Goal: Transaction & Acquisition: Purchase product/service

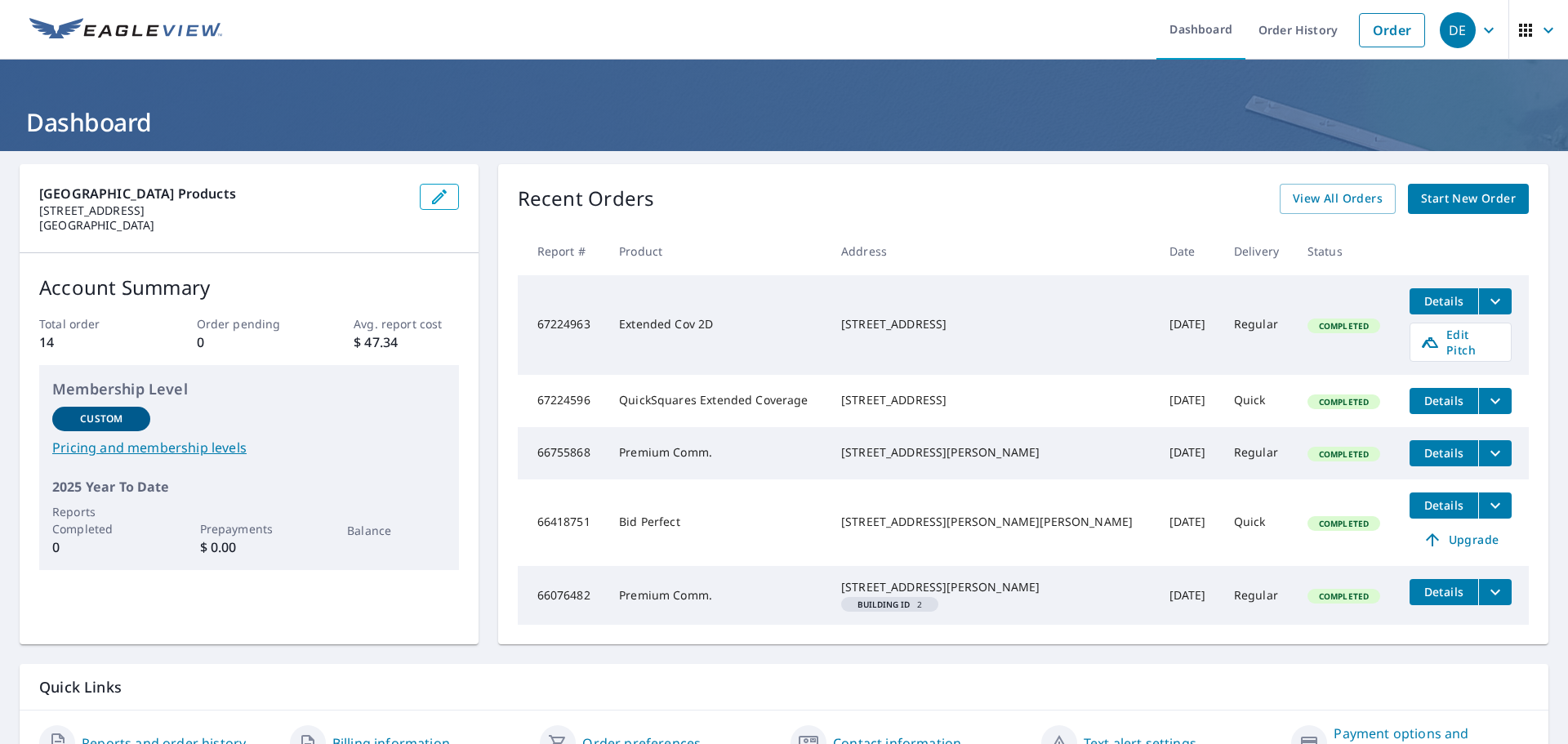
click at [1450, 199] on span "Start New Order" at bounding box center [1469, 199] width 95 height 21
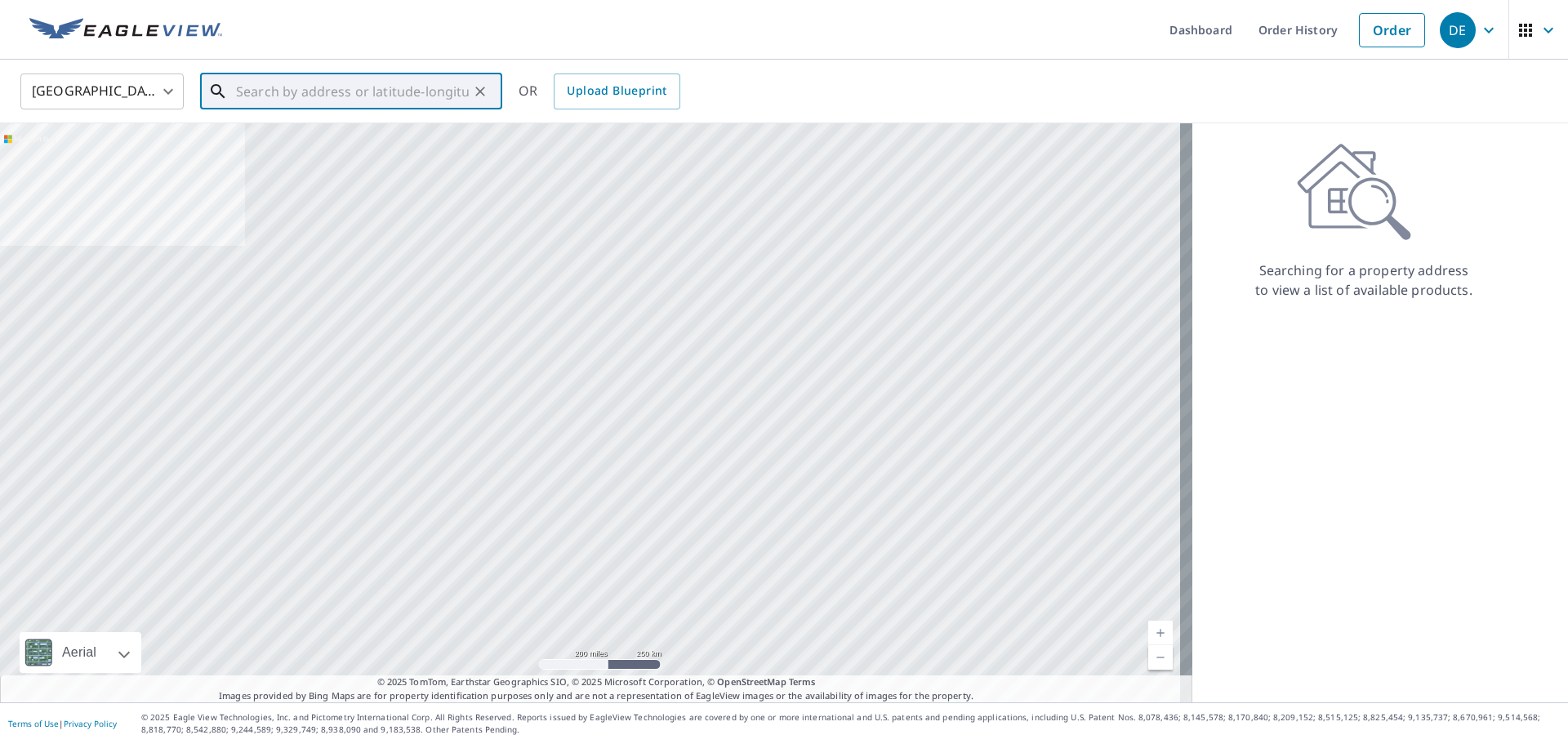
click at [301, 91] on input "text" at bounding box center [353, 91] width 233 height 46
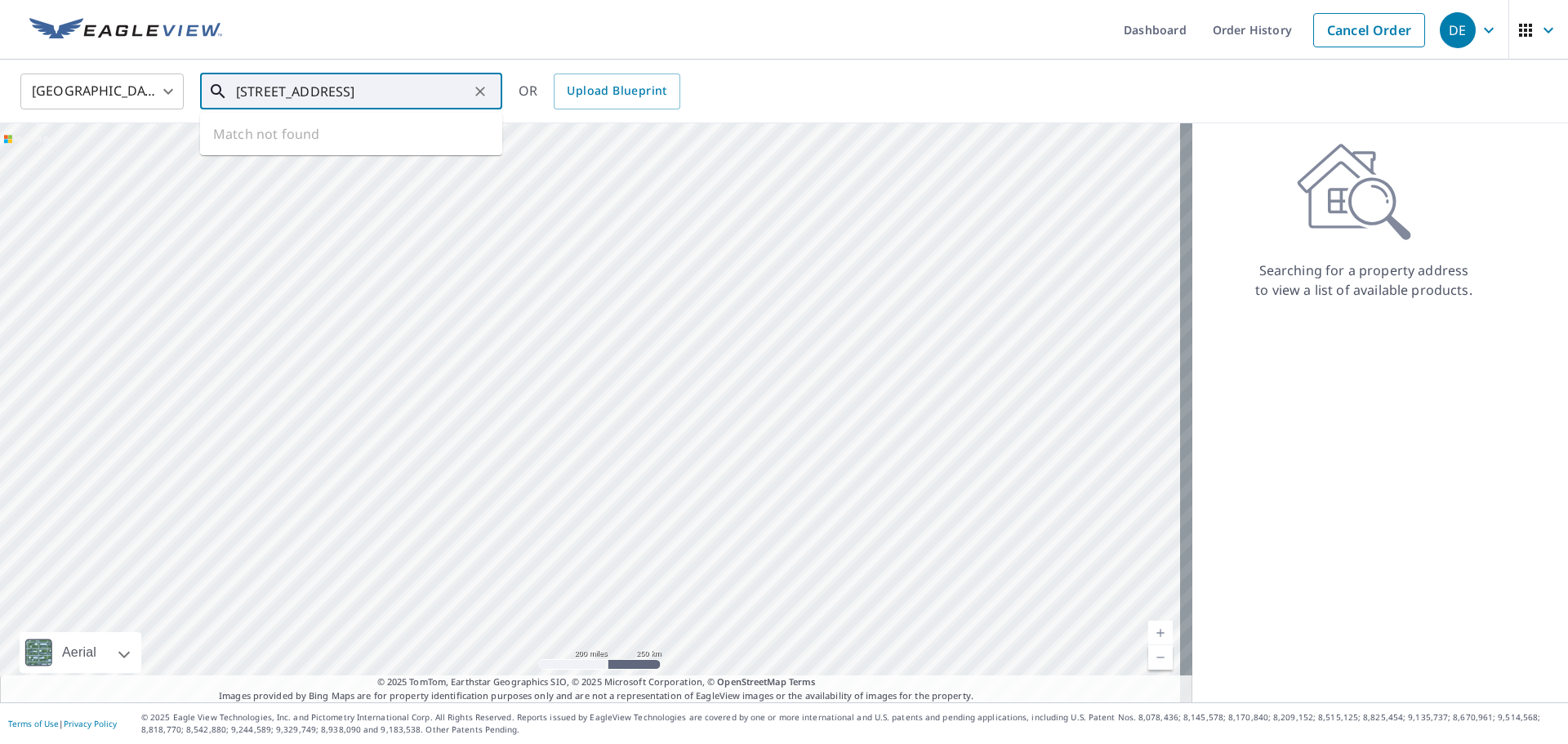
click at [309, 91] on input "[STREET_ADDRESS]" at bounding box center [353, 91] width 233 height 46
drag, startPoint x: 384, startPoint y: 95, endPoint x: 317, endPoint y: 96, distance: 67.0
click at [317, 96] on input "[STREET_ADDRESS]" at bounding box center [353, 91] width 233 height 46
type input "[STREET_ADDRESS]"
click at [411, 89] on input "[STREET_ADDRESS]" at bounding box center [353, 91] width 233 height 46
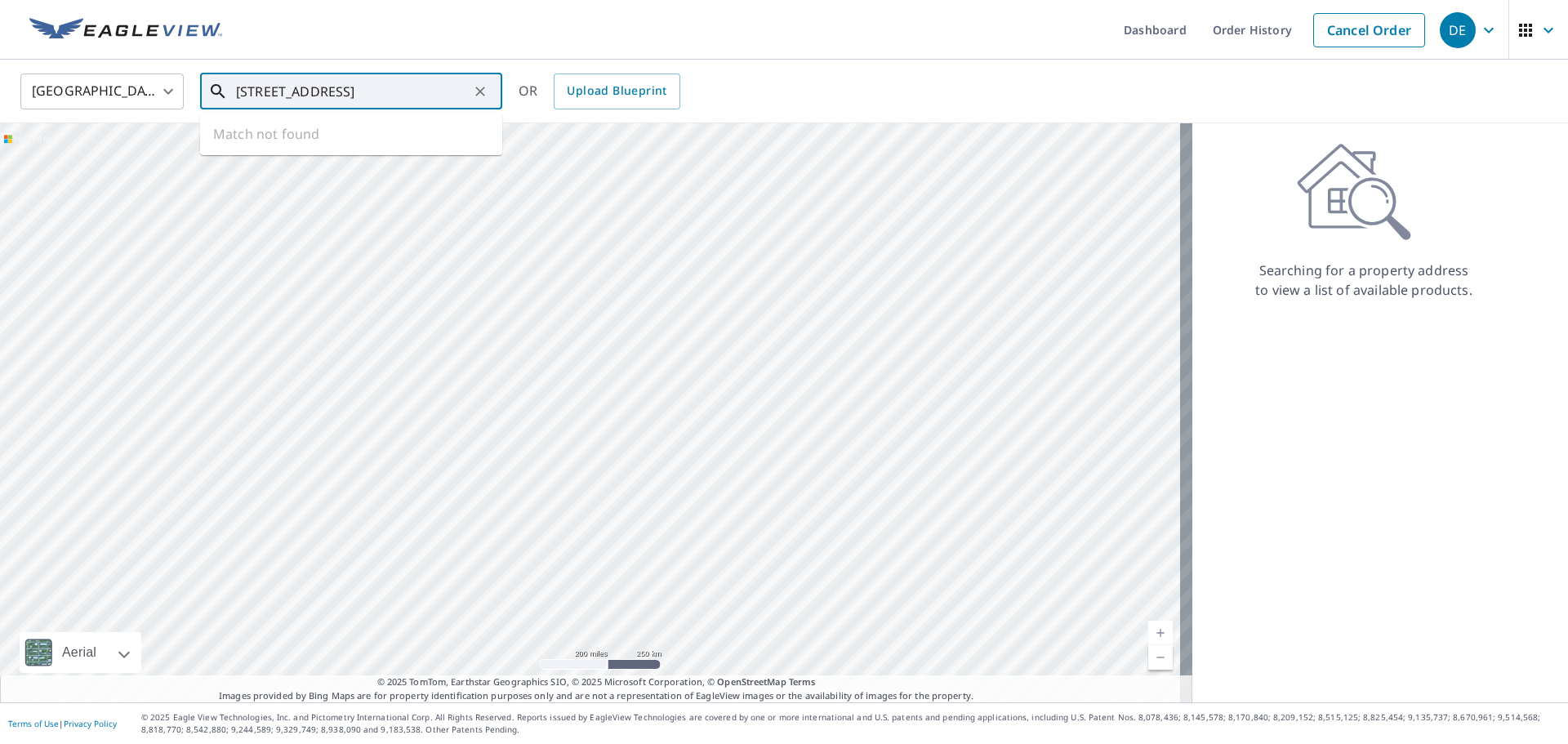
drag, startPoint x: 411, startPoint y: 89, endPoint x: 223, endPoint y: 89, distance: 188.0
click at [223, 89] on div "[STREET_ADDRESS] ​" at bounding box center [351, 91] width 302 height 36
paste input "[STREET_ADDRESS]"
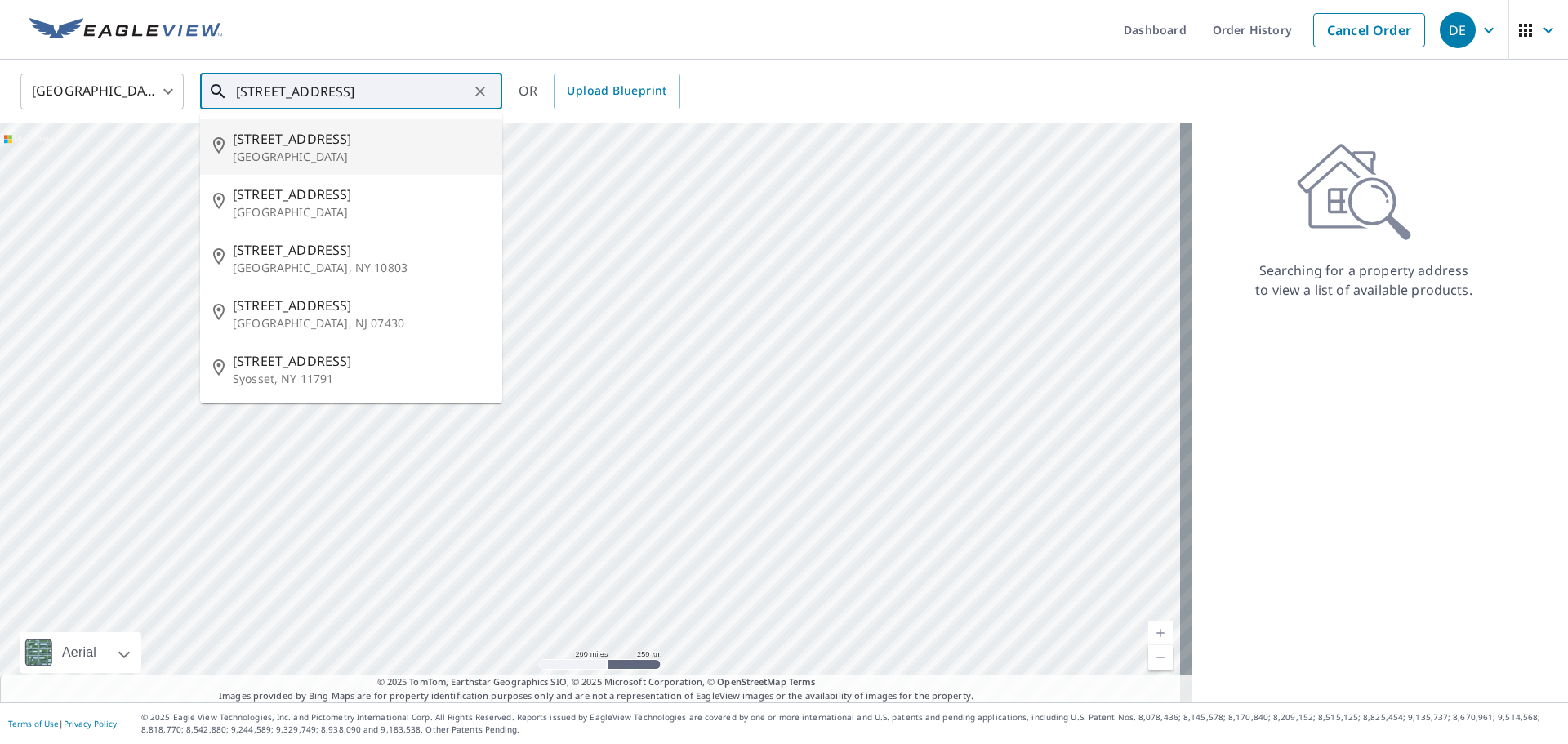
click at [339, 148] on p "[GEOGRAPHIC_DATA]" at bounding box center [361, 156] width 256 height 16
type input "[STREET_ADDRESS]"
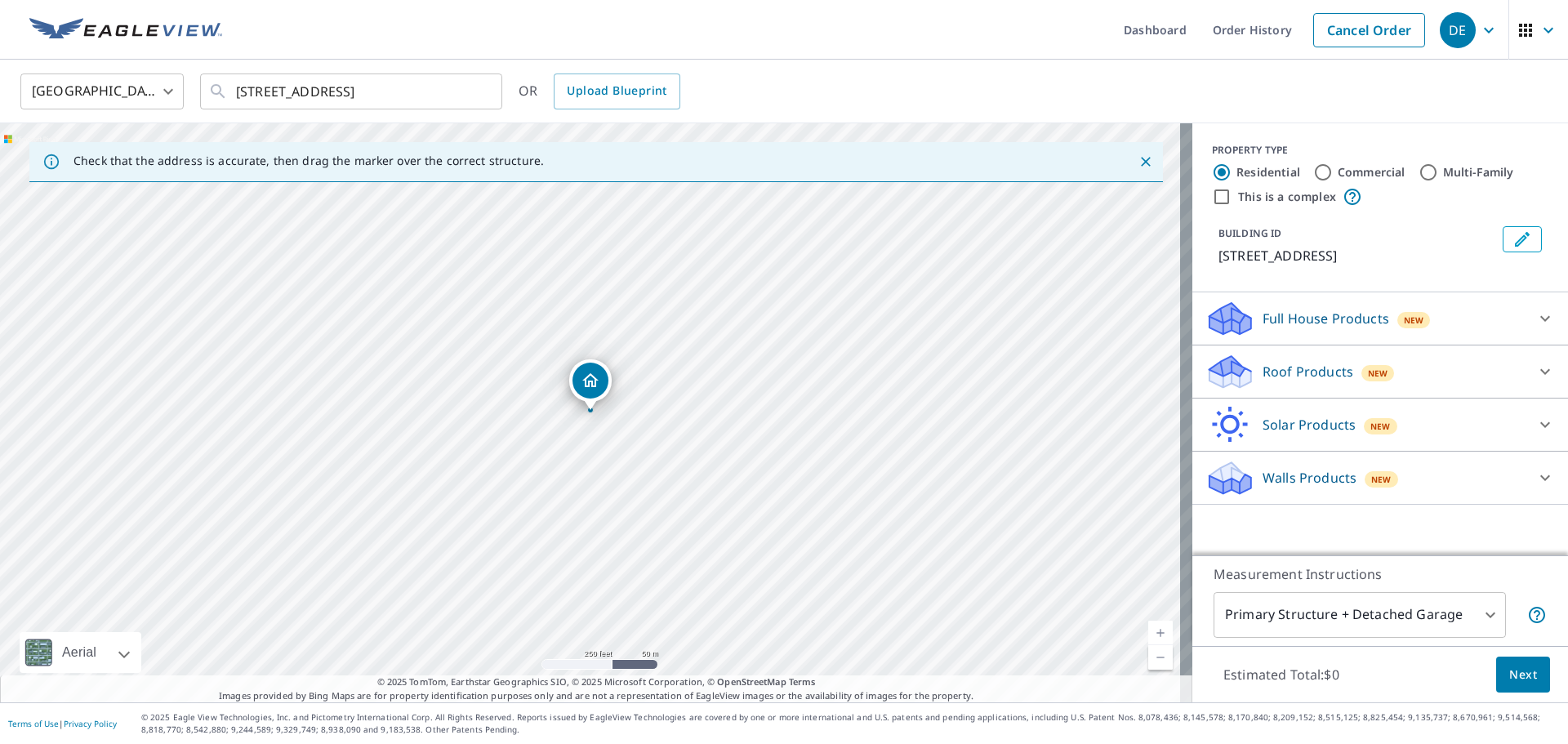
click at [1500, 363] on div "Roof Products New" at bounding box center [1365, 372] width 320 height 39
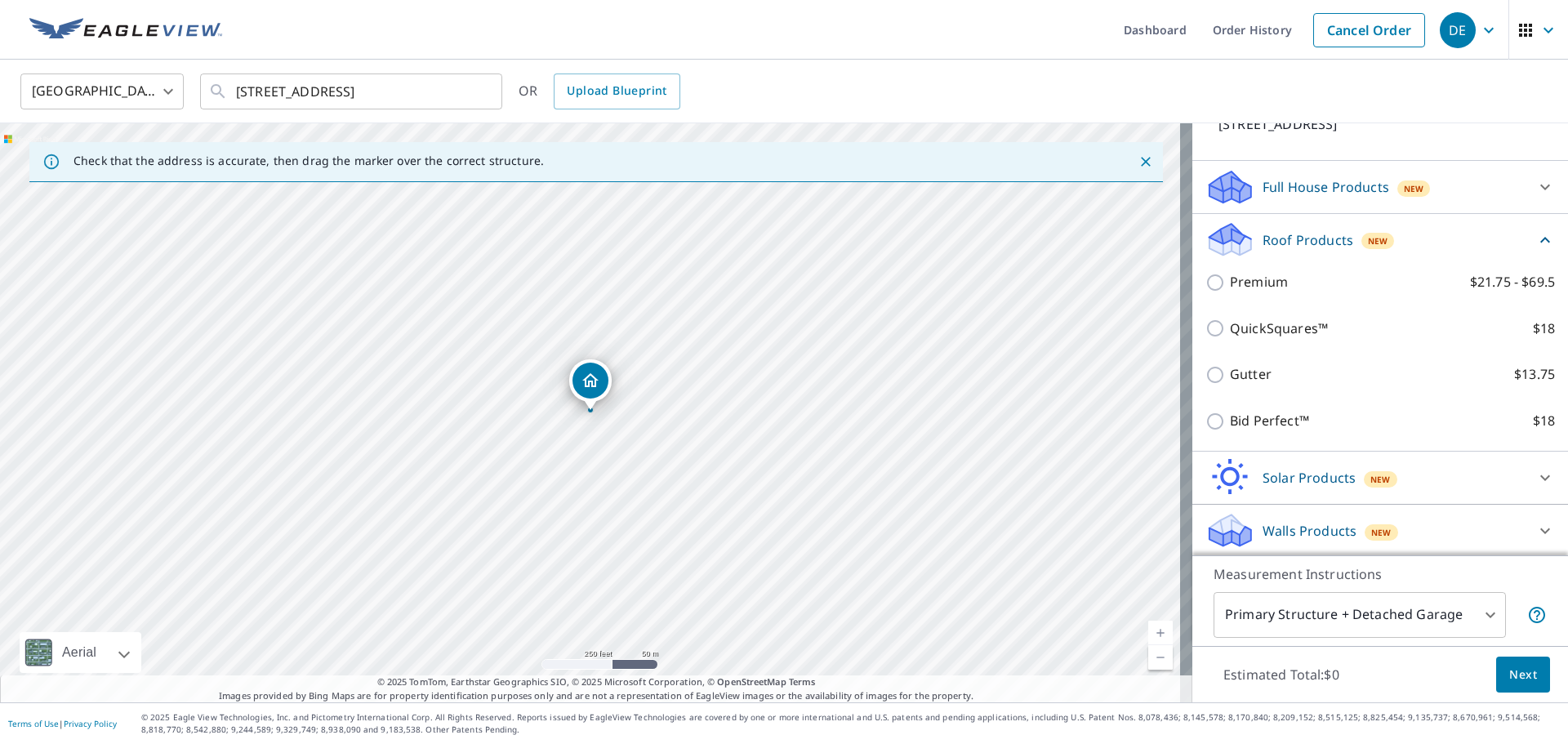
scroll to position [134, 0]
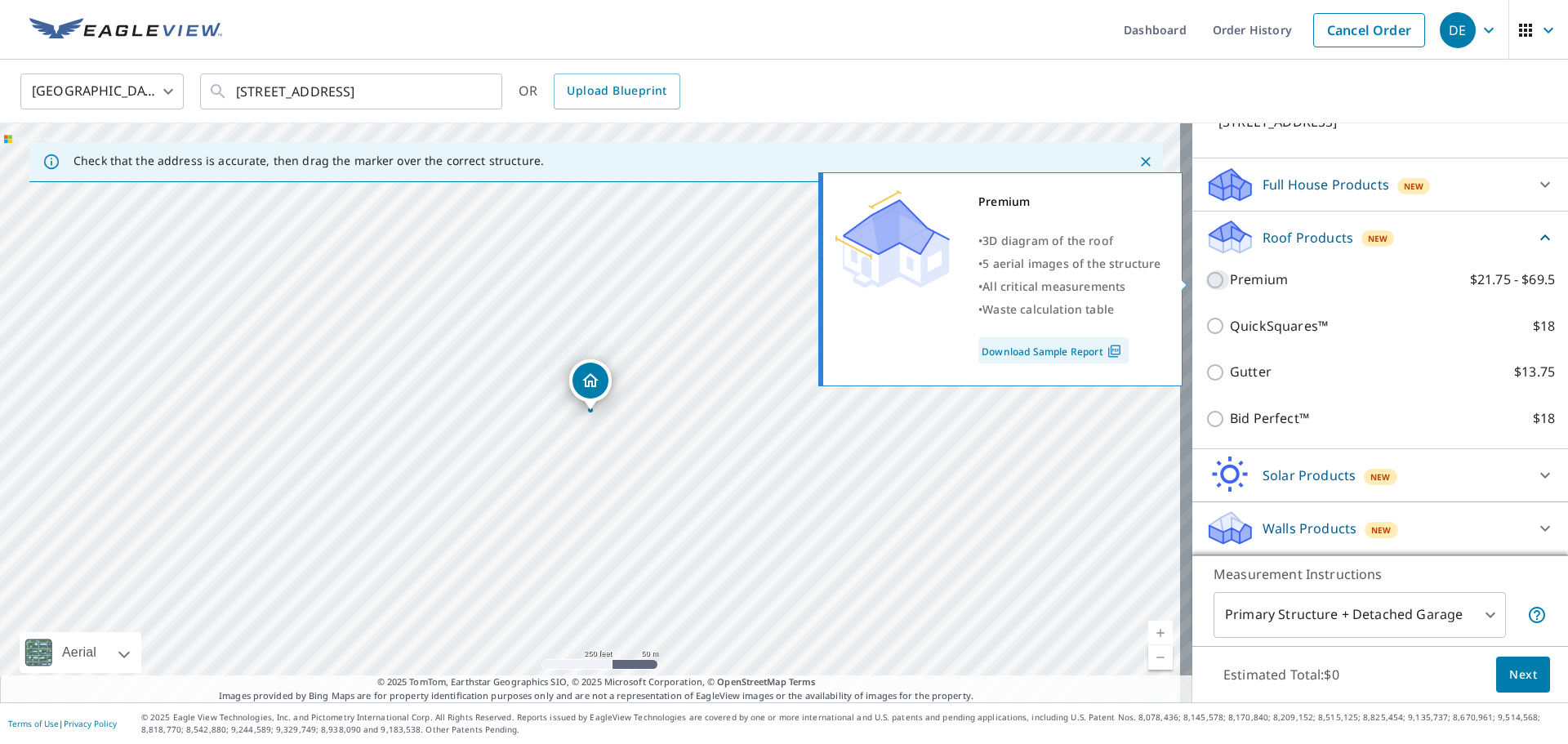
click at [1206, 282] on input "Premium $21.75 - $69.5" at bounding box center [1218, 279] width 24 height 20
checkbox input "true"
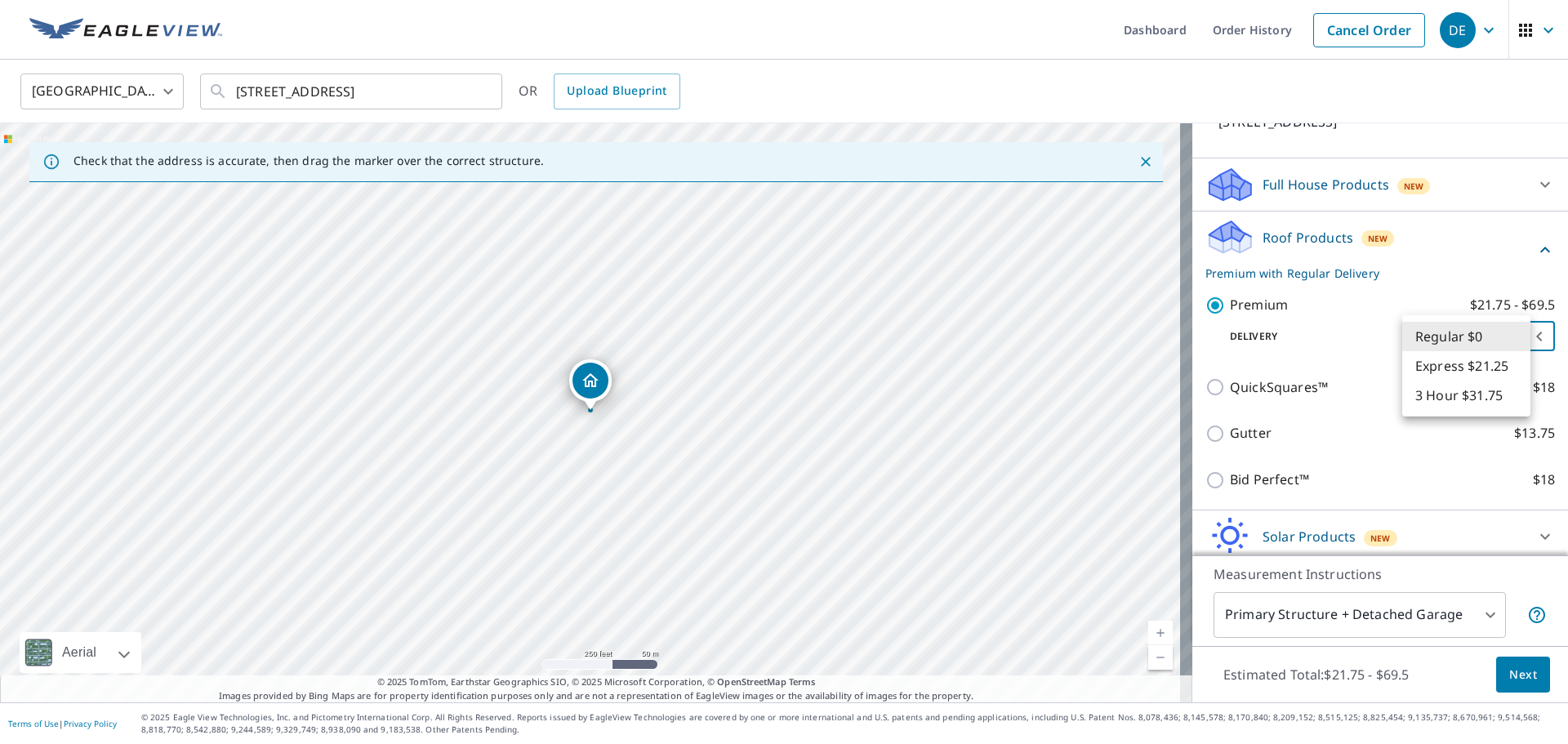
click at [1443, 339] on body "DE DE Dashboard Order History Cancel Order DE [GEOGRAPHIC_DATA] [GEOGRAPHIC_DAT…" at bounding box center [784, 372] width 1568 height 744
click at [1465, 398] on li "3 Hour $31.75" at bounding box center [1466, 395] width 129 height 29
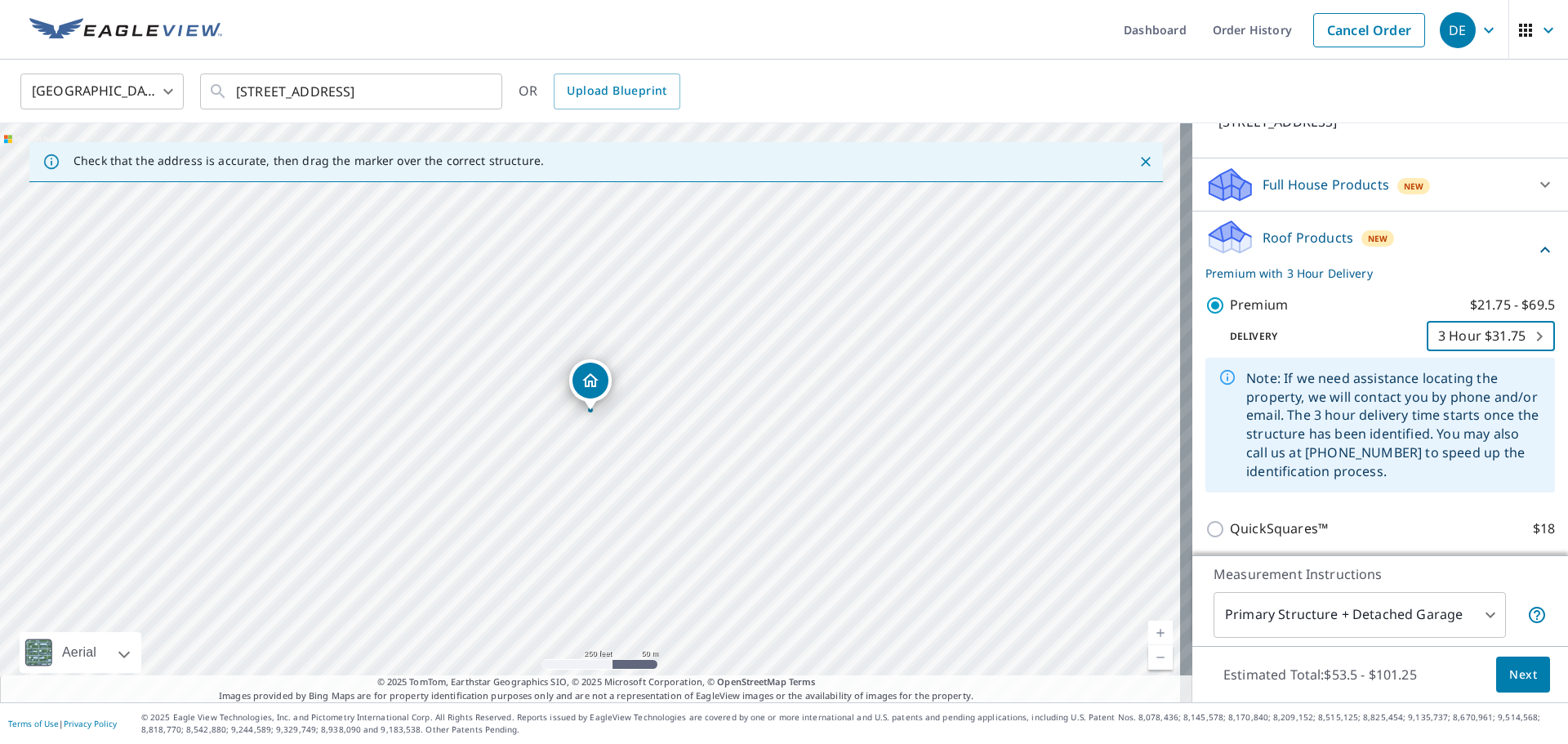
scroll to position [216, 0]
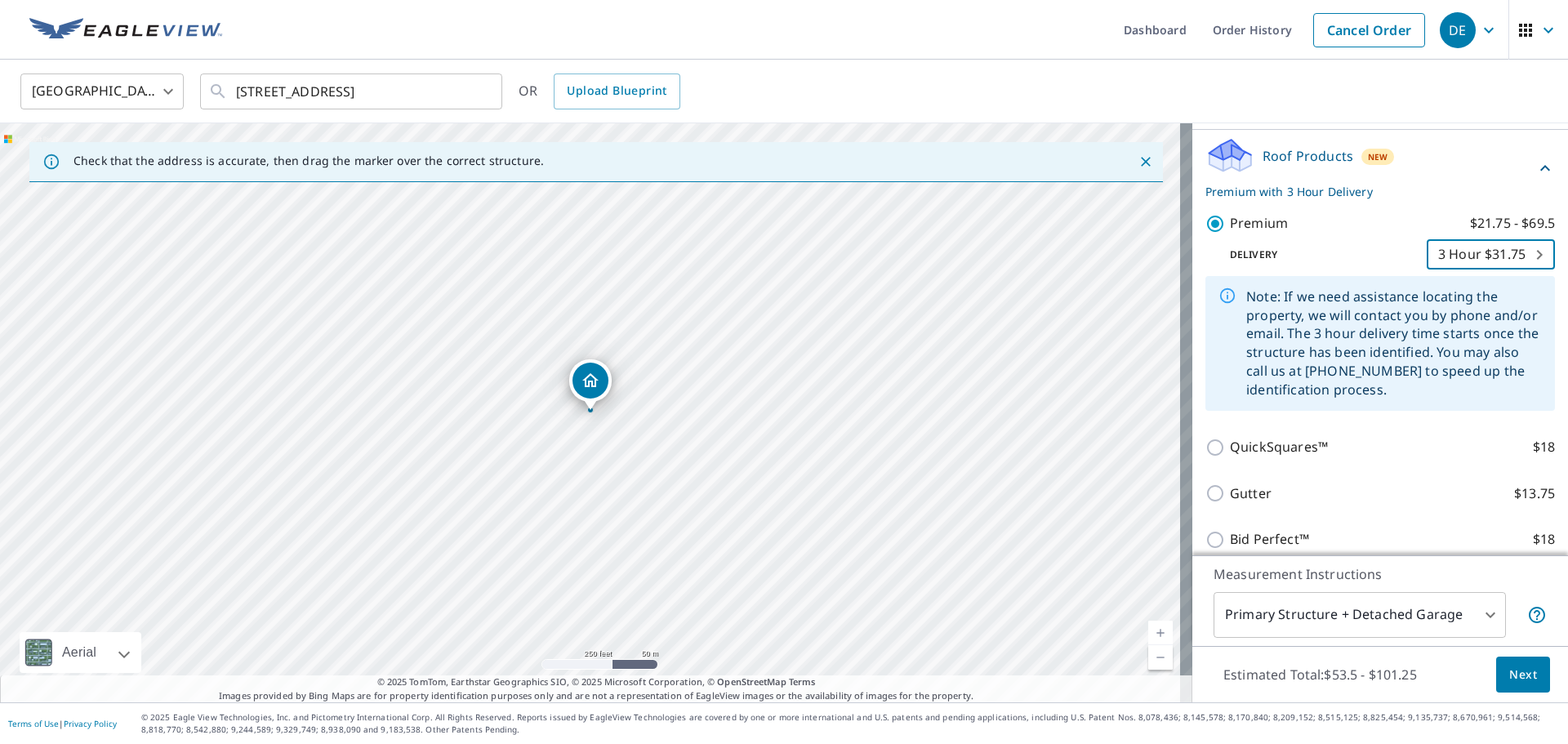
click at [1459, 253] on body "DE DE Dashboard Order History Cancel Order DE [GEOGRAPHIC_DATA] [GEOGRAPHIC_DAT…" at bounding box center [784, 372] width 1568 height 744
click at [1463, 199] on li "Regular $0" at bounding box center [1466, 196] width 129 height 29
type input "8"
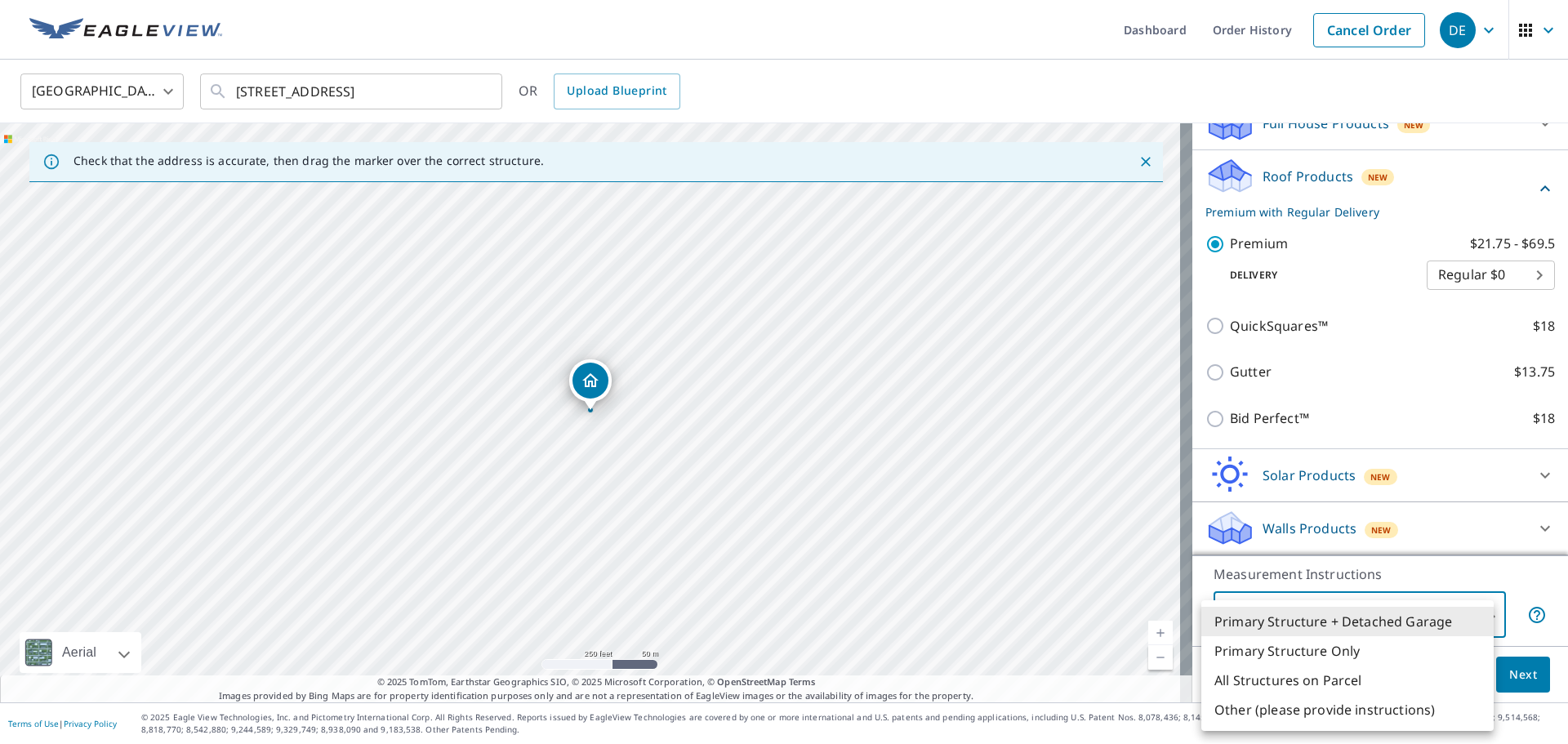
click at [1351, 616] on body "DE DE Dashboard Order History Cancel Order DE [GEOGRAPHIC_DATA] [GEOGRAPHIC_DAT…" at bounding box center [784, 372] width 1568 height 744
click at [1523, 576] on div at bounding box center [784, 372] width 1568 height 744
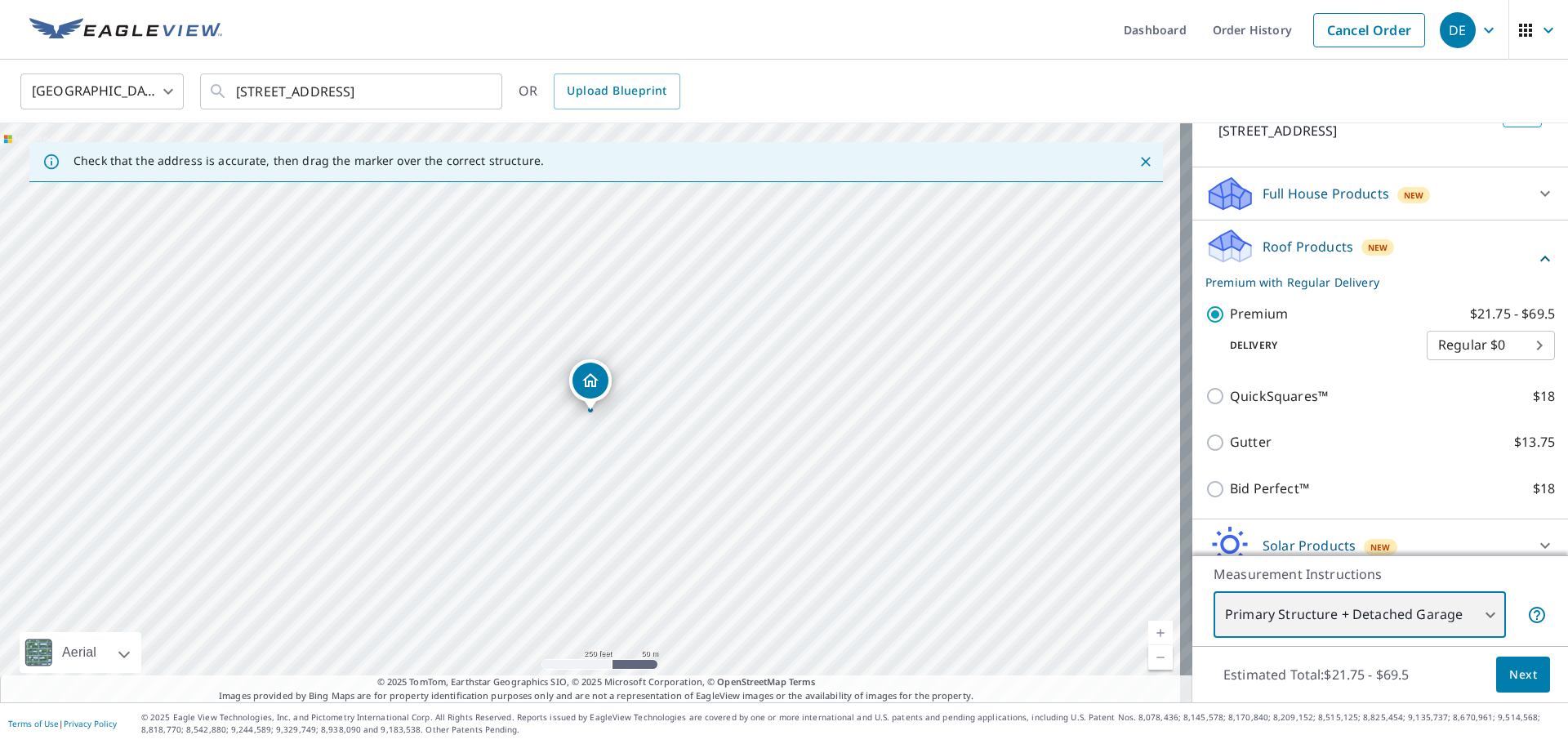
scroll to position [32, 0]
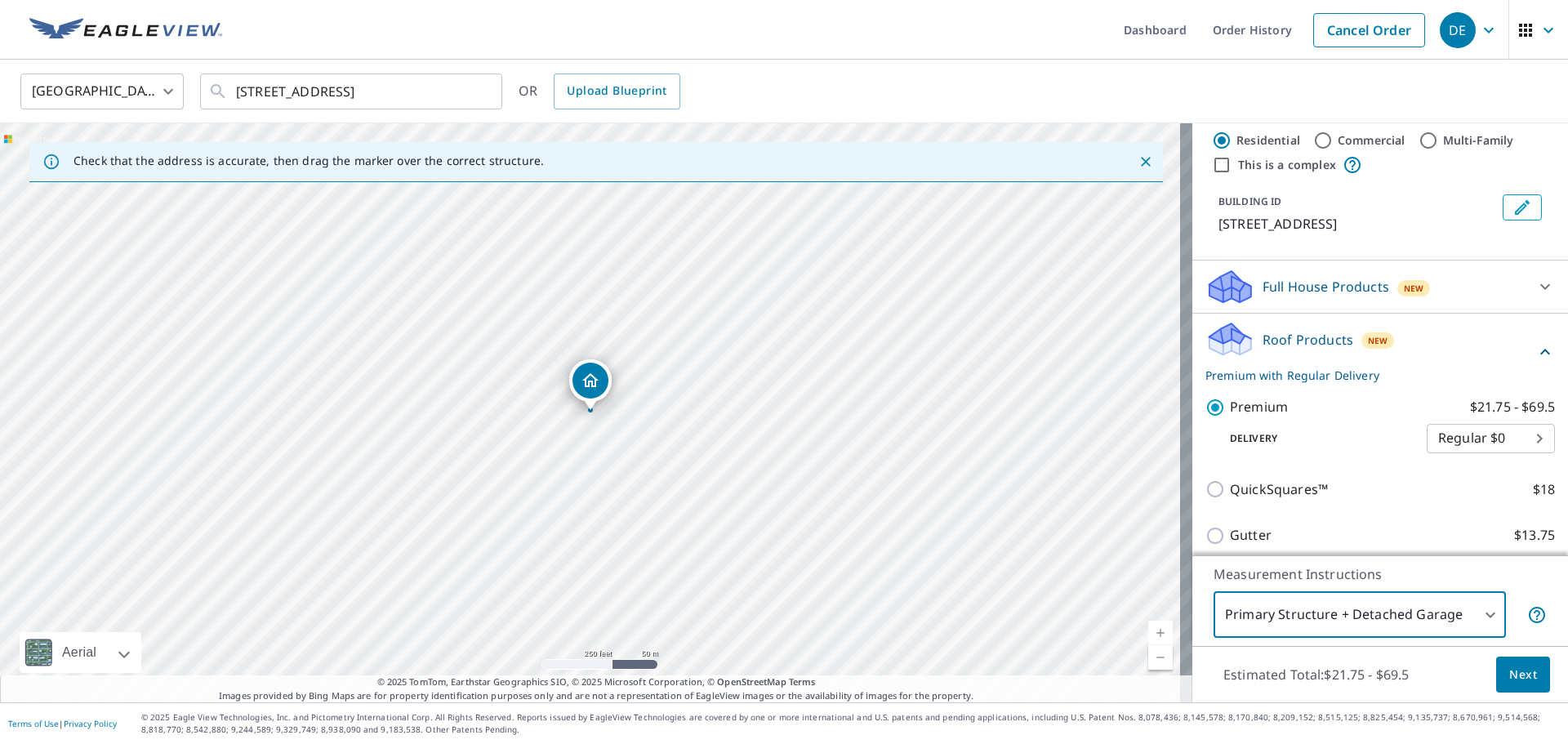
click at [1483, 345] on div "Roof Products New Premium with Regular Delivery" at bounding box center [1370, 352] width 330 height 64
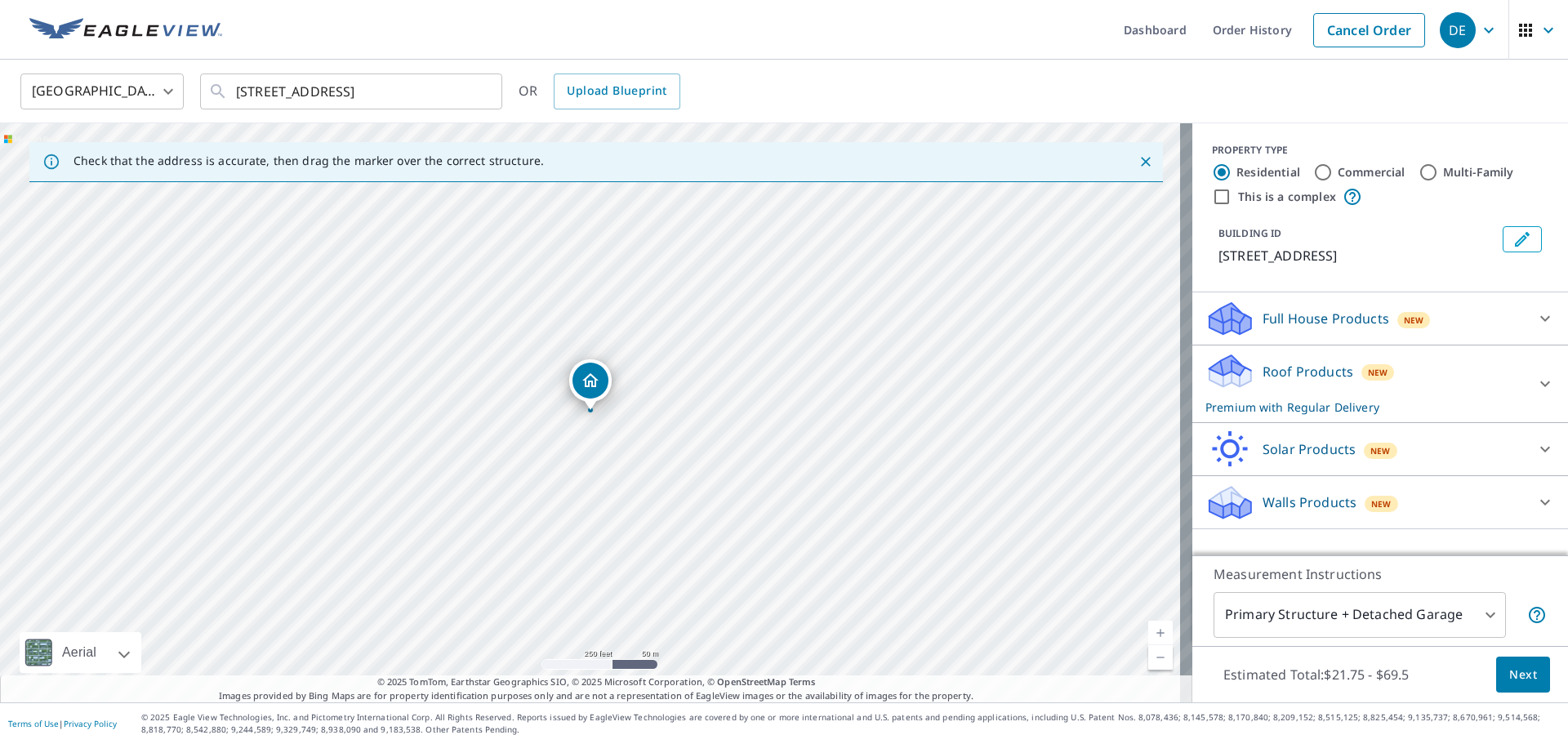
scroll to position [0, 0]
click at [1446, 380] on div "Roof Products New Premium with Regular Delivery" at bounding box center [1365, 384] width 320 height 64
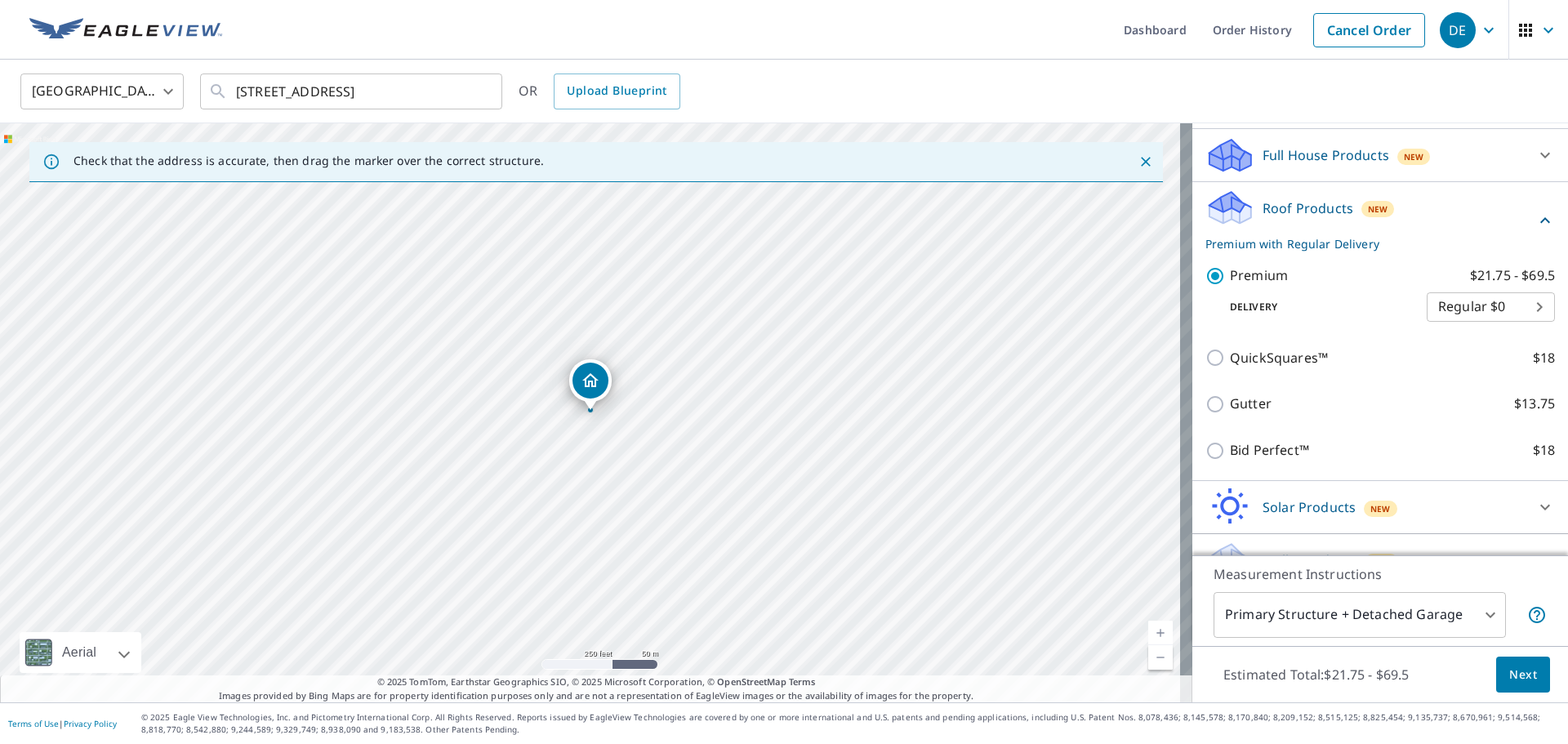
scroll to position [195, 0]
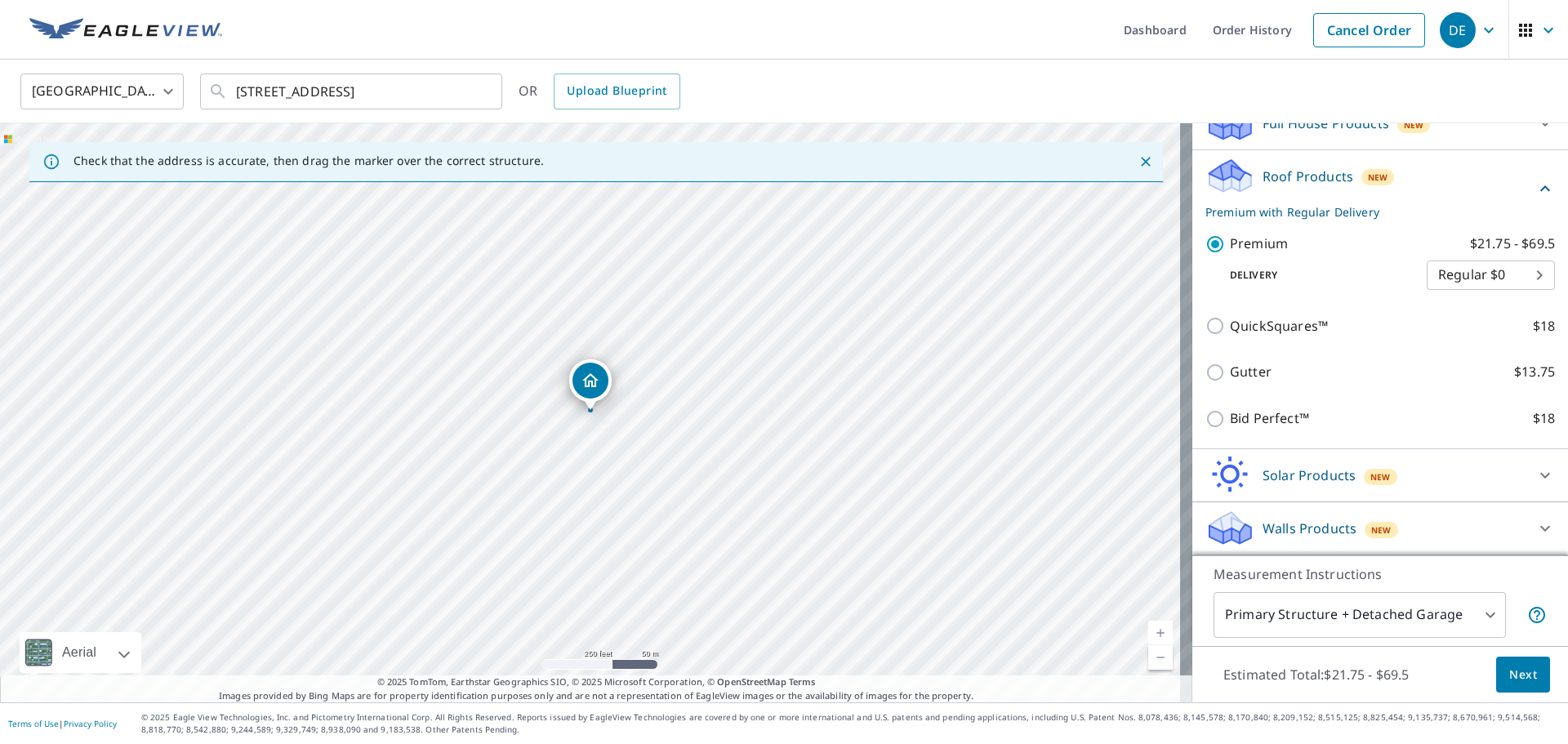
click at [1509, 667] on span "Next" at bounding box center [1523, 675] width 28 height 21
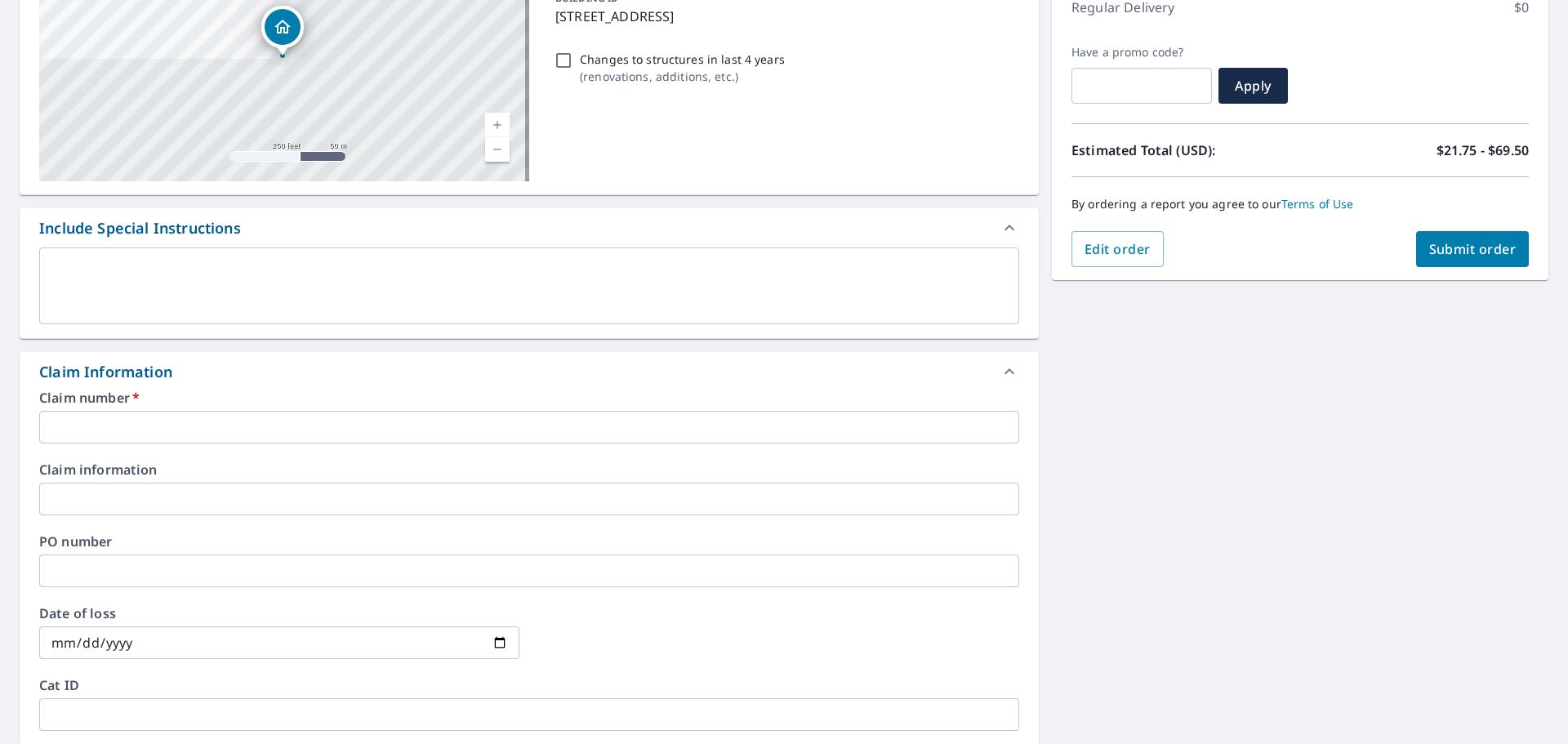
scroll to position [245, 0]
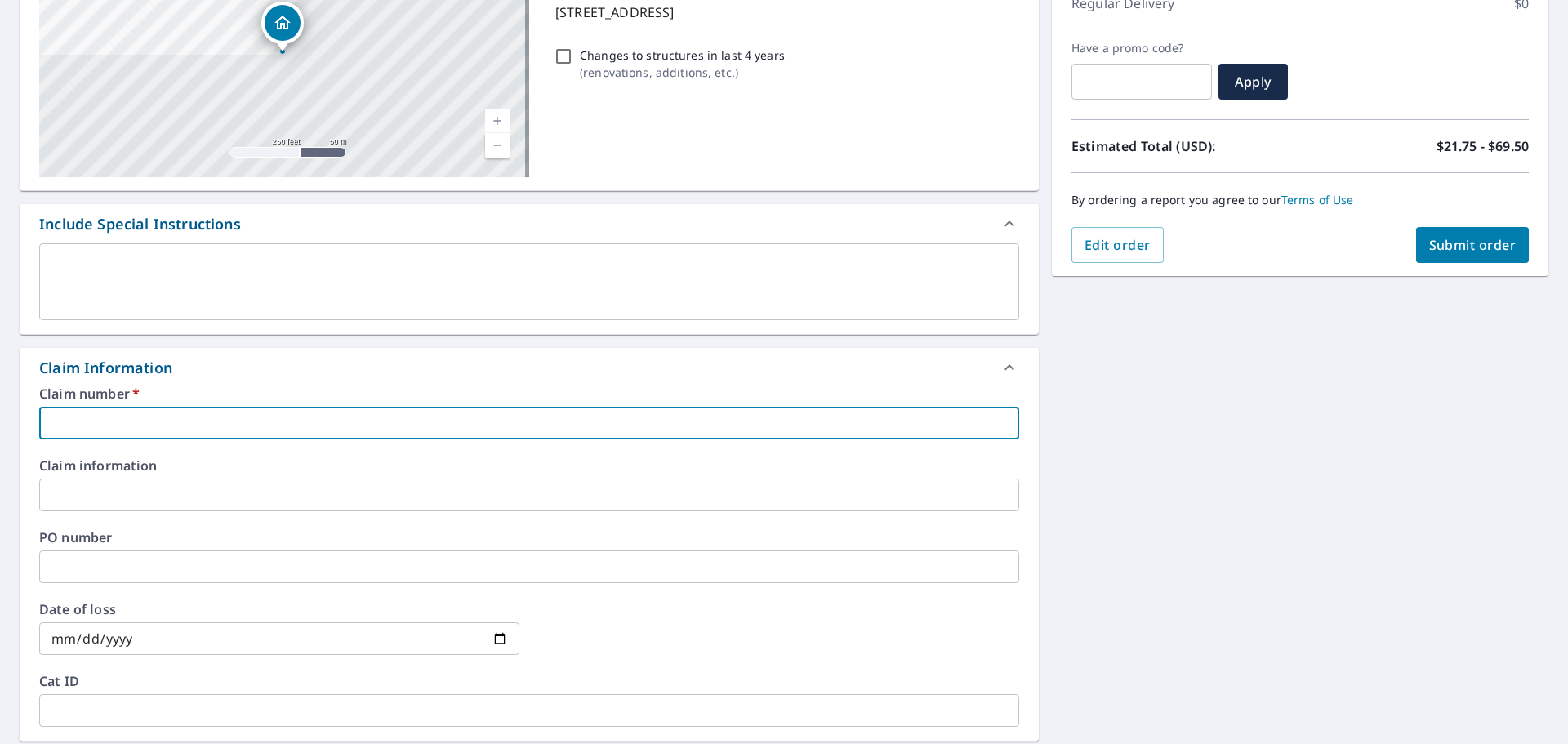
click at [210, 418] on input "text" at bounding box center [529, 423] width 981 height 33
type input "PRORITE"
checkbox input "true"
click at [172, 489] on input "text" at bounding box center [529, 495] width 981 height 33
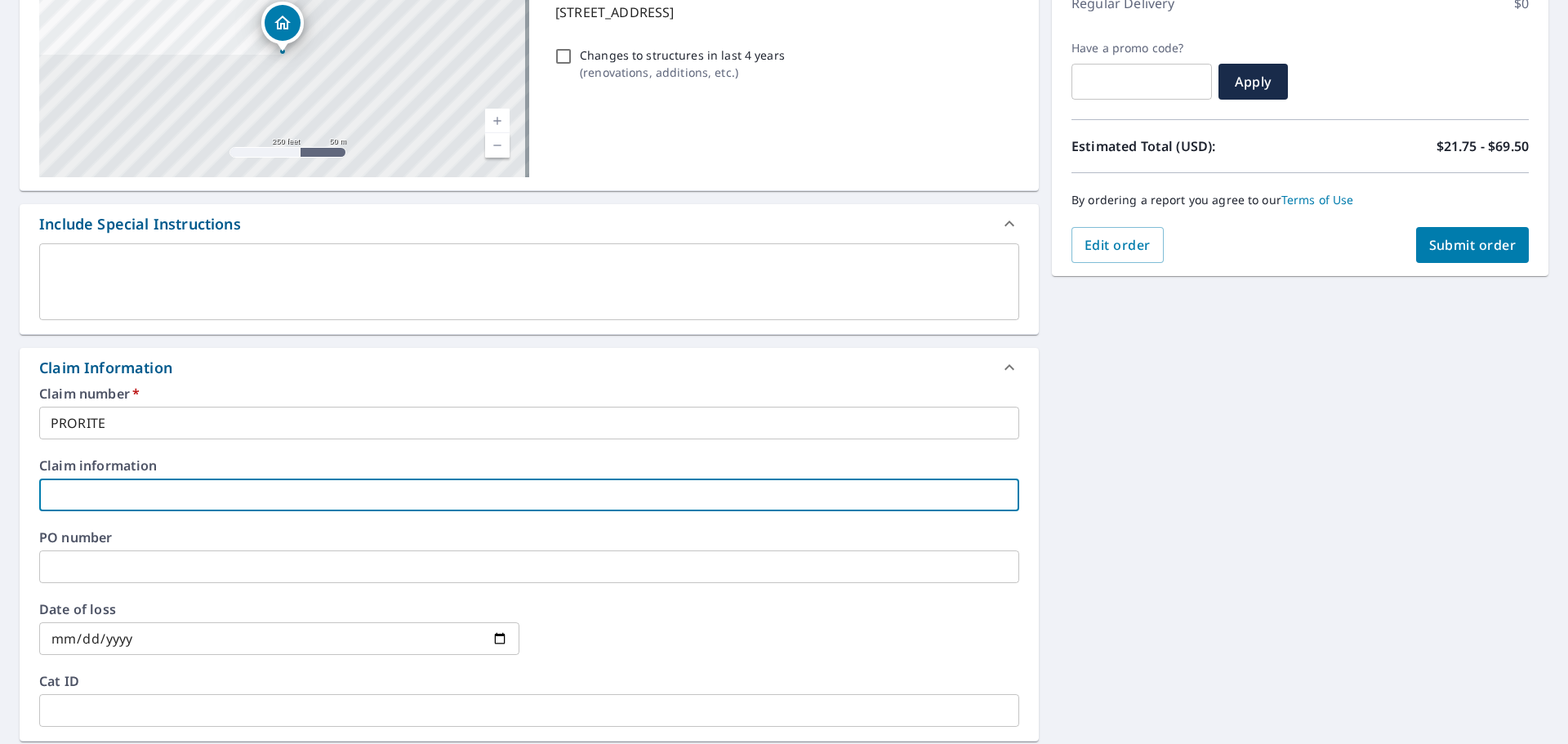
type input "PRORITE"
checkbox input "true"
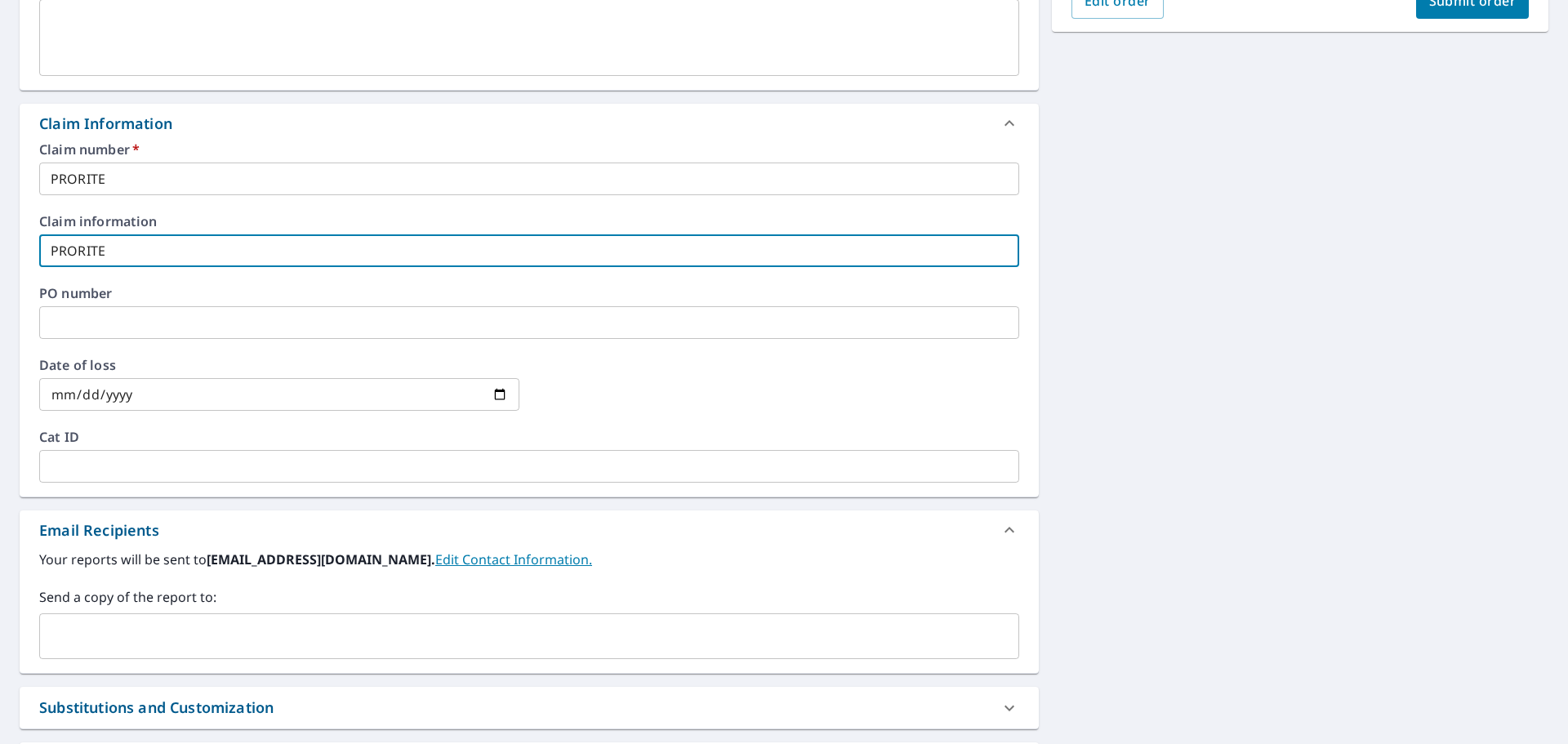
scroll to position [490, 0]
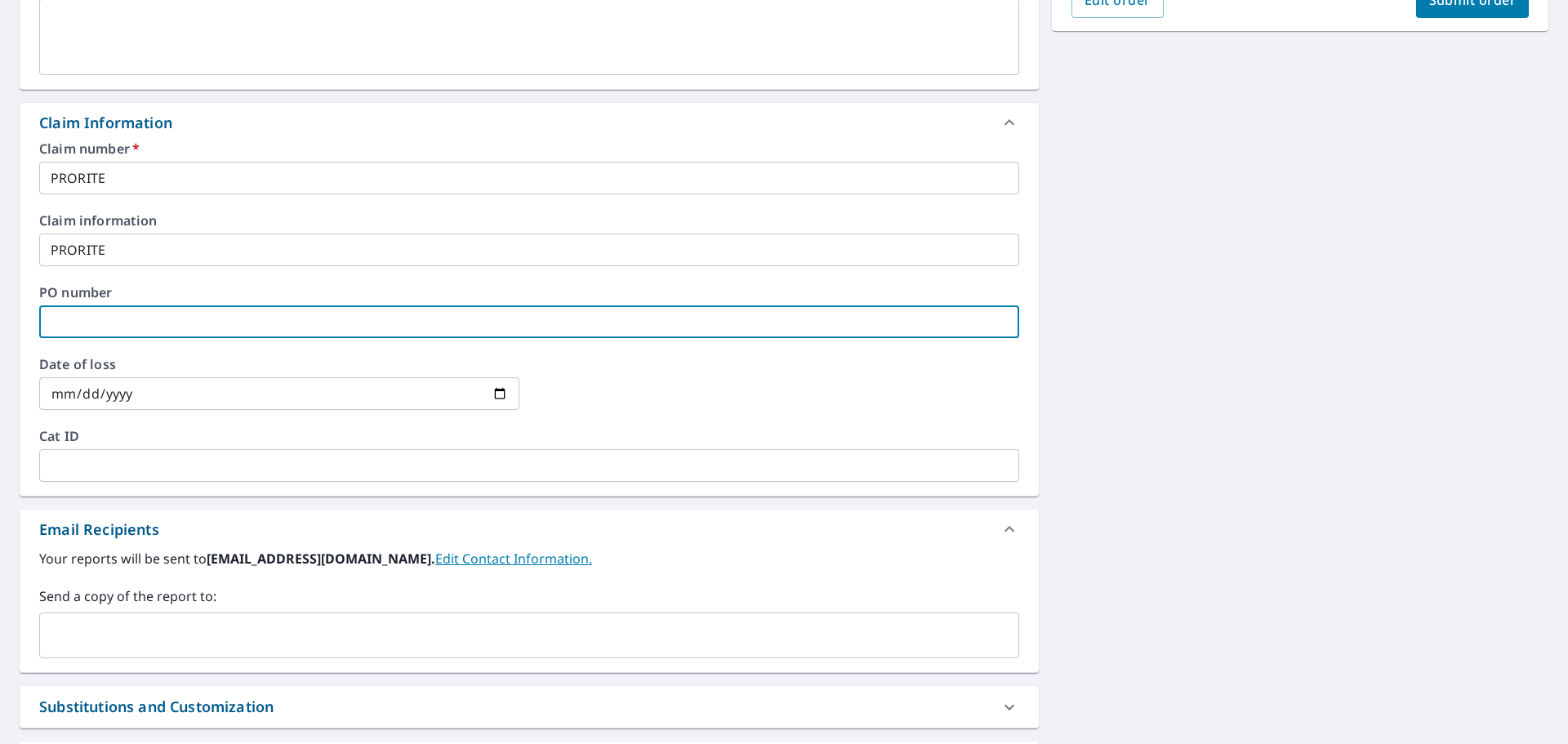
click at [129, 331] on input "text" at bounding box center [529, 322] width 981 height 33
type input "PRORITE"
checkbox input "true"
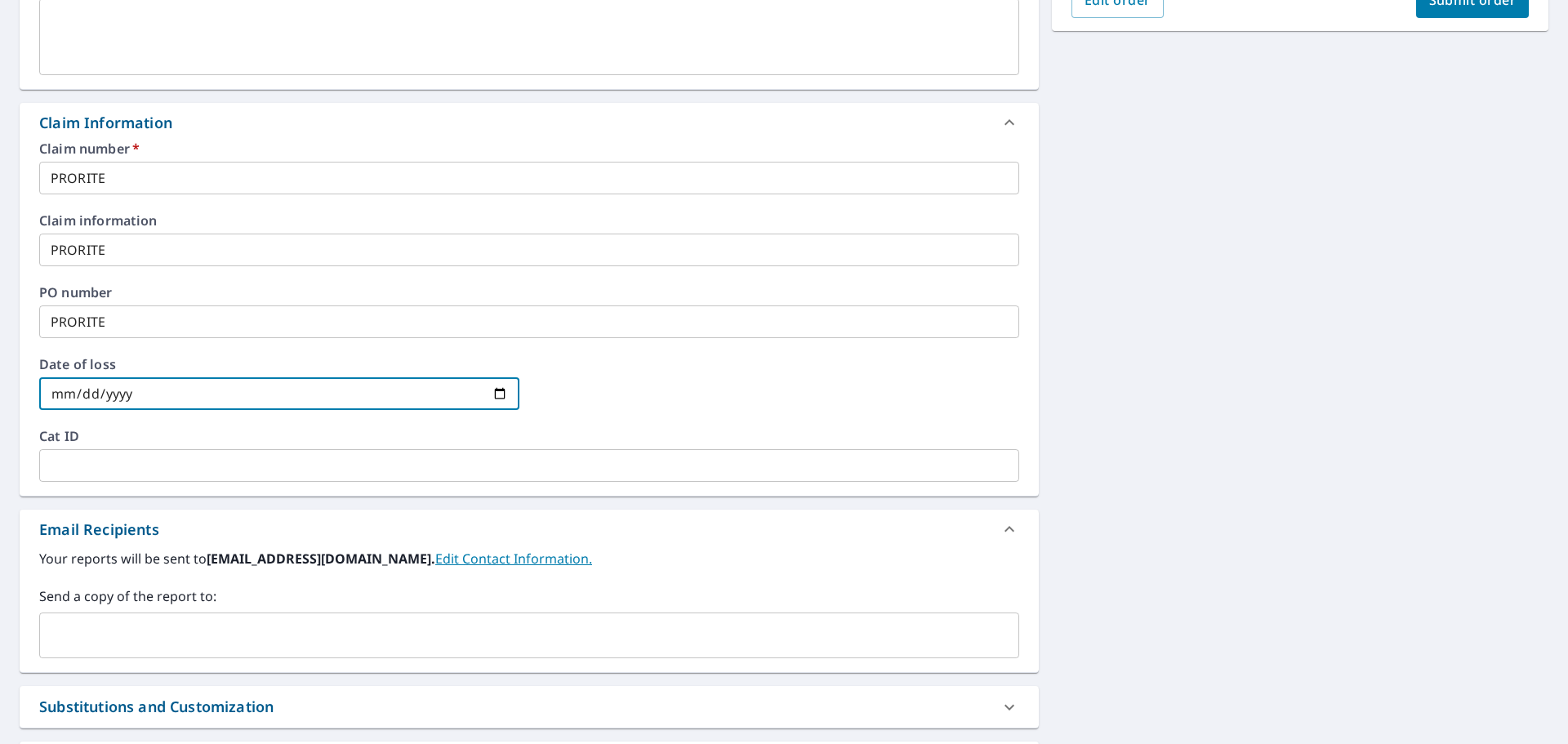
click at [169, 395] on input "date" at bounding box center [279, 394] width 480 height 33
click at [500, 393] on input "date" at bounding box center [279, 394] width 480 height 33
type input "[DATE]"
checkbox input "true"
type input "[DATE]"
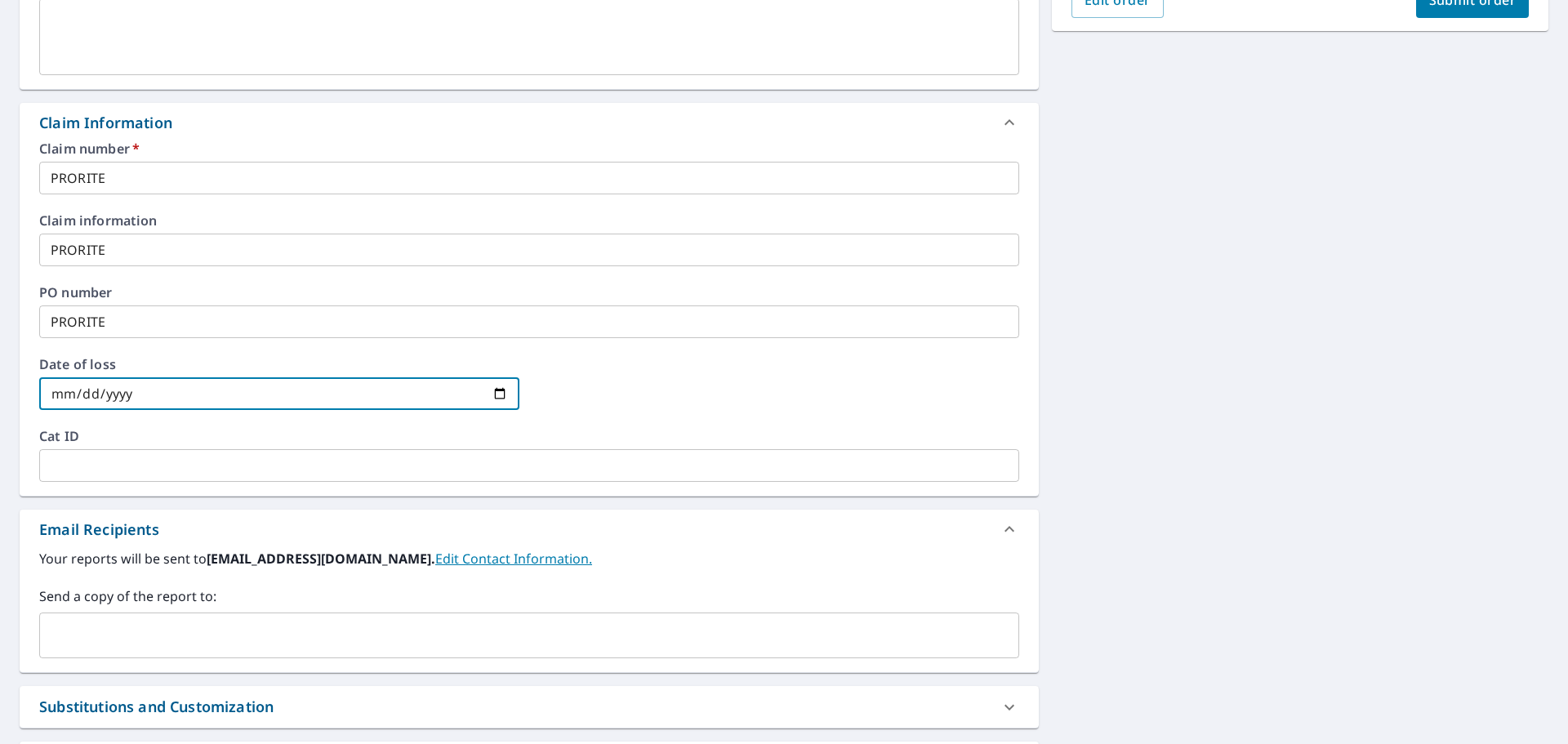
click at [124, 472] on input "text" at bounding box center [529, 466] width 981 height 33
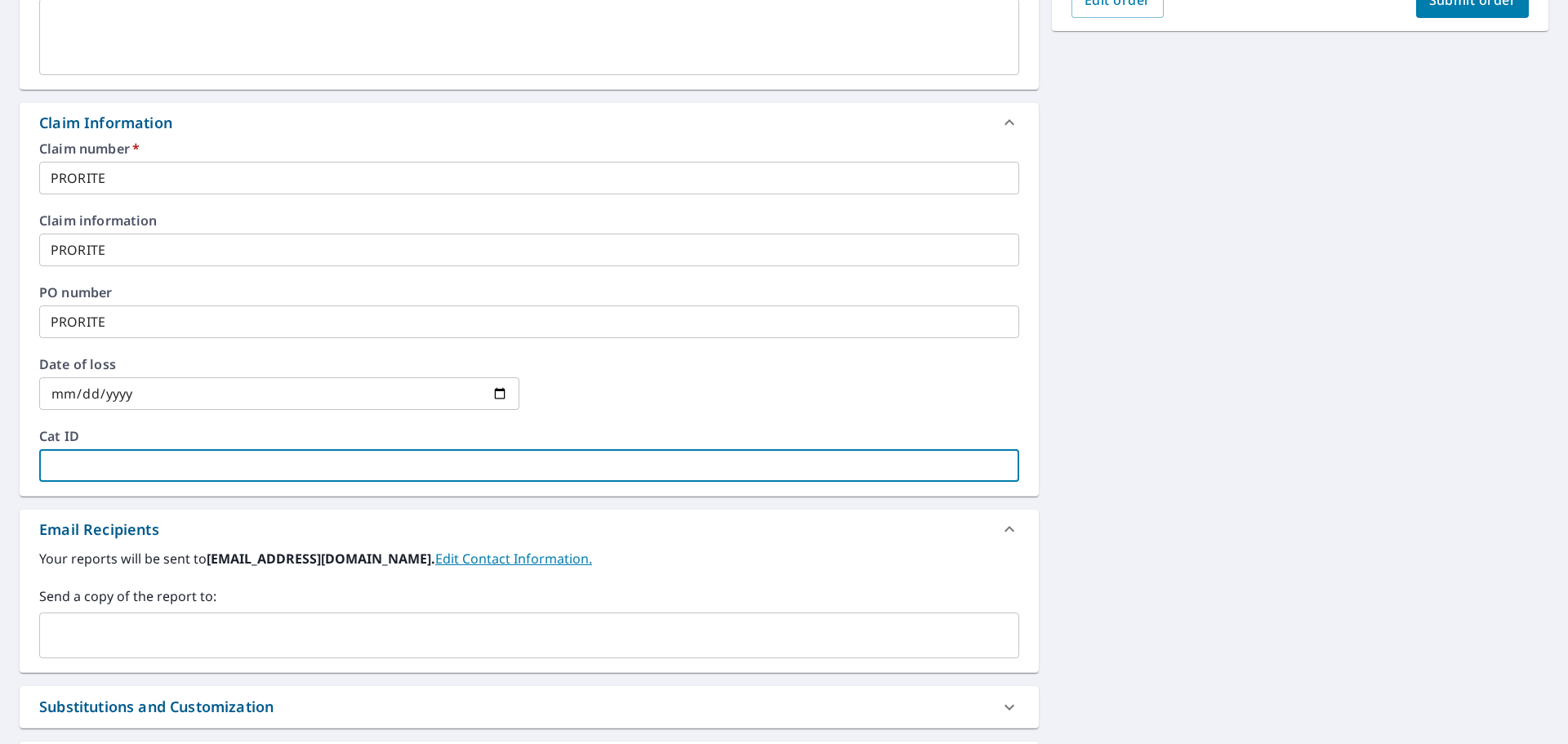
type input "P"
checkbox input "true"
type input "PR"
checkbox input "true"
type input "PRO"
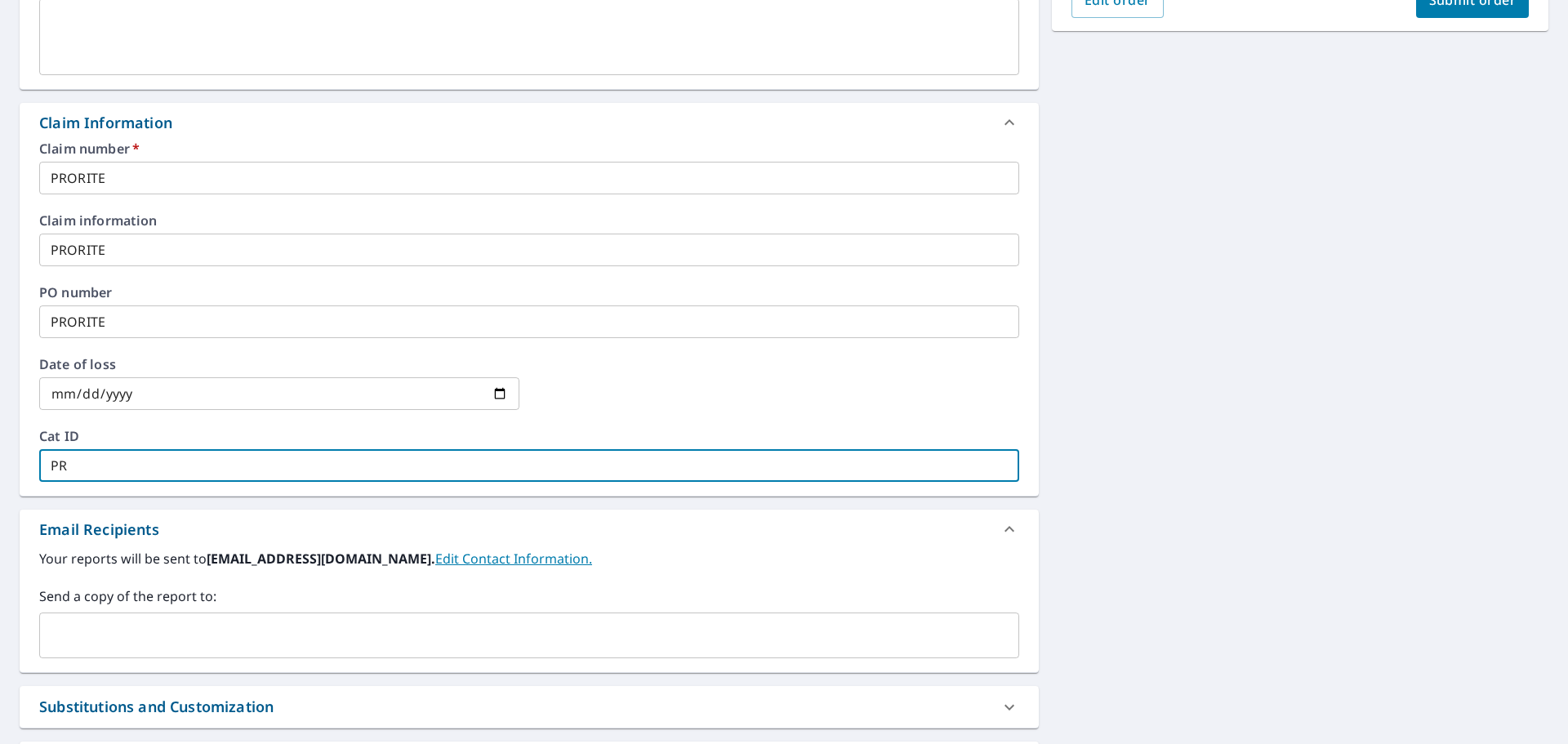
checkbox input "true"
type input "PROR"
checkbox input "true"
type input "PRORI"
checkbox input "true"
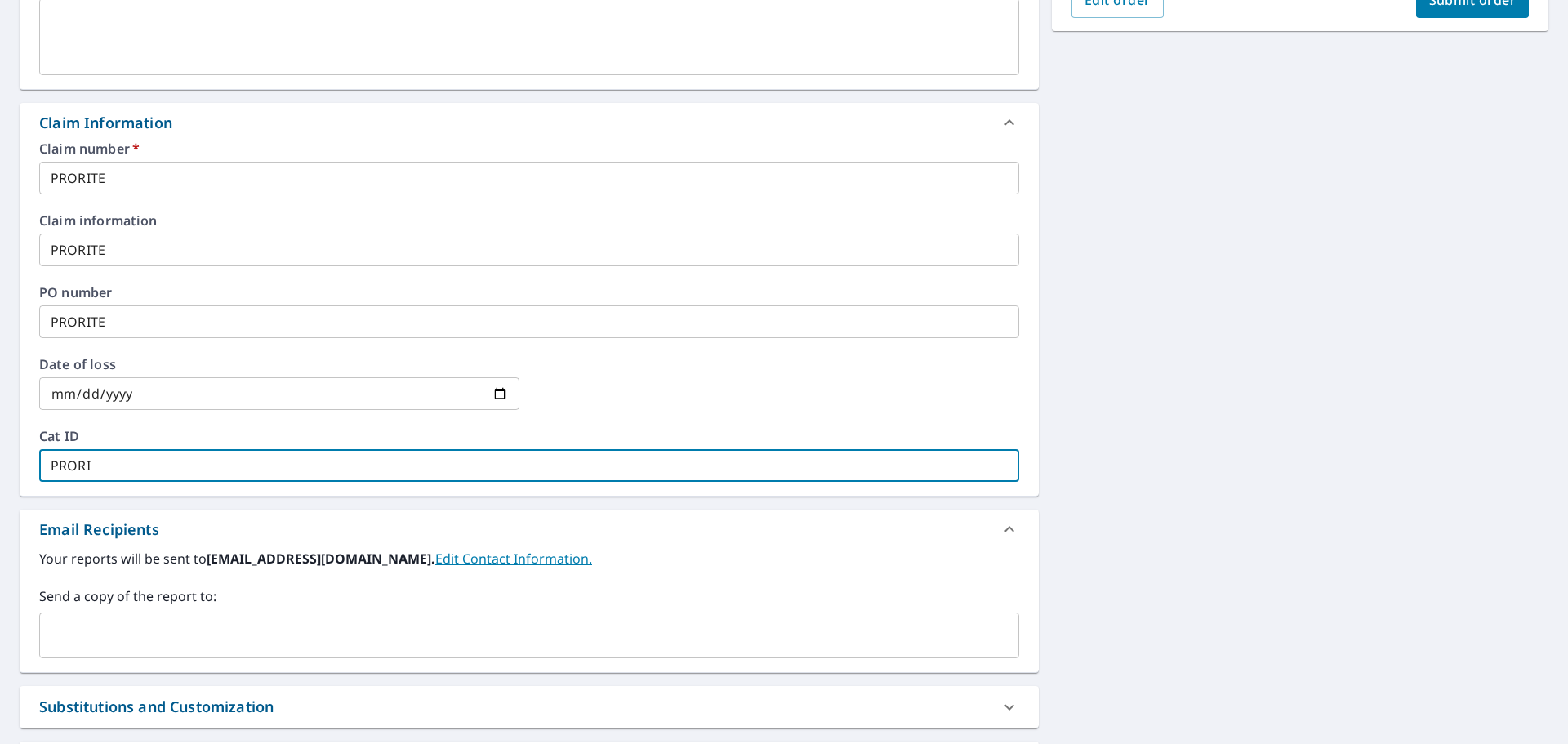
type input "PRORIT"
checkbox input "true"
type input "PRORITE"
checkbox input "true"
type input "PRORITE"
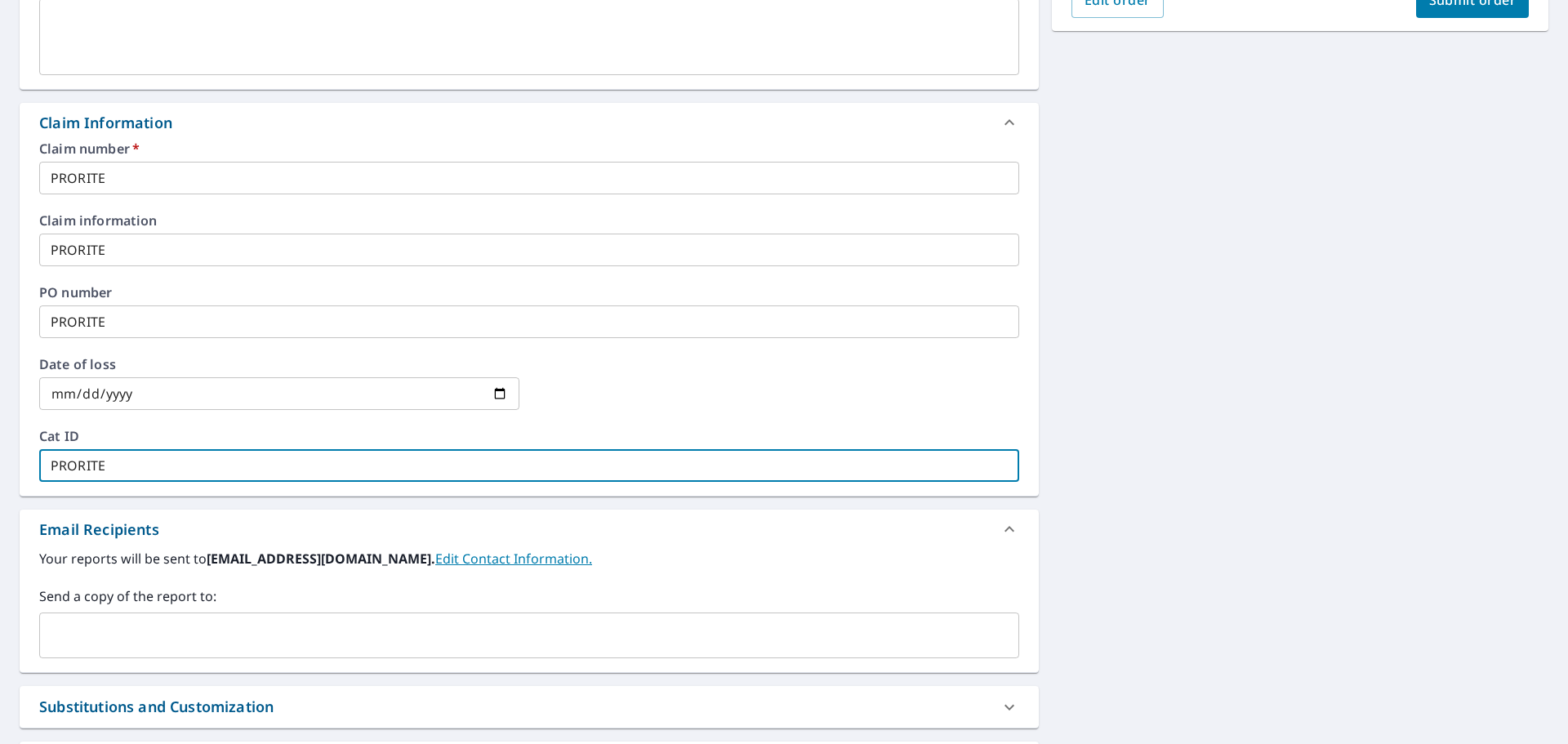
checkbox input "true"
type input "PRORITE"
drag, startPoint x: 166, startPoint y: 610, endPoint x: 159, endPoint y: 621, distance: 13.0
click at [162, 615] on div "Send a copy of the report to: ​" at bounding box center [529, 622] width 981 height 72
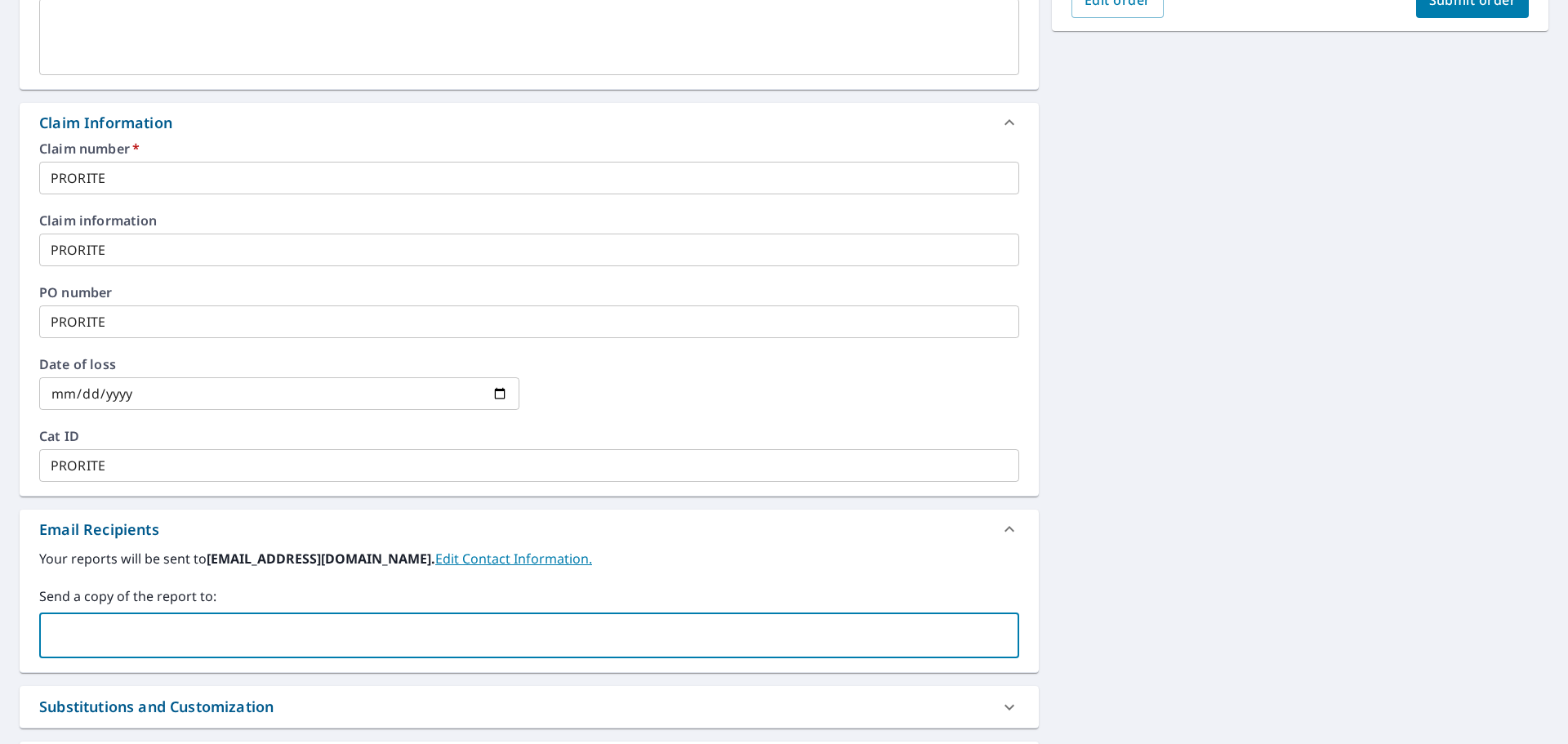
click at [158, 623] on input "text" at bounding box center [517, 635] width 941 height 31
type input "[EMAIL_ADDRESS][DOMAIN_NAME]"
checkbox input "true"
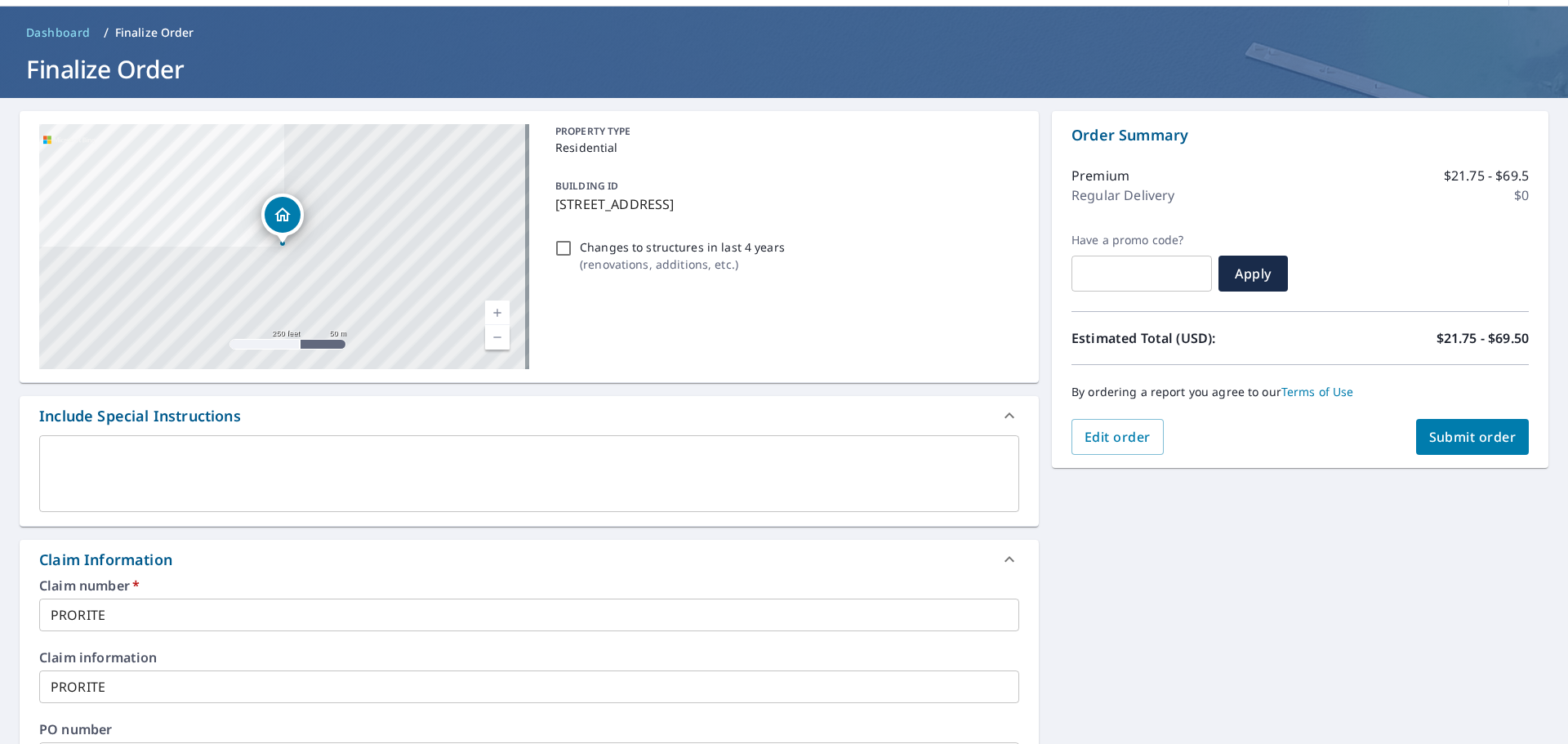
scroll to position [82, 0]
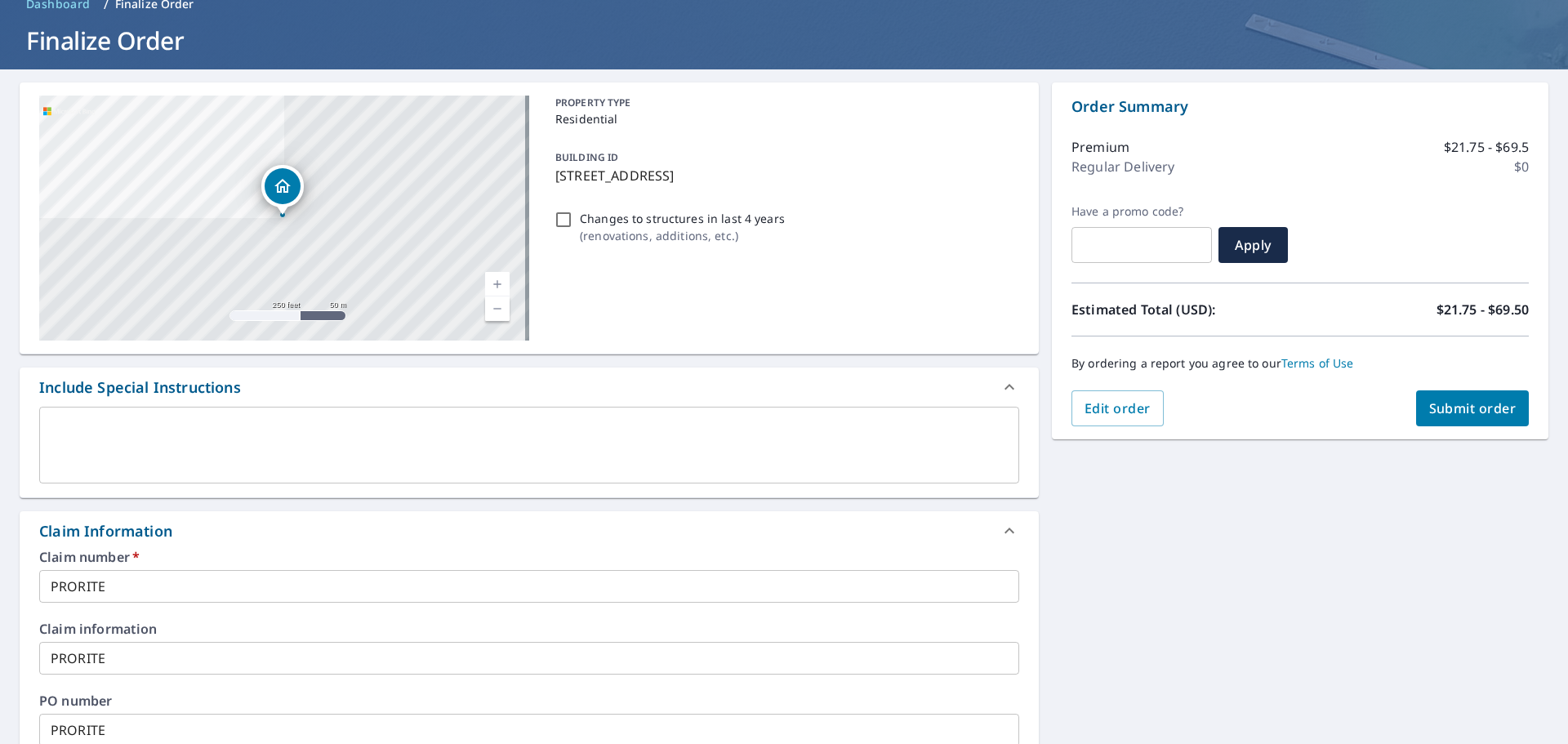
click at [83, 436] on textarea at bounding box center [530, 446] width 957 height 47
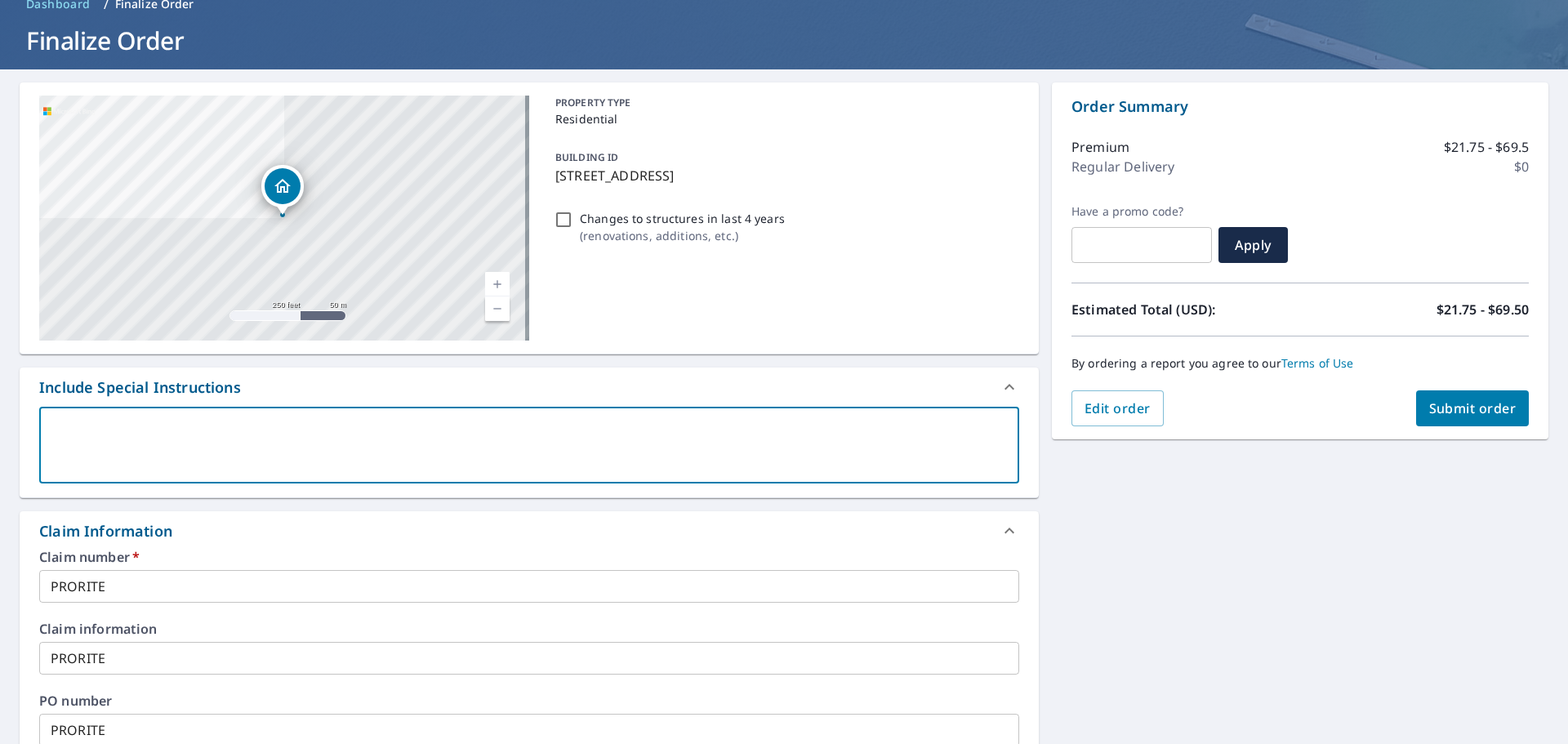
type textarea "W"
type textarea "x"
checkbox input "true"
type textarea "We"
type textarea "x"
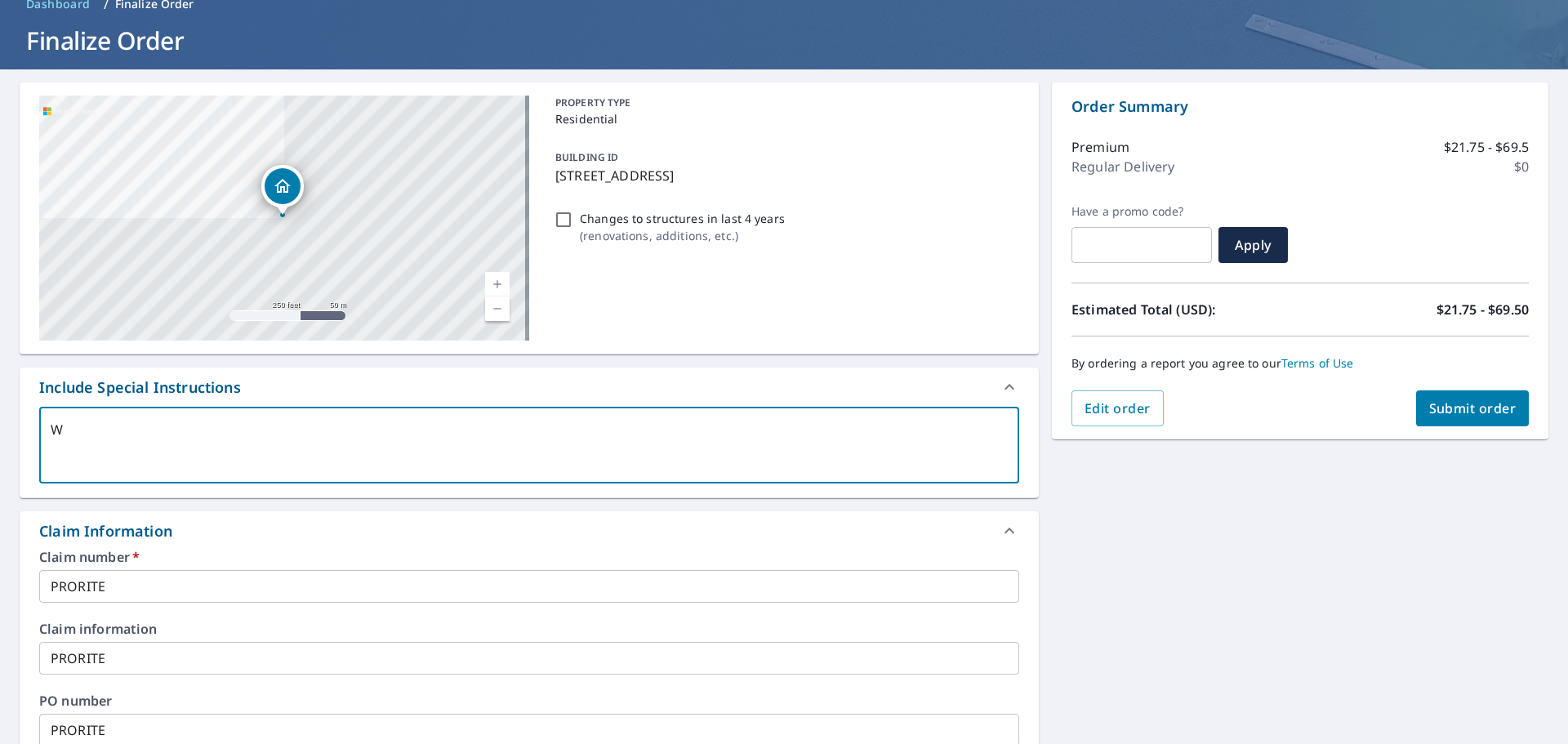
checkbox input "true"
type textarea "We"
type textarea "x"
checkbox input "true"
type textarea "We n"
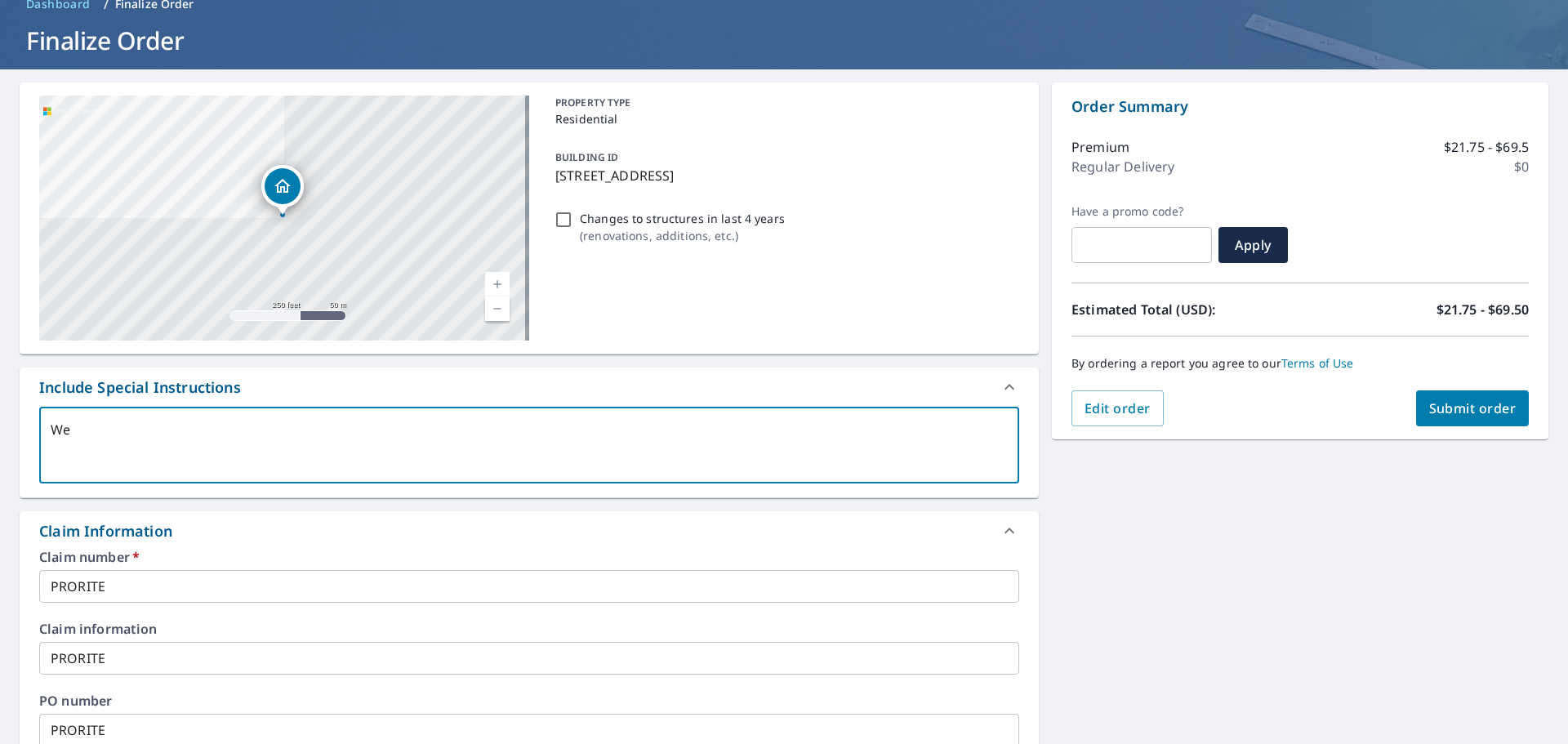
type textarea "x"
checkbox input "true"
type textarea "We ne"
type textarea "x"
checkbox input "true"
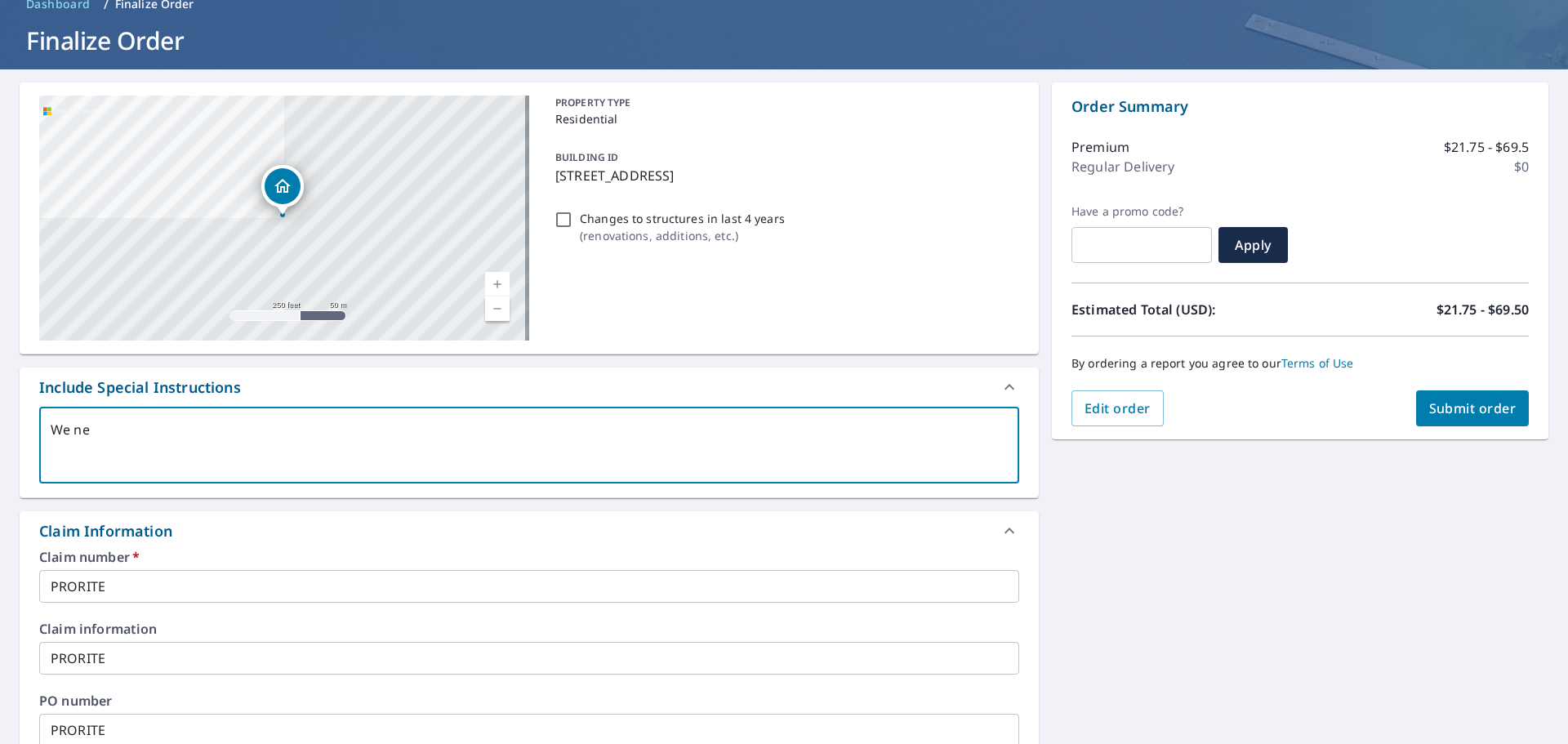
type textarea "We nee"
type textarea "x"
checkbox input "true"
type textarea "We need"
type textarea "x"
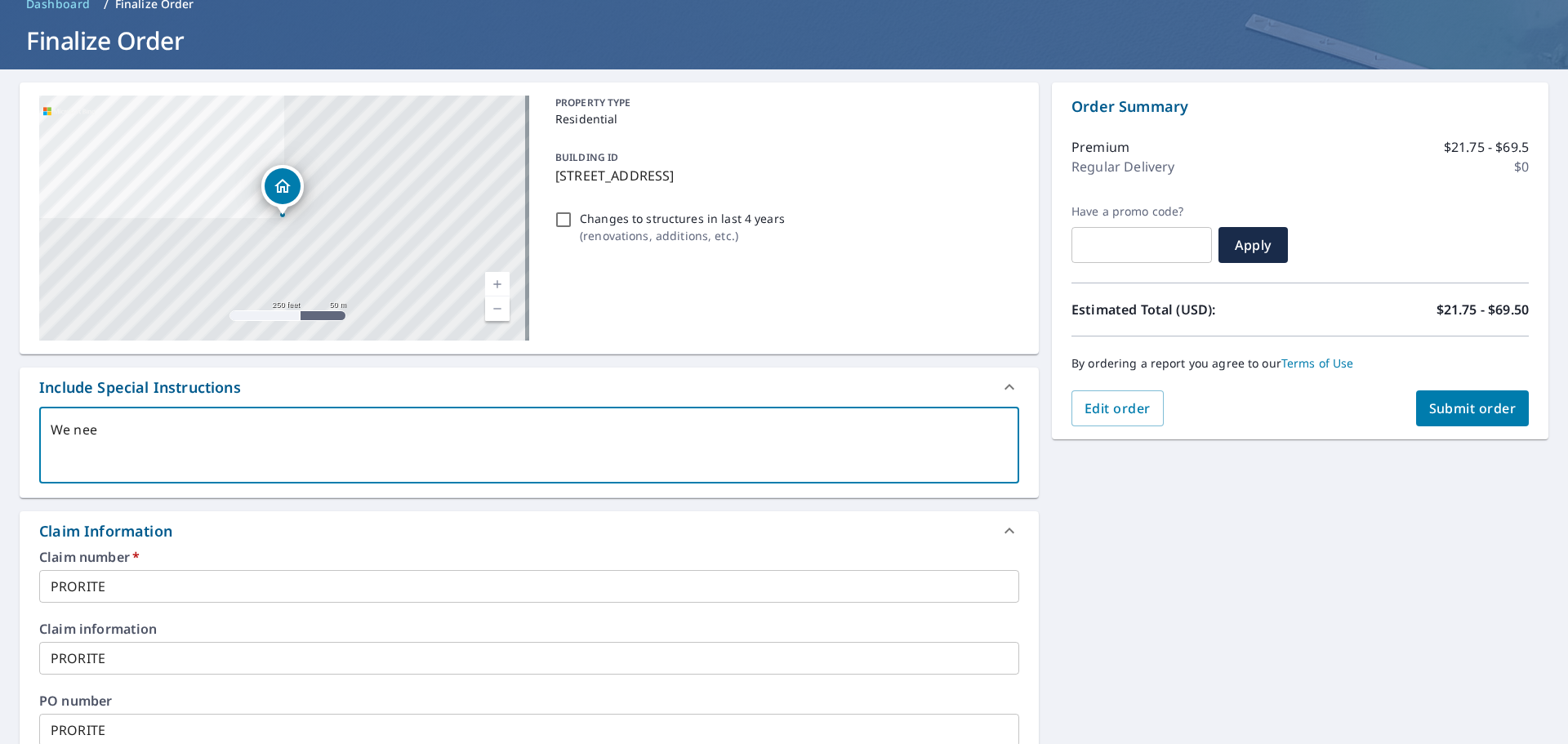
checkbox input "true"
type textarea "We need"
type textarea "x"
checkbox input "true"
type textarea "We need t"
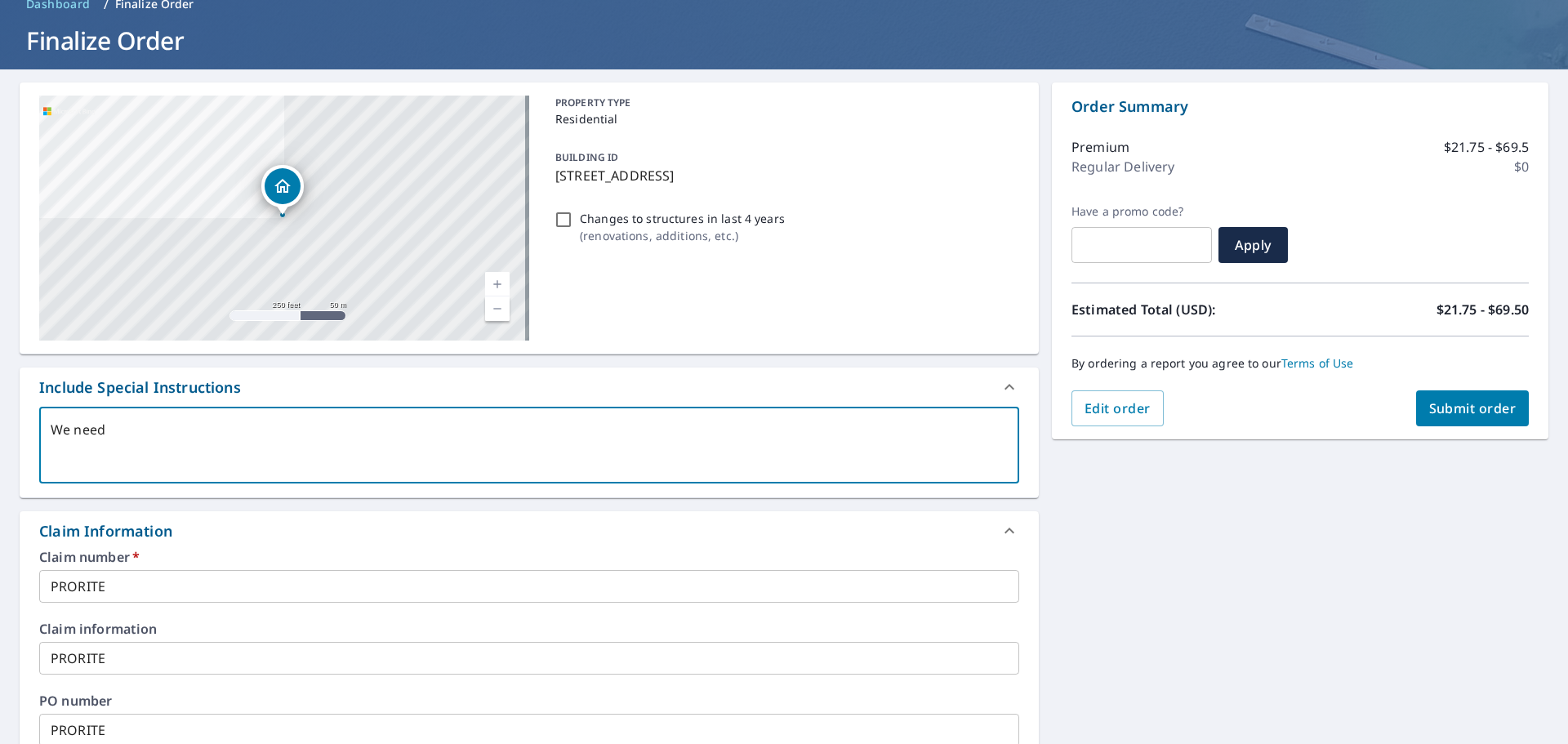
type textarea "x"
checkbox input "true"
type textarea "We need th"
type textarea "x"
checkbox input "true"
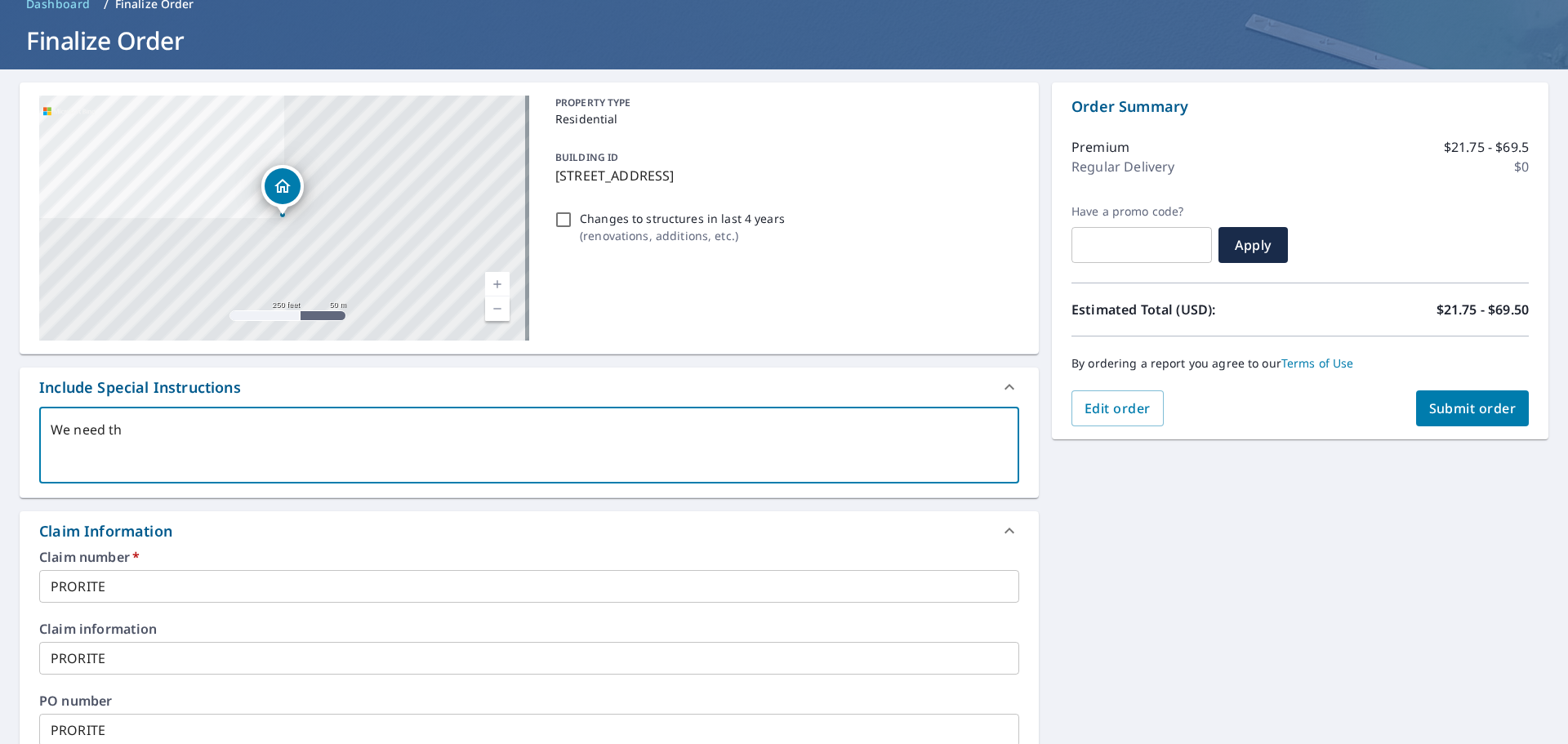
type textarea "We need the"
type textarea "x"
checkbox input "true"
type textarea "We need the"
type textarea "x"
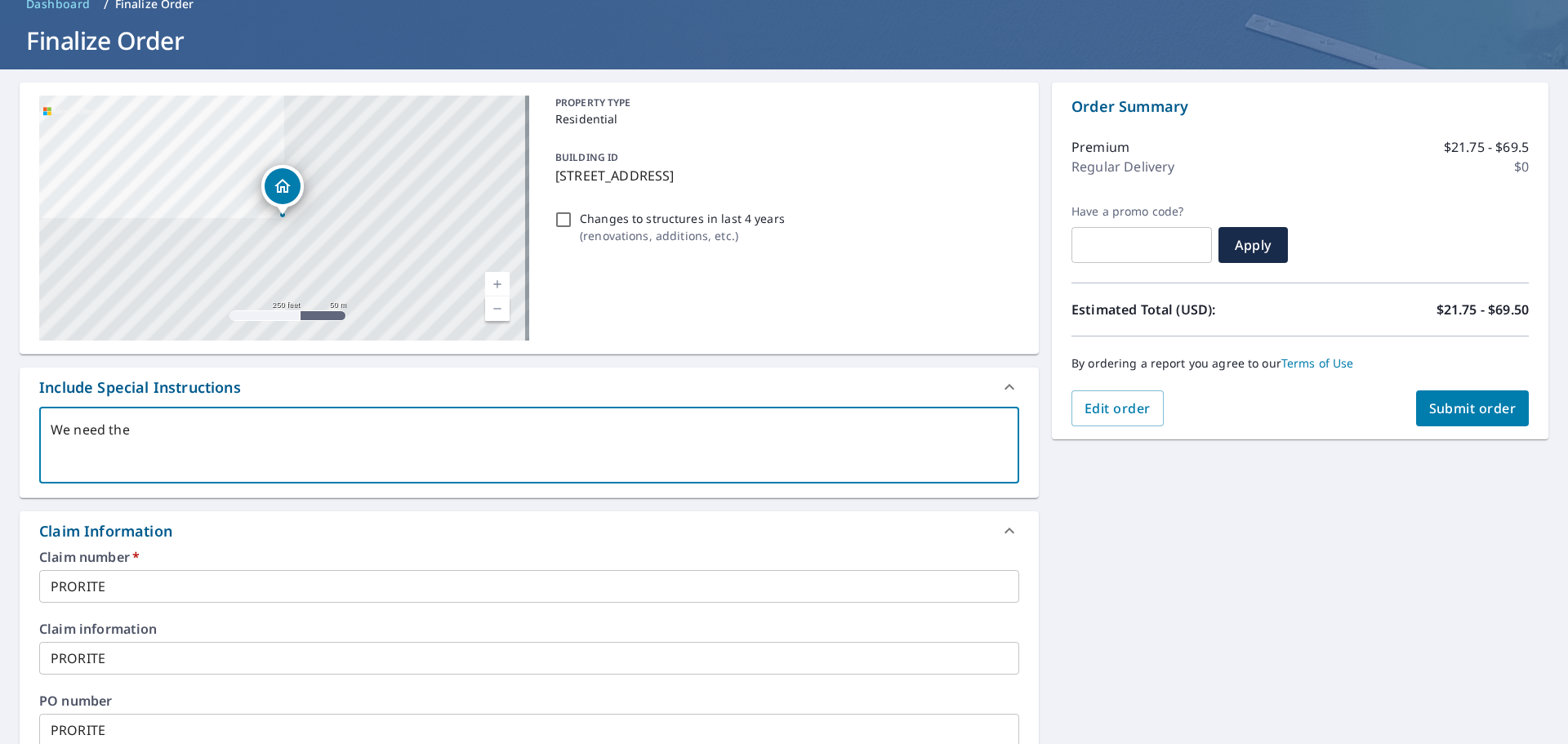
checkbox input "true"
type textarea "We need the a"
type textarea "x"
checkbox input "true"
type textarea "We need the am"
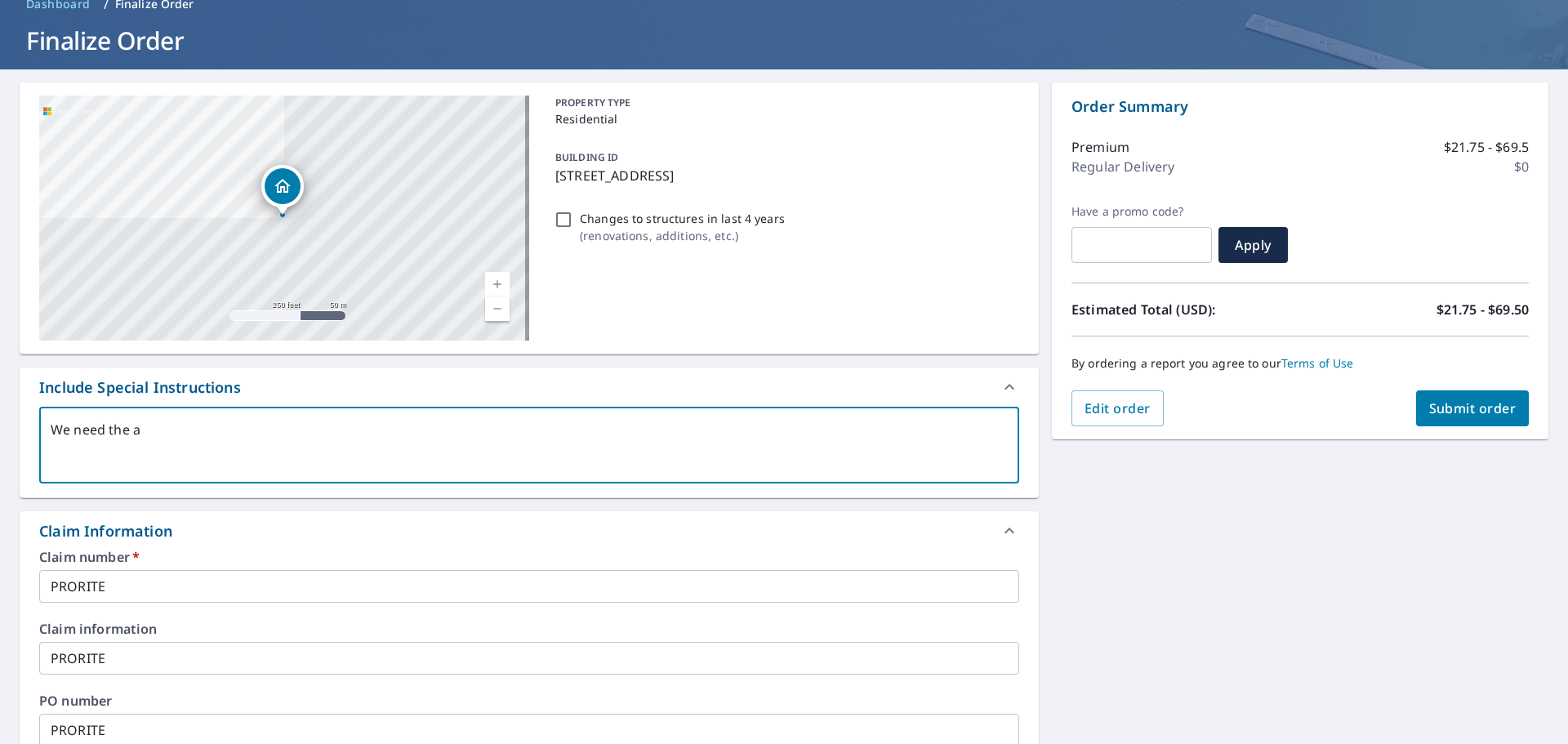
type textarea "x"
checkbox input "true"
type textarea "We need the amo"
type textarea "x"
checkbox input "true"
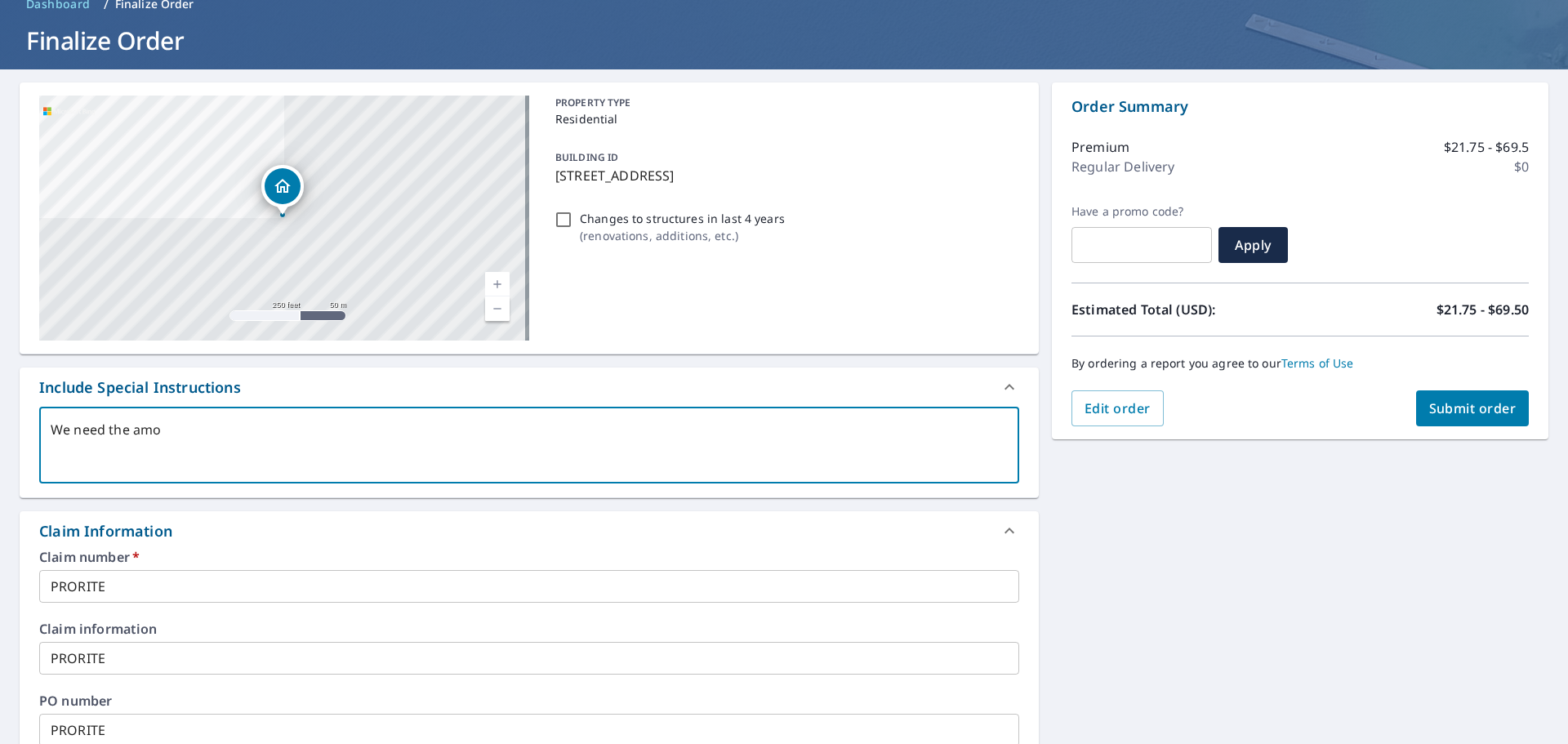
type textarea "We need the amou"
type textarea "x"
checkbox input "true"
type textarea "We need the amoun"
type textarea "x"
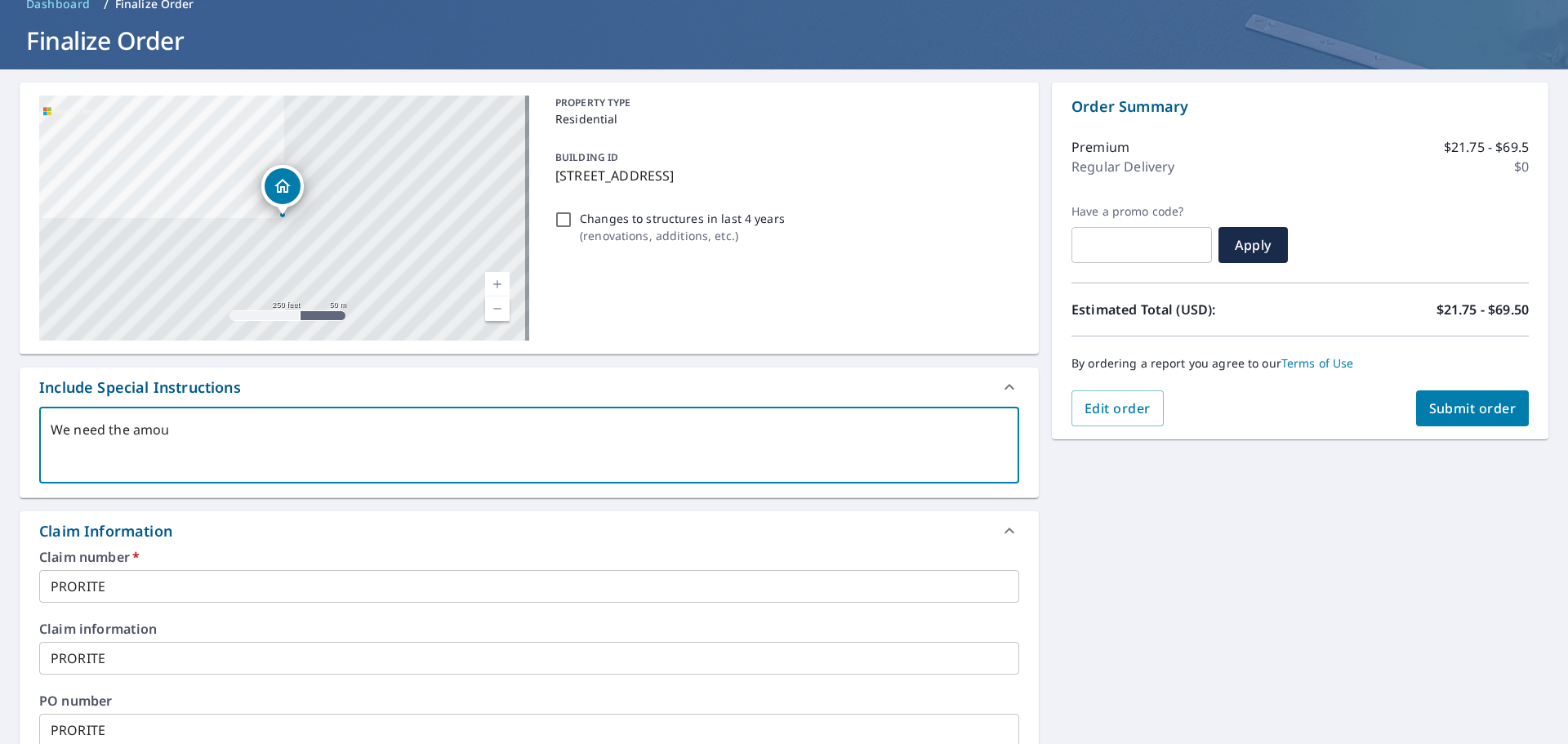
checkbox input "true"
type textarea "We need the amount"
type textarea "x"
checkbox input "true"
type textarea "We need the amount"
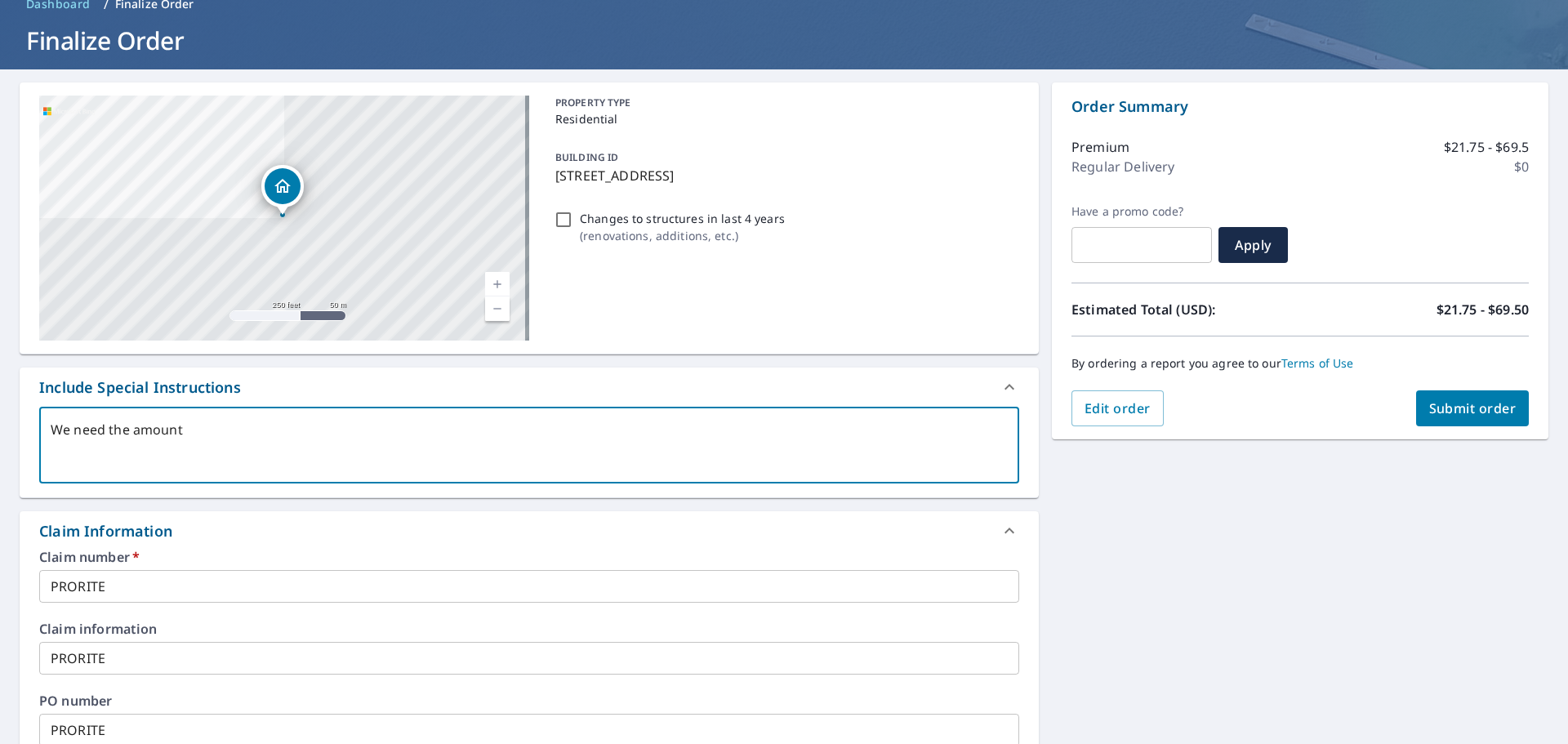
type textarea "x"
checkbox input "true"
type textarea "We need the amount o"
type textarea "x"
checkbox input "true"
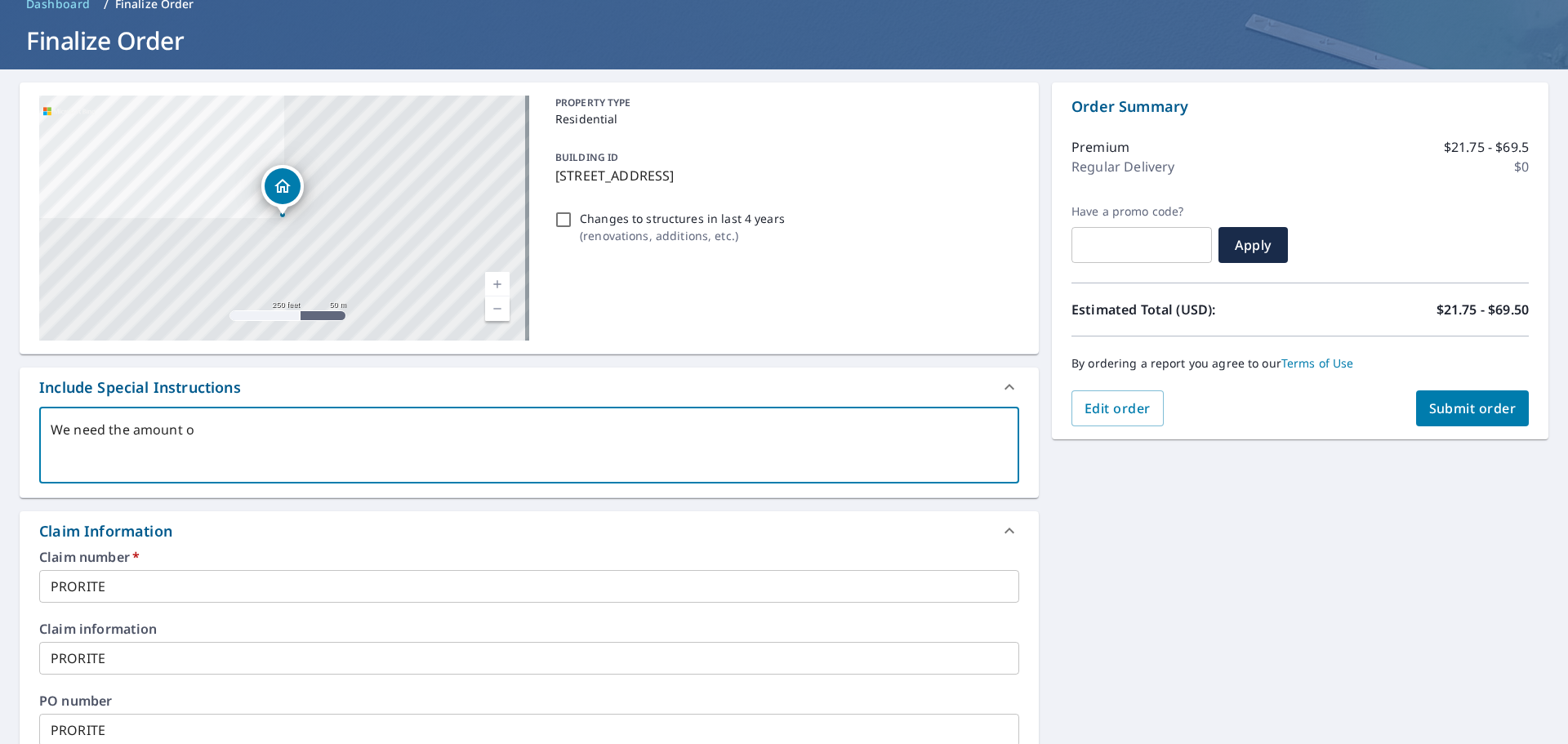
type textarea "We need the amount of"
type textarea "x"
checkbox input "true"
type textarea "We need the amount of"
type textarea "x"
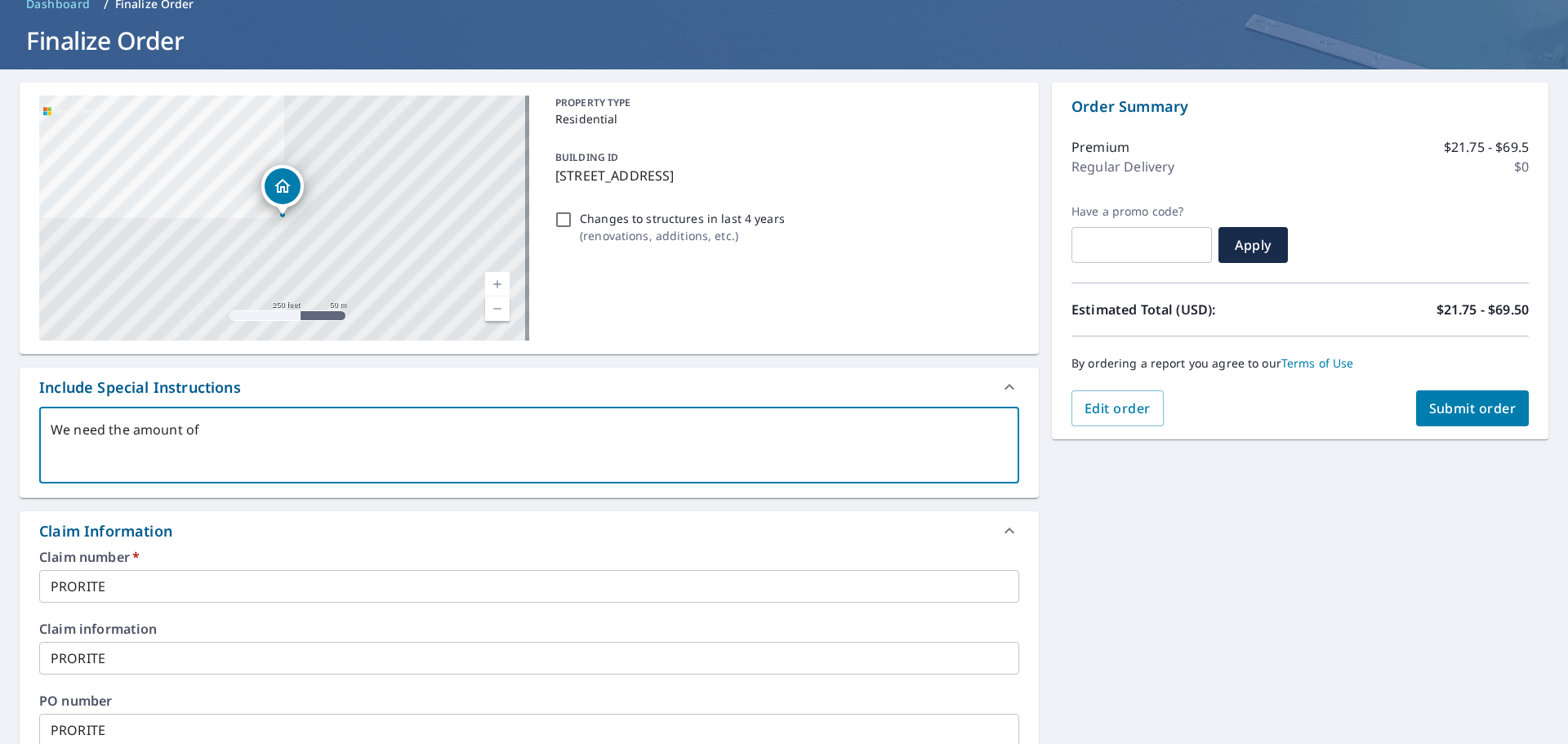
checkbox input "true"
type textarea "We need the amount of s"
type textarea "x"
checkbox input "true"
type textarea "We need the amount of"
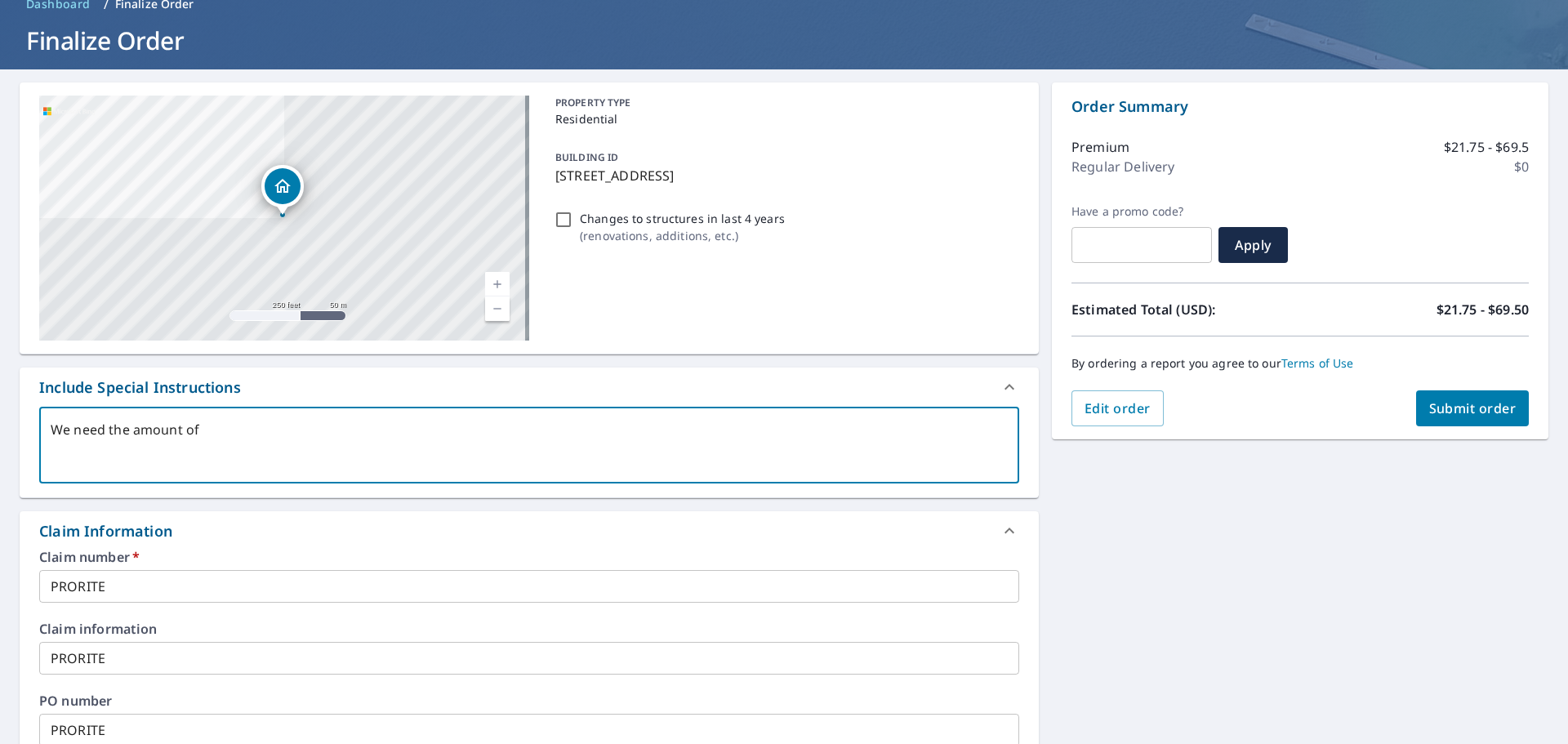
type textarea "x"
checkbox input "true"
type textarea "We need the amount of S"
type textarea "x"
checkbox input "true"
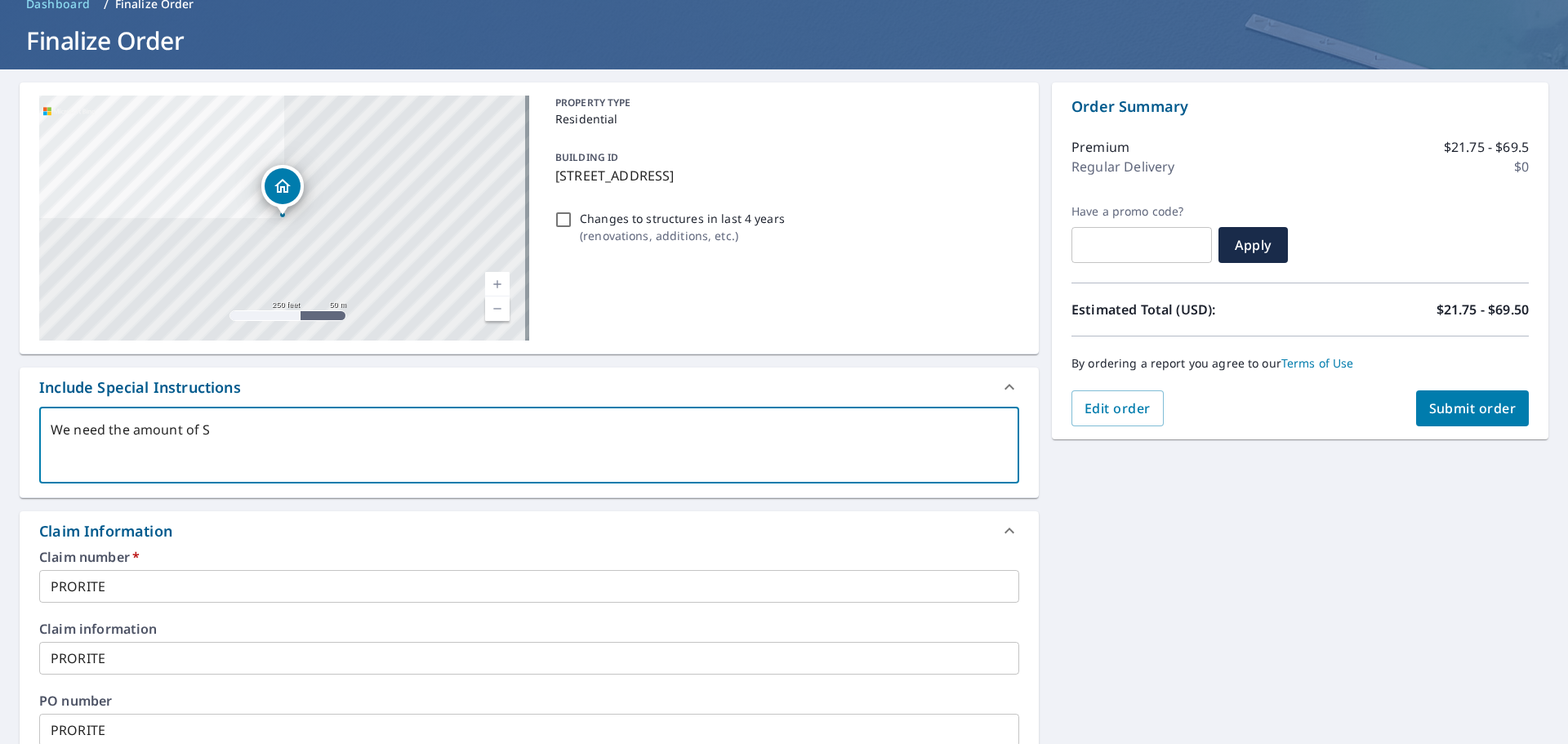
type textarea "We need the amount of SQ"
type textarea "x"
checkbox input "true"
type textarea "We need the amount of SQS"
type textarea "x"
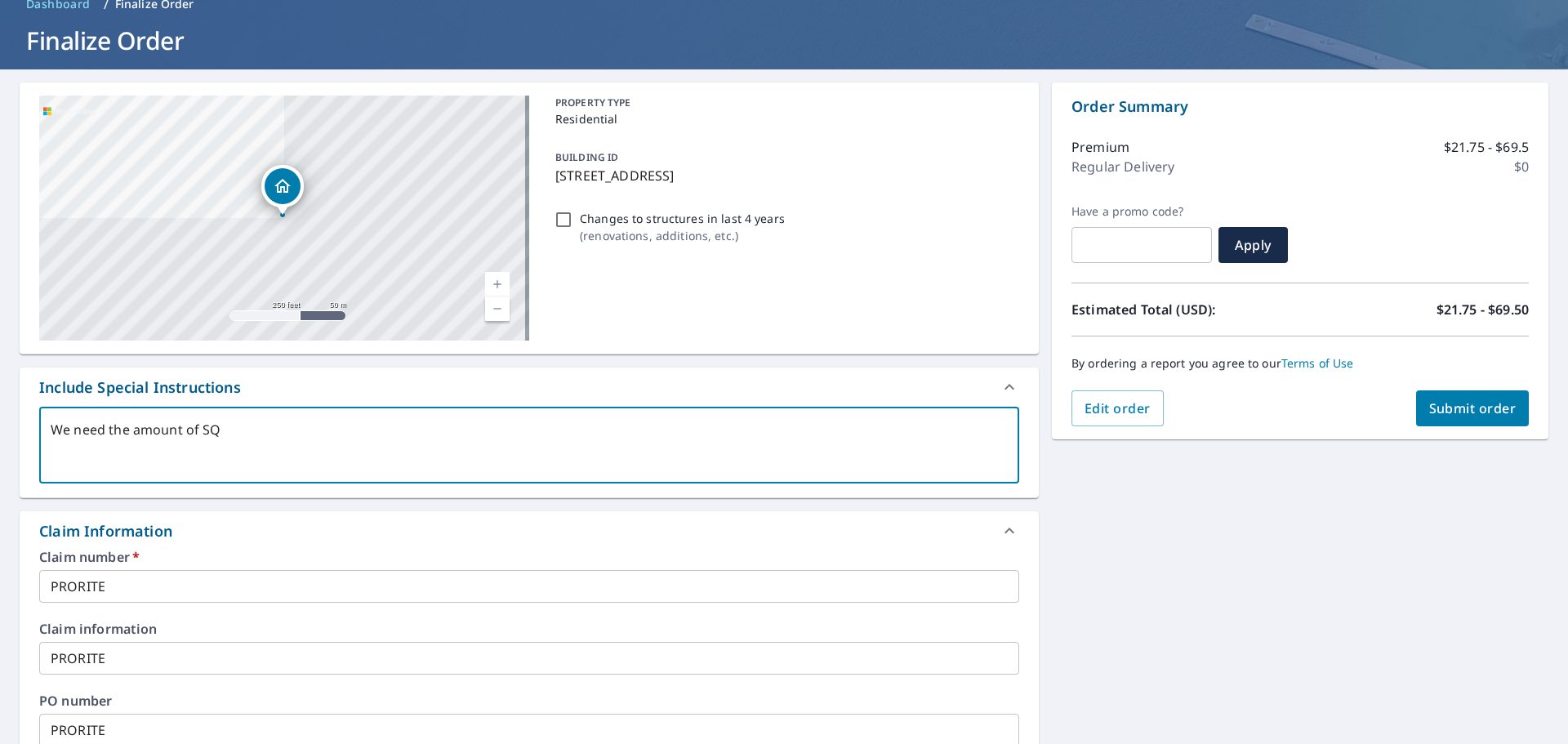
checkbox input "true"
type textarea "We need the amount of SQS"
type textarea "x"
checkbox input "true"
type textarea "We need the amount of SQS"
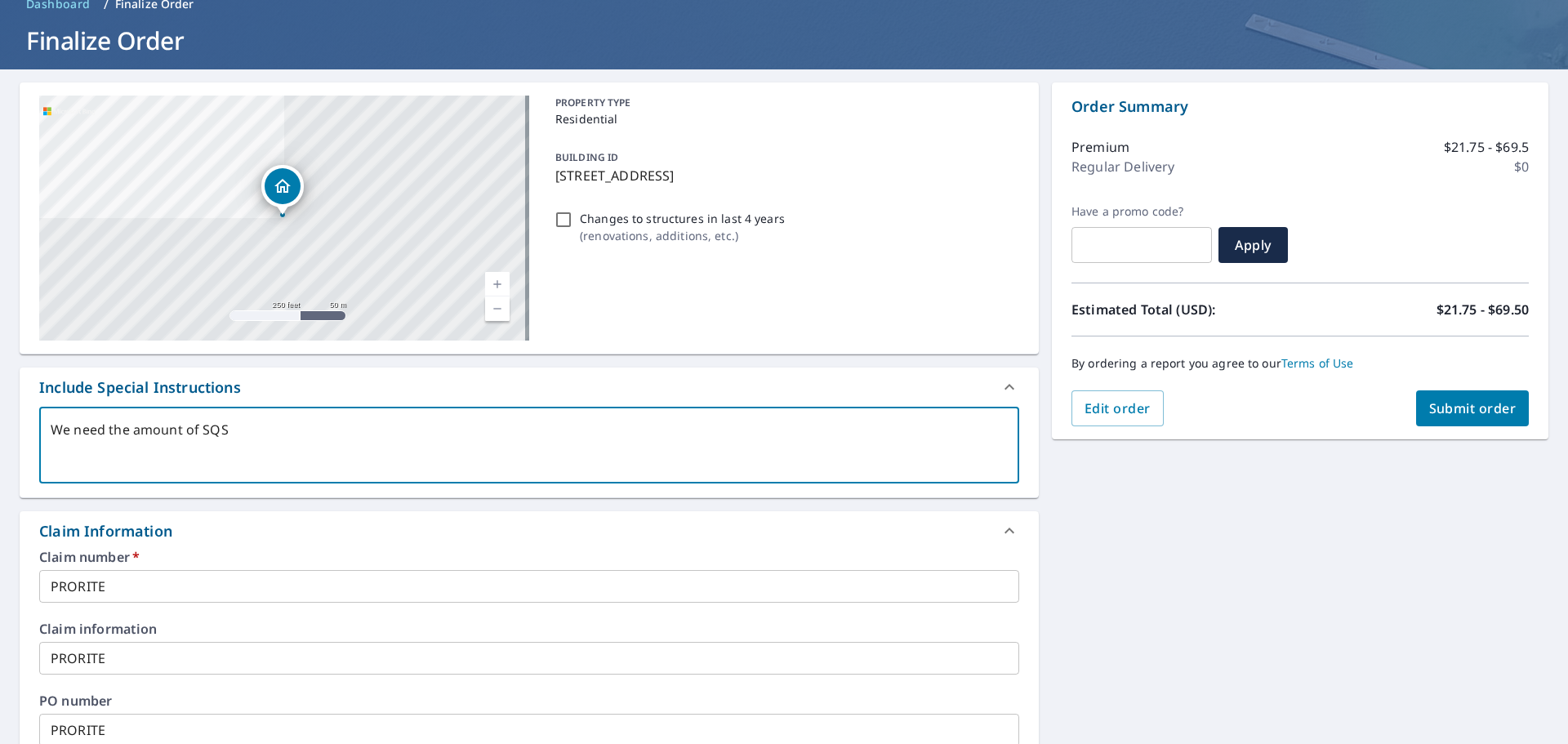
type textarea "x"
checkbox input "true"
type textarea "We need the amount of SQ"
type textarea "x"
checkbox input "true"
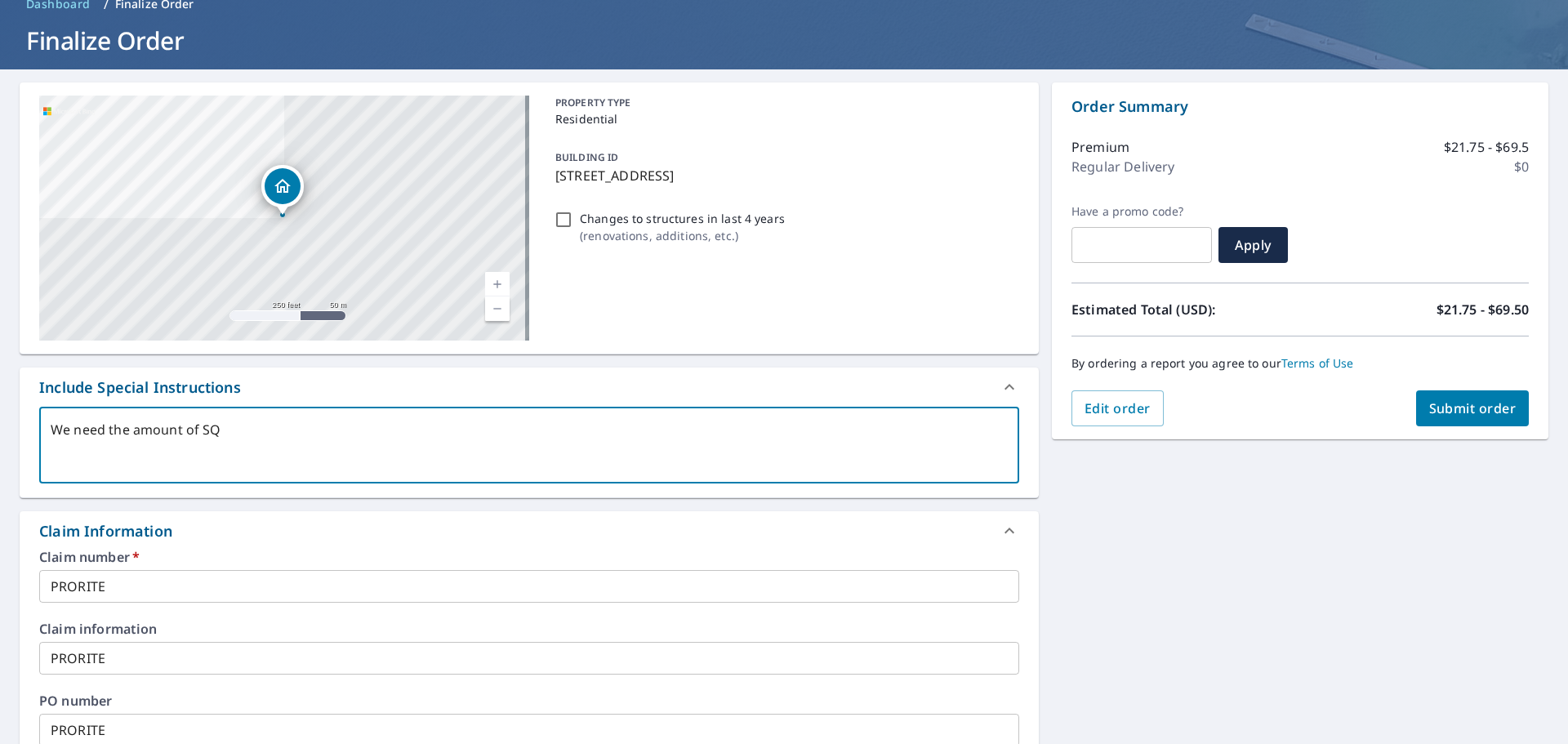
type textarea "We need the amount of SQ'"
type textarea "x"
checkbox input "true"
type textarea "We need the amount of SQ's"
type textarea "x"
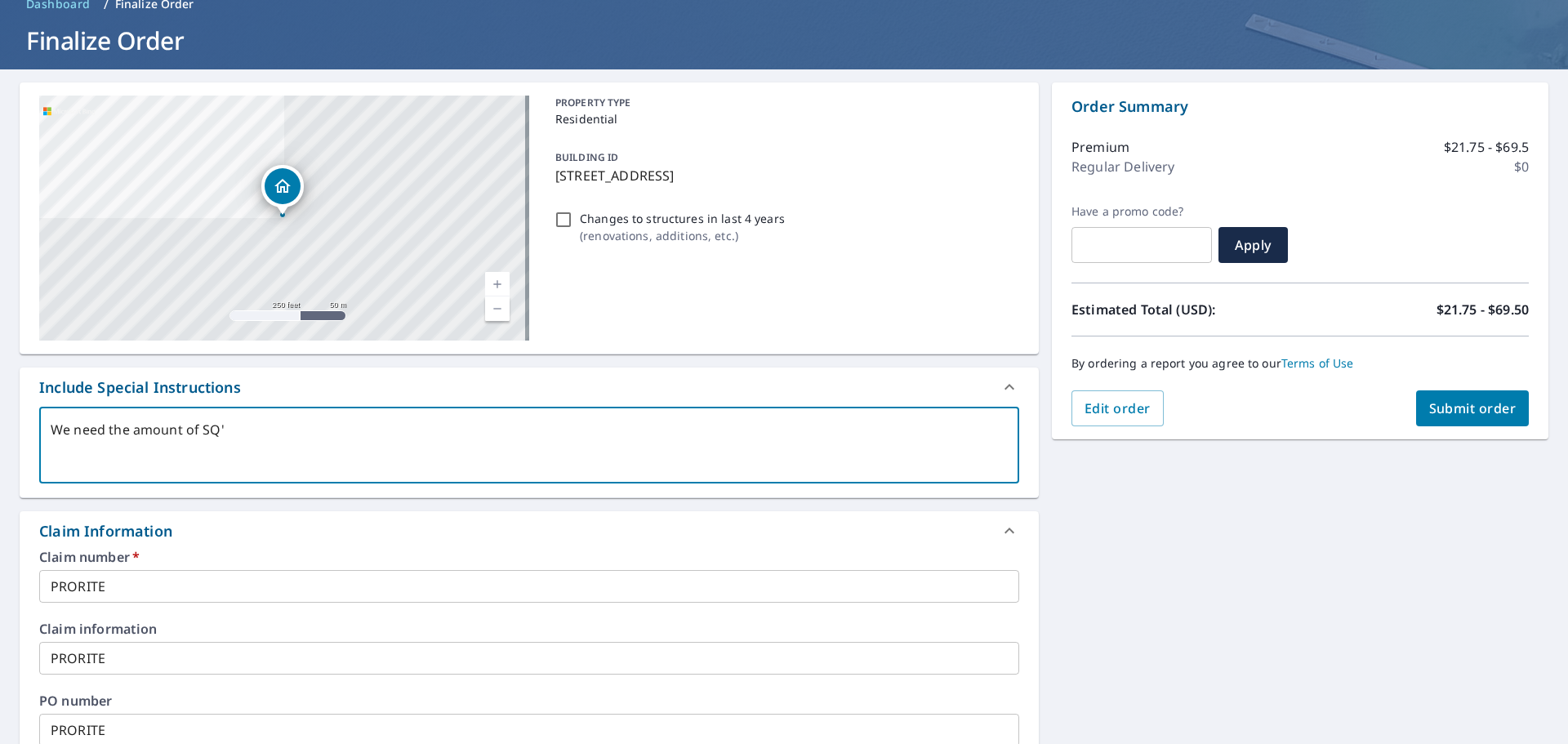
checkbox input "true"
type textarea "We need the amount of SQ's"
type textarea "x"
checkbox input "true"
type textarea "We need the amount of SQ's o"
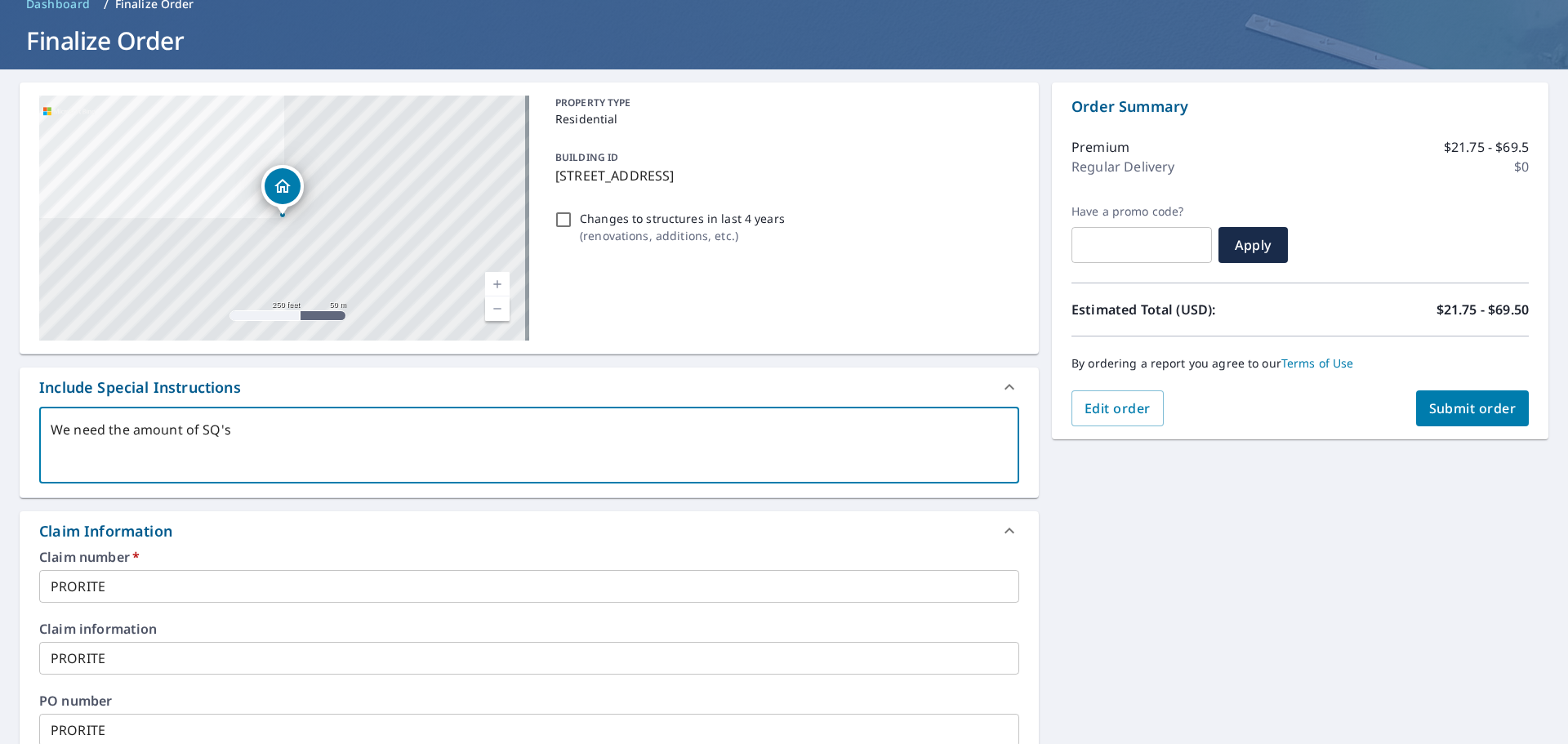
type textarea "x"
checkbox input "true"
type textarea "We need the amount of SQ's on"
type textarea "x"
checkbox input "true"
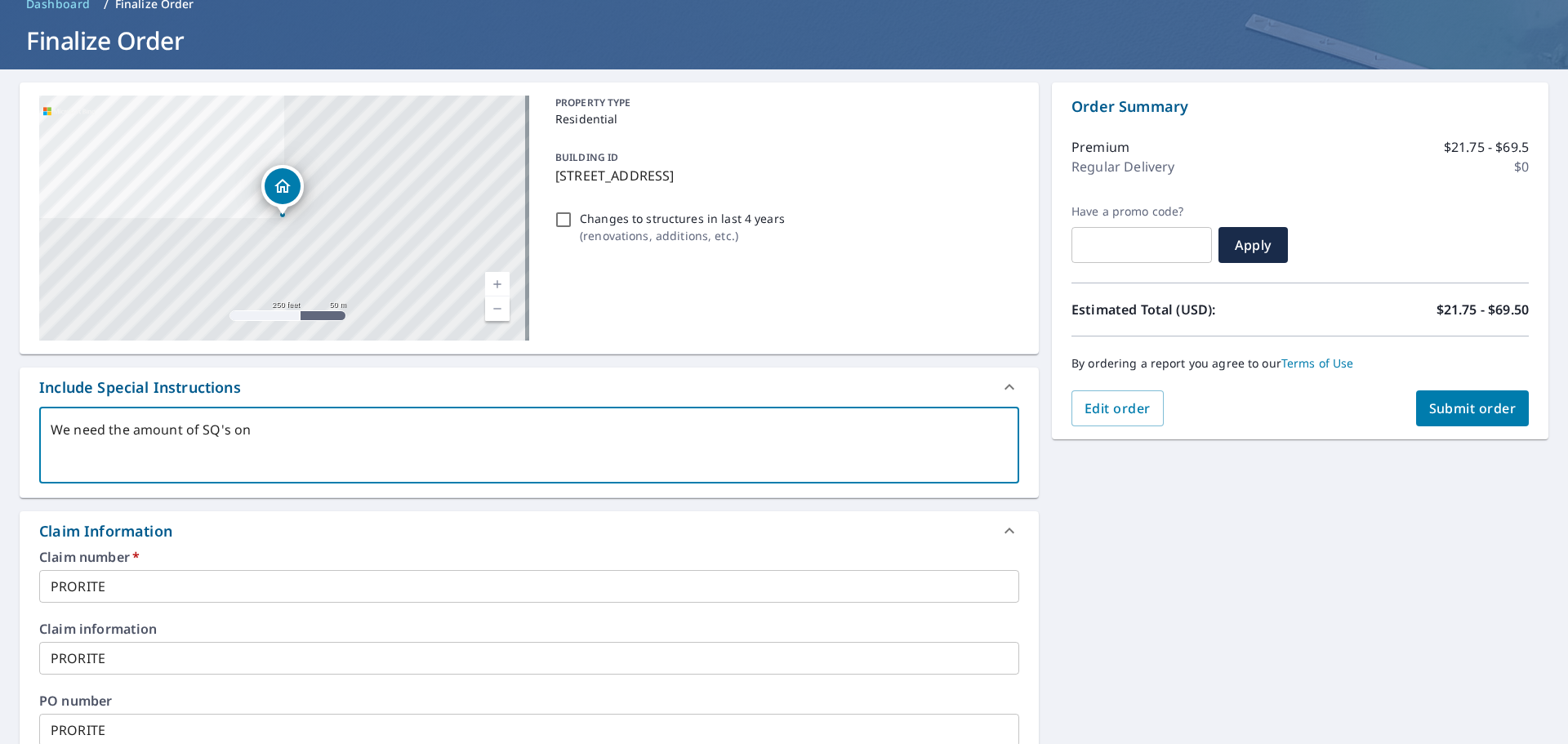
type textarea "We need the amount of SQ's on"
type textarea "x"
checkbox input "true"
type textarea "We need the amount of SQ's on r"
type textarea "x"
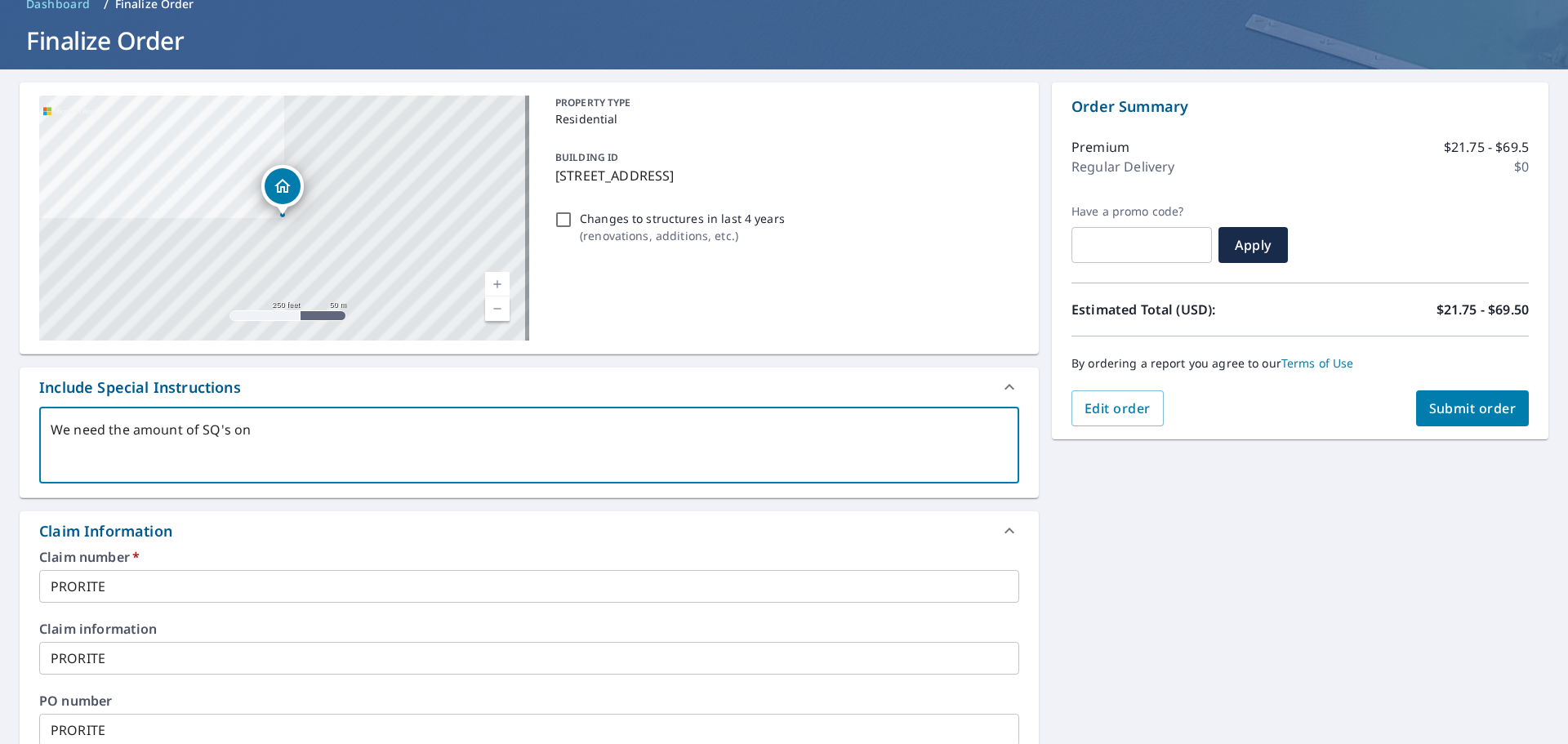
checkbox input "true"
type textarea "We need the amount of SQ's on ro"
type textarea "x"
checkbox input "true"
type textarea "We need the amount of SQ's on roo"
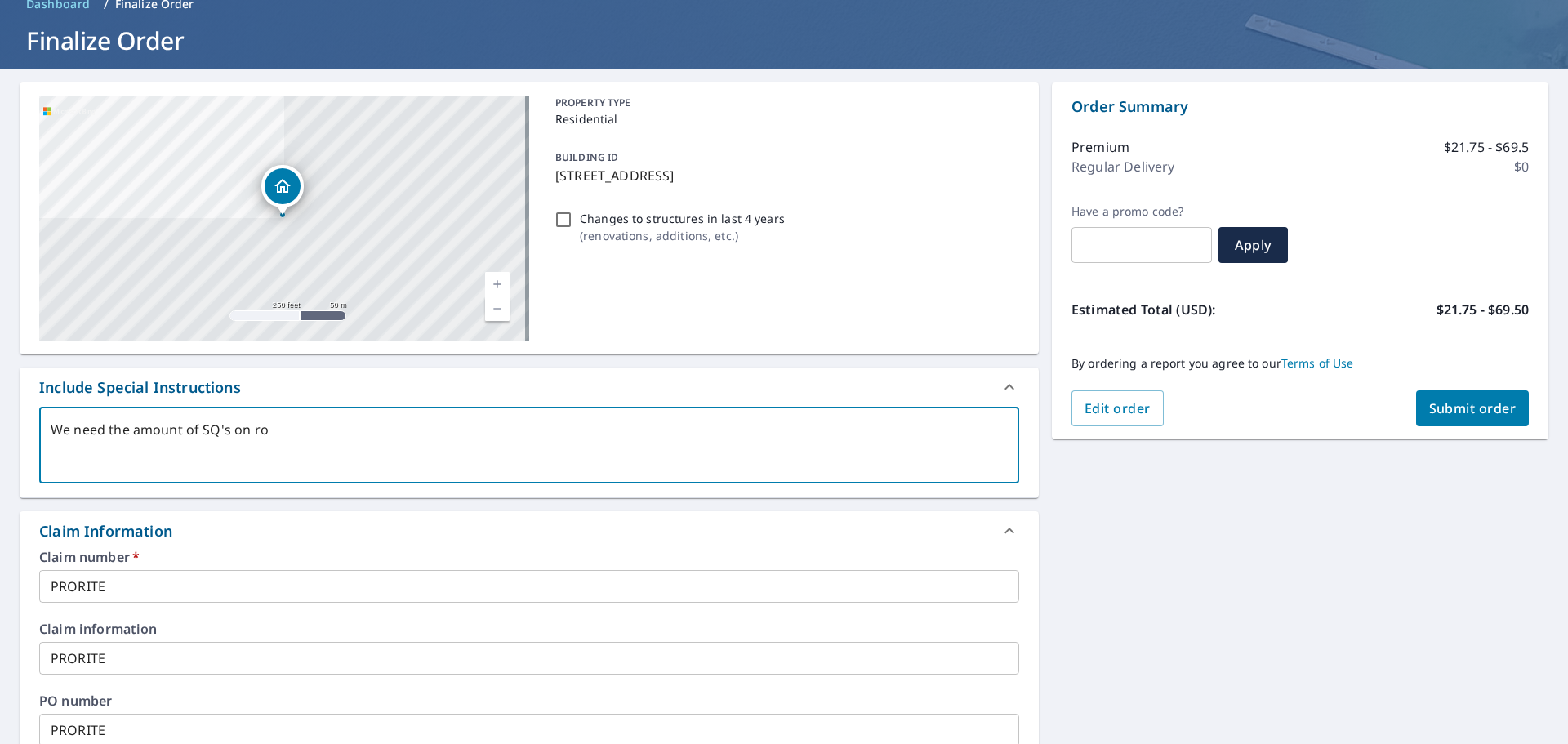
type textarea "x"
checkbox input "true"
type textarea "We need the amount of SQ's on roof"
type textarea "x"
checkbox input "true"
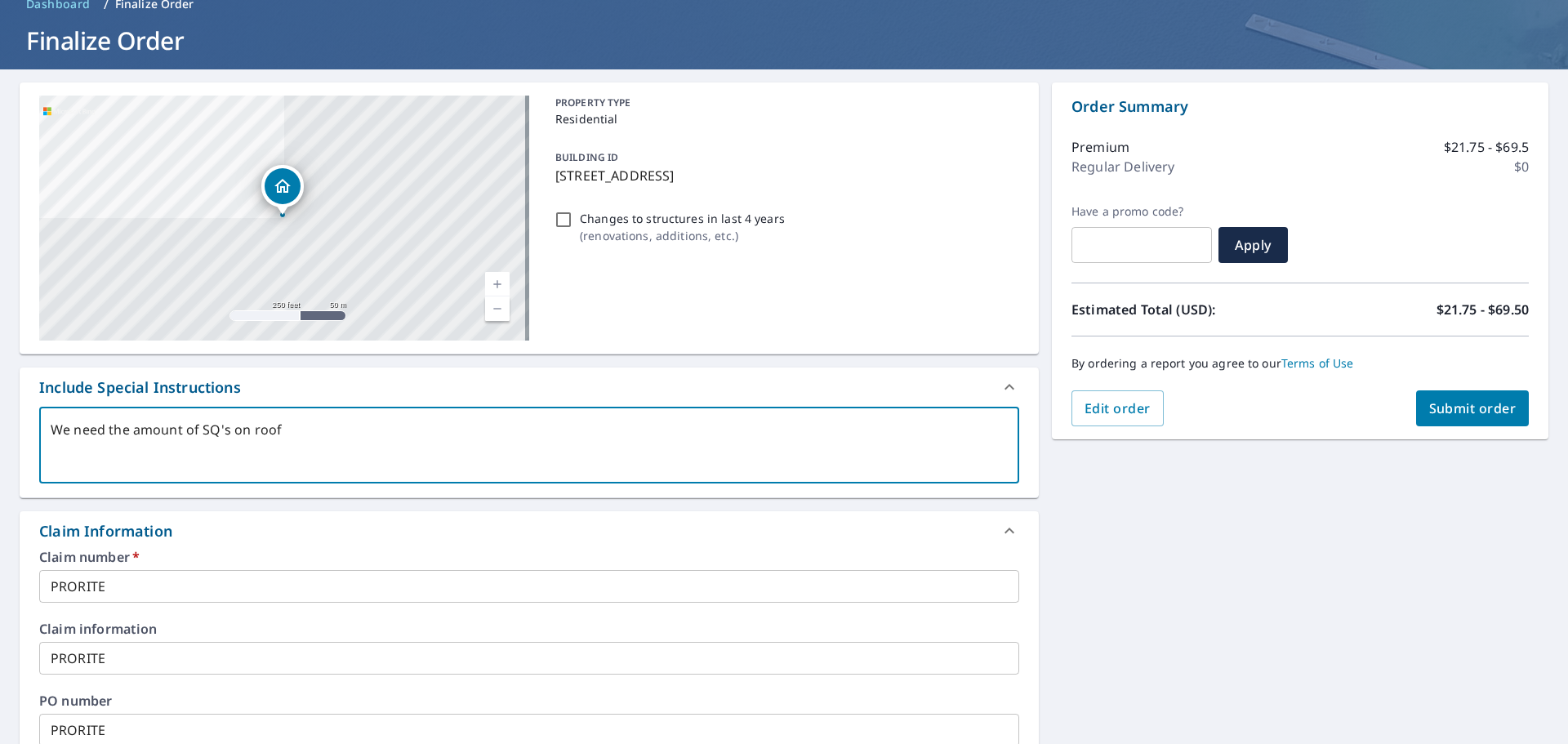
type textarea "We need the amount of SQ's on roof"
type textarea "x"
checkbox input "true"
type textarea "We need the amount of SQ's on roof a"
type textarea "x"
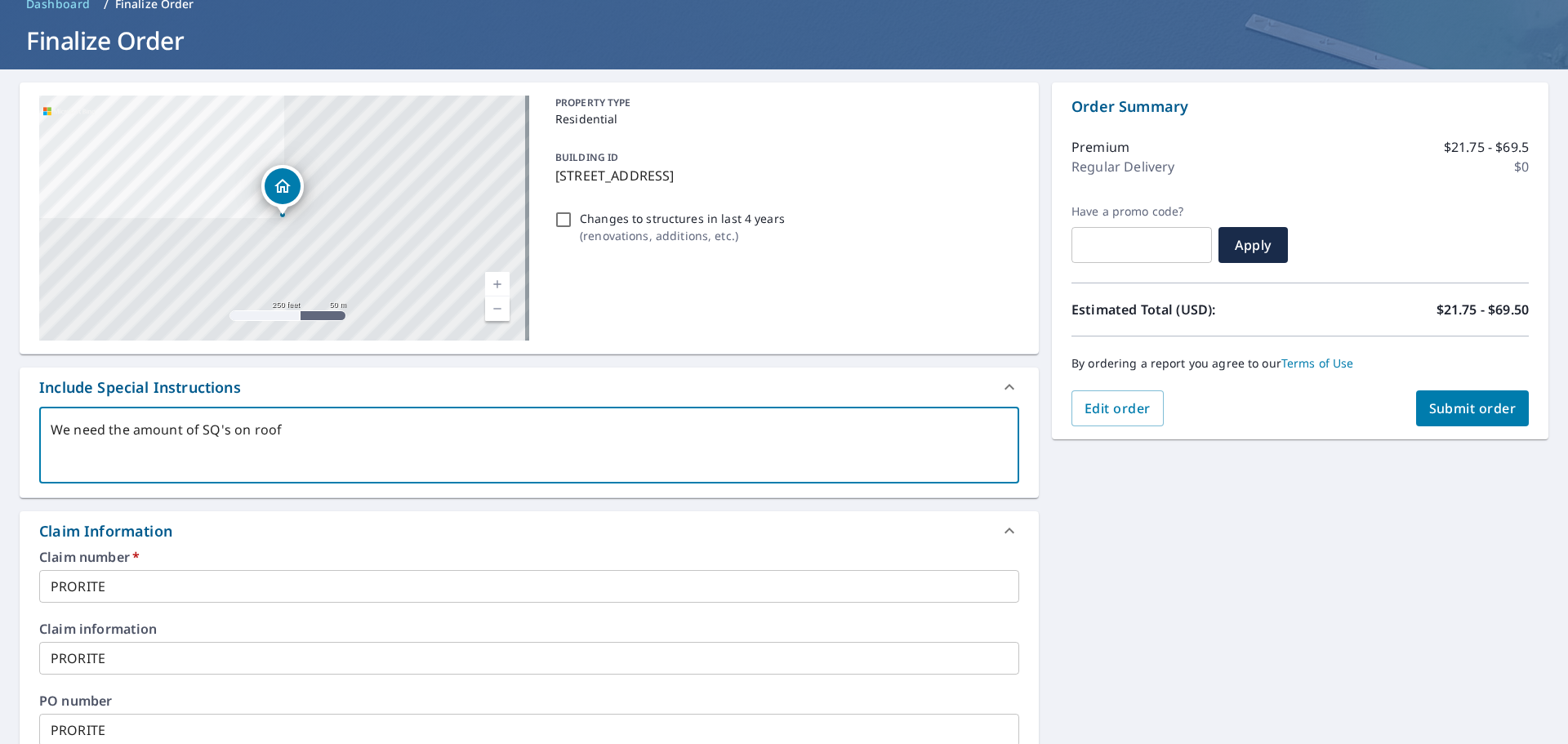
checkbox input "true"
type textarea "We need the amount of SQ's on roof an"
type textarea "x"
checkbox input "true"
type textarea "We need the amount of SQ's on roof and"
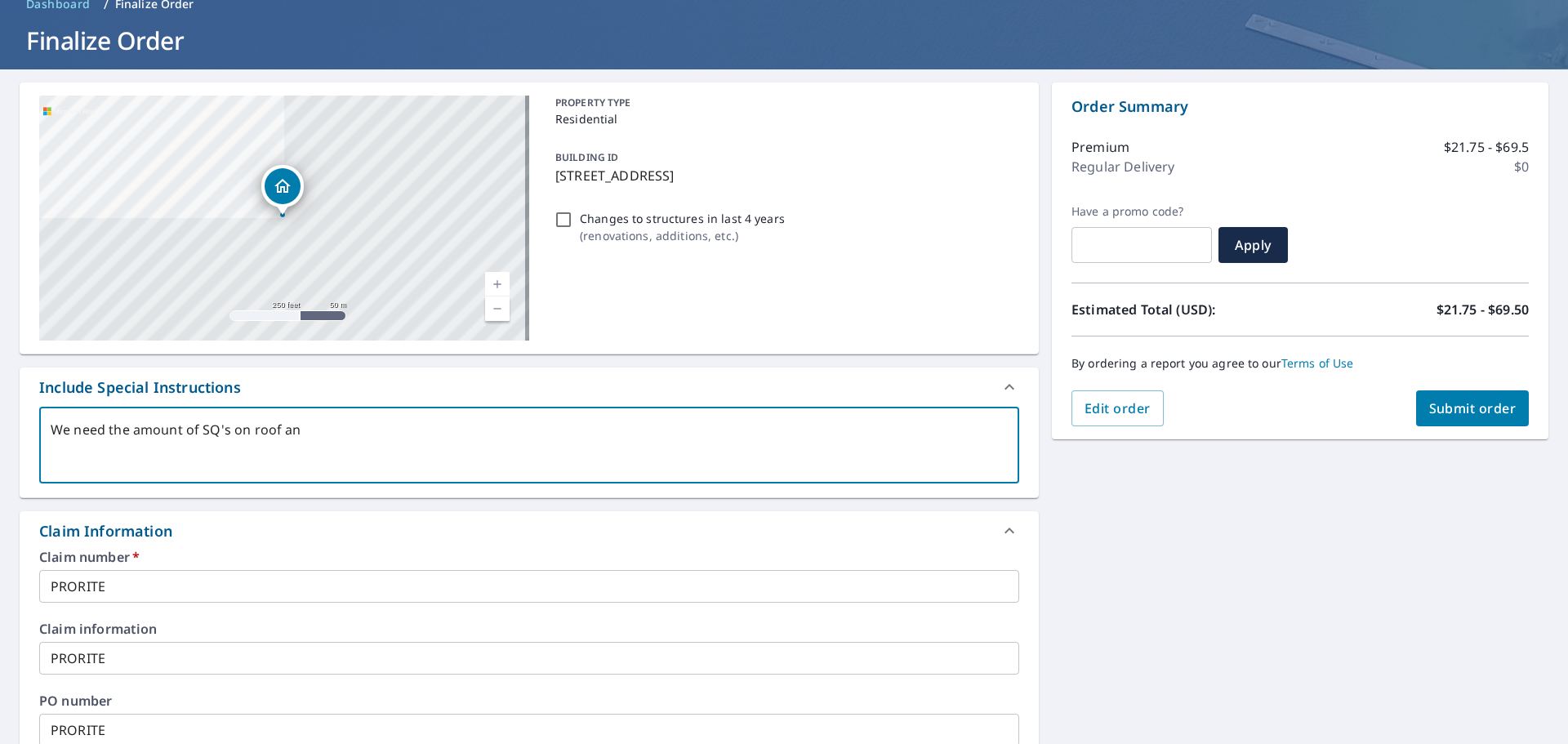
type textarea "x"
checkbox input "true"
type textarea "We need the amount of SQ's on roof and"
type textarea "x"
checkbox input "true"
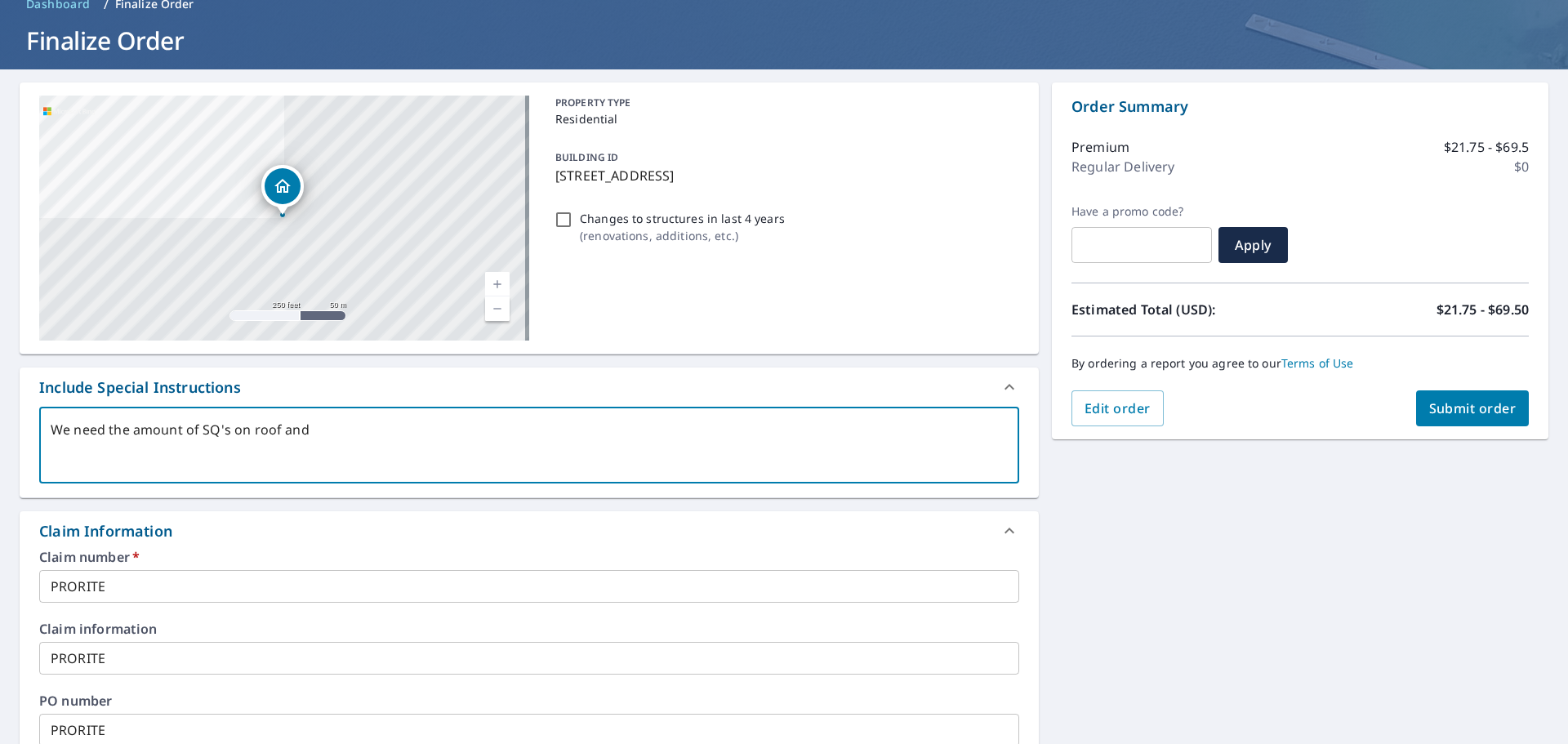
type textarea "We need the amount of SQ's on roof and L"
type textarea "x"
checkbox input "true"
type textarea "We need the amount of SQ's on roof and LF"
type textarea "x"
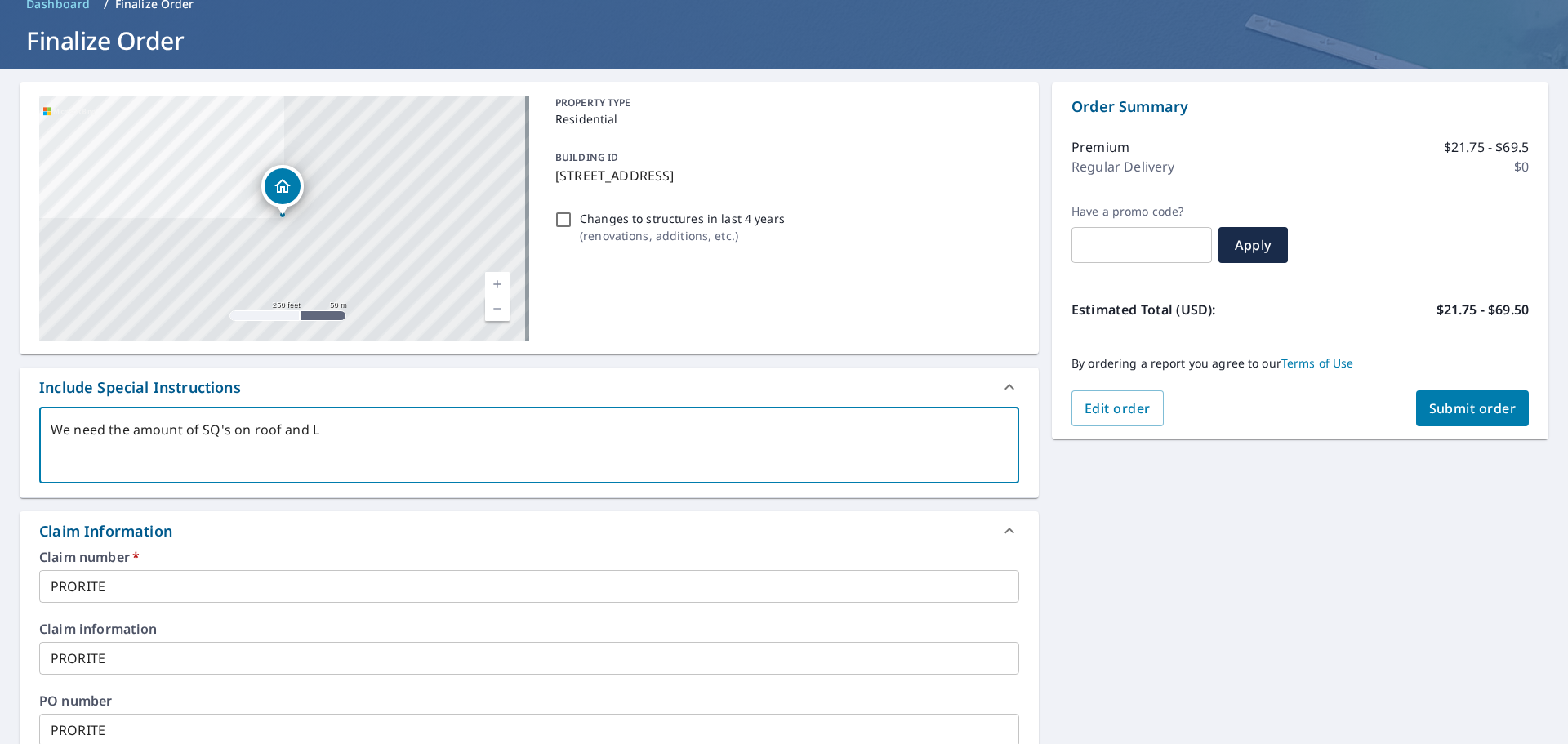
checkbox input "true"
type textarea "We need the amount of SQ's on roof and LF"
type textarea "x"
checkbox input "true"
type textarea "We need the amount of SQ's on roof and LF o"
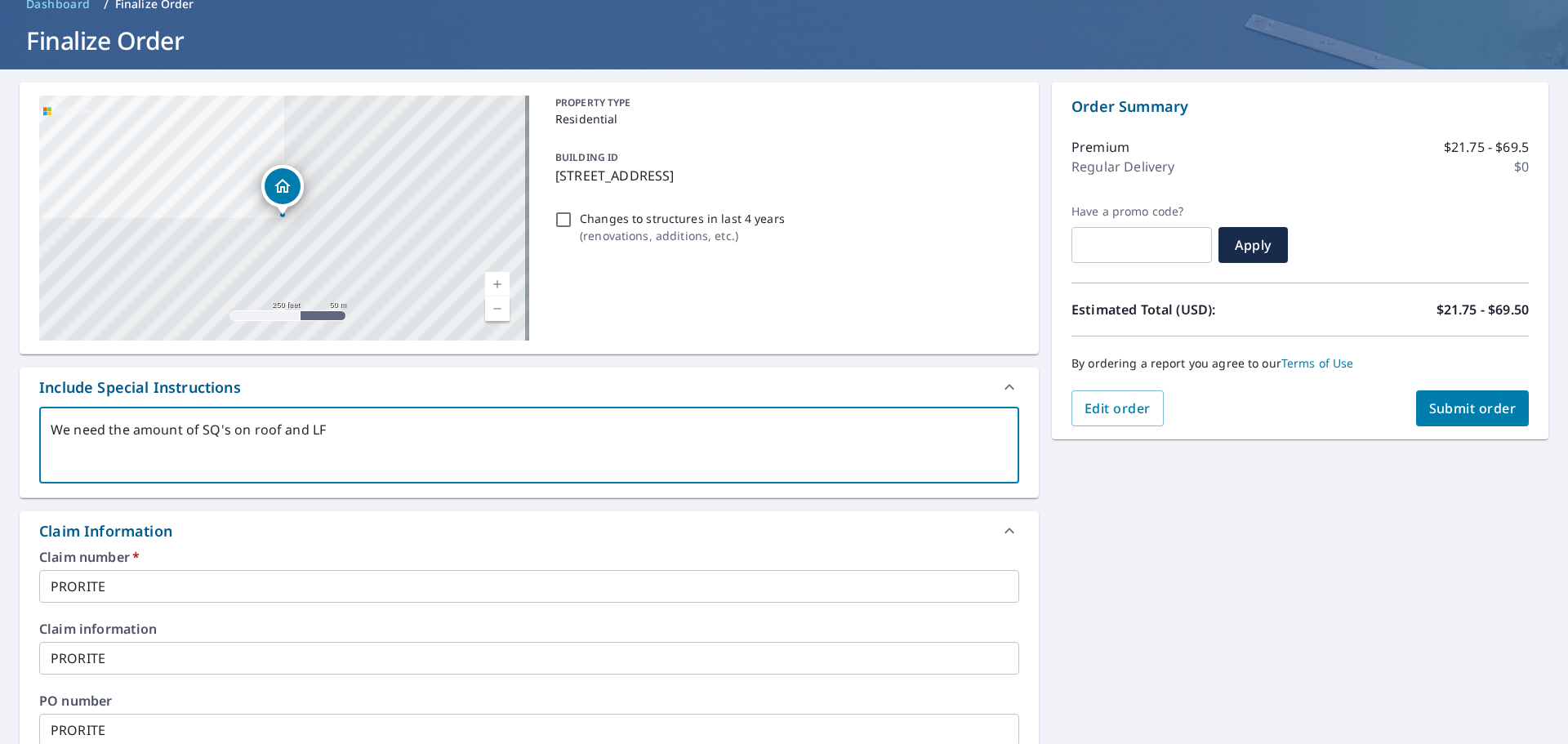
type textarea "x"
checkbox input "true"
type textarea "We need the amount of SQ's on roof and LF of"
type textarea "x"
checkbox input "true"
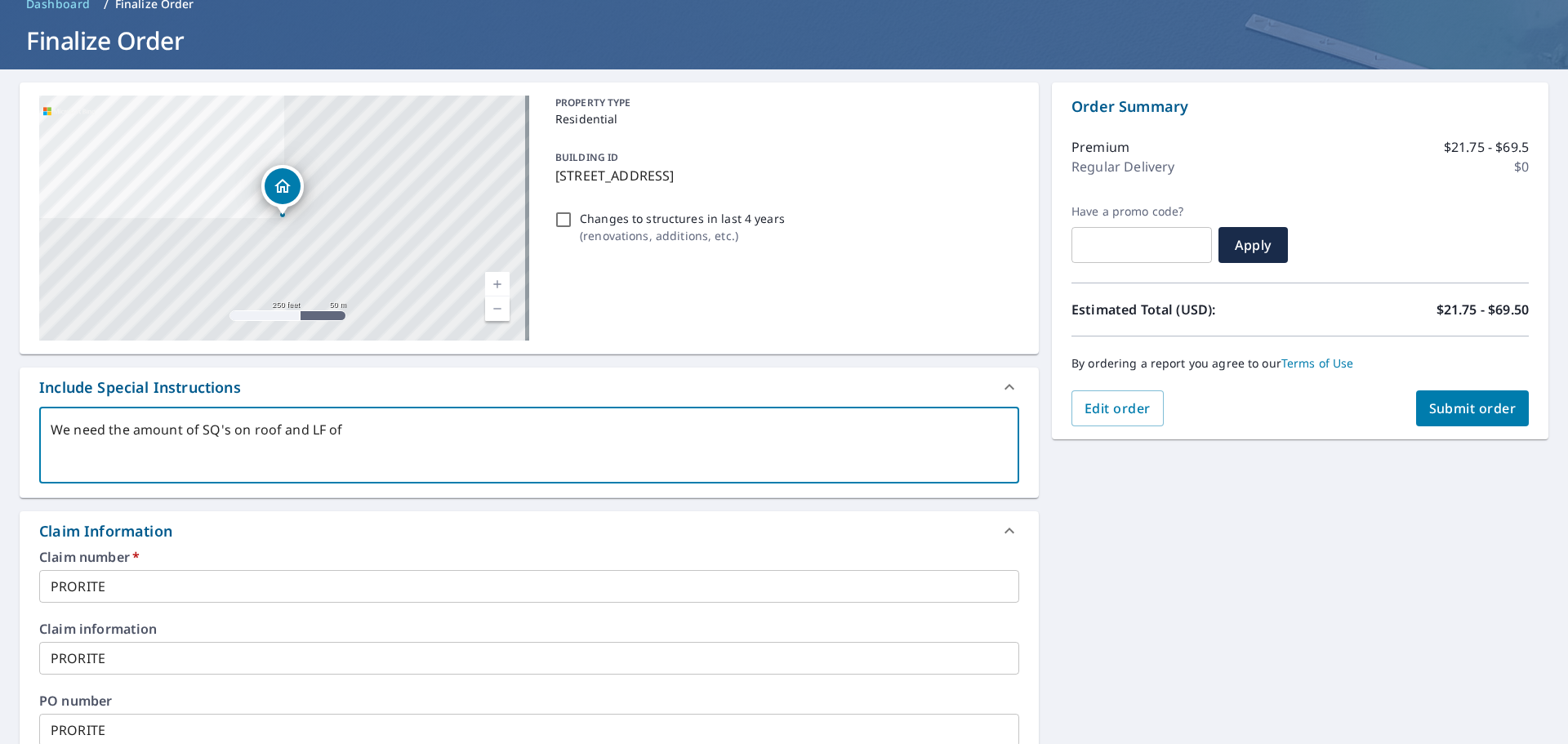
type textarea "We need the amount of SQ's on roof and LF of"
type textarea "x"
checkbox input "true"
type textarea "We need the amount of SQ's on roof and LF of"
type textarea "x"
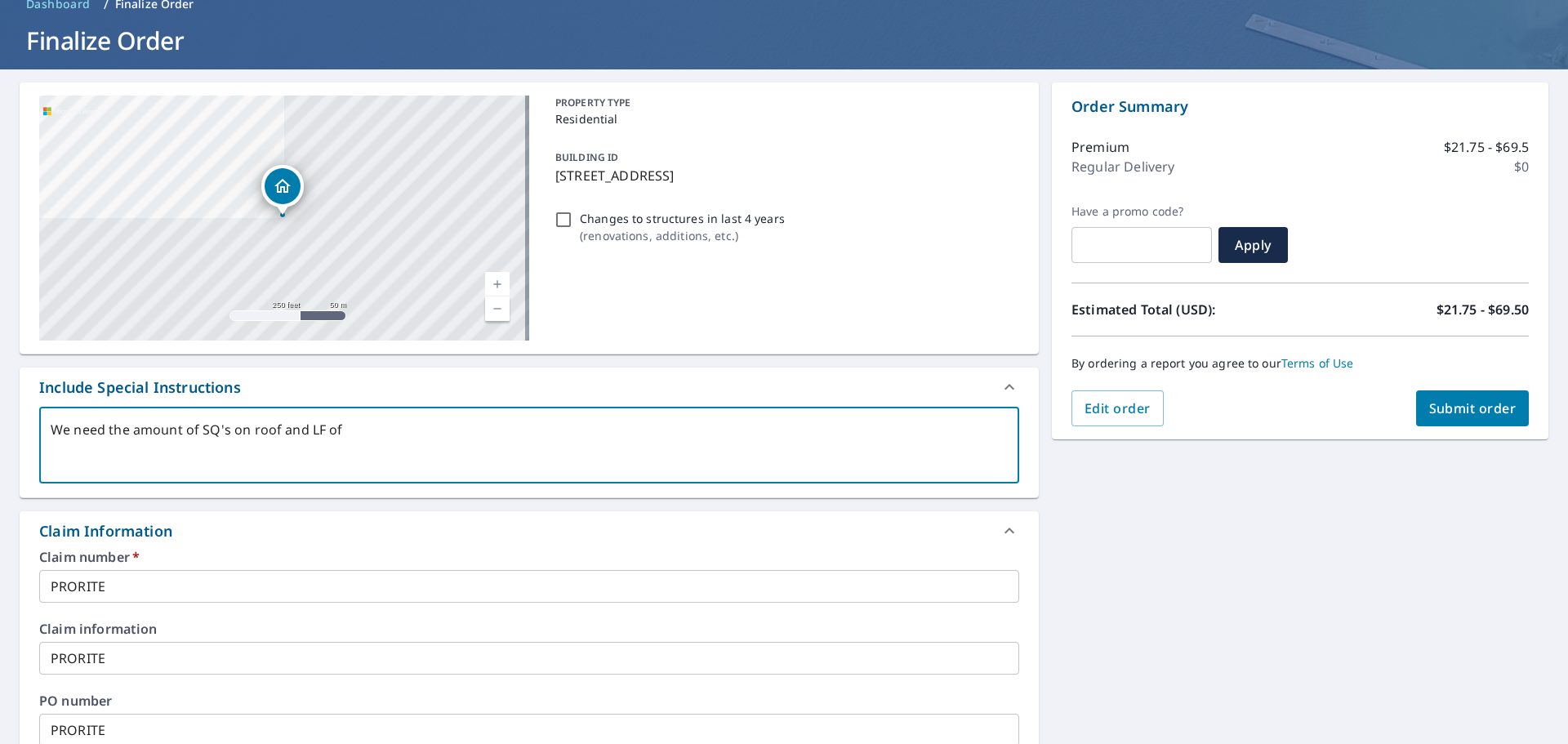
checkbox input "true"
type textarea "We need the amount of SQ's on roof and LF"
type textarea "x"
checkbox input "true"
type textarea "We need the amount of SQ's on roof and L"
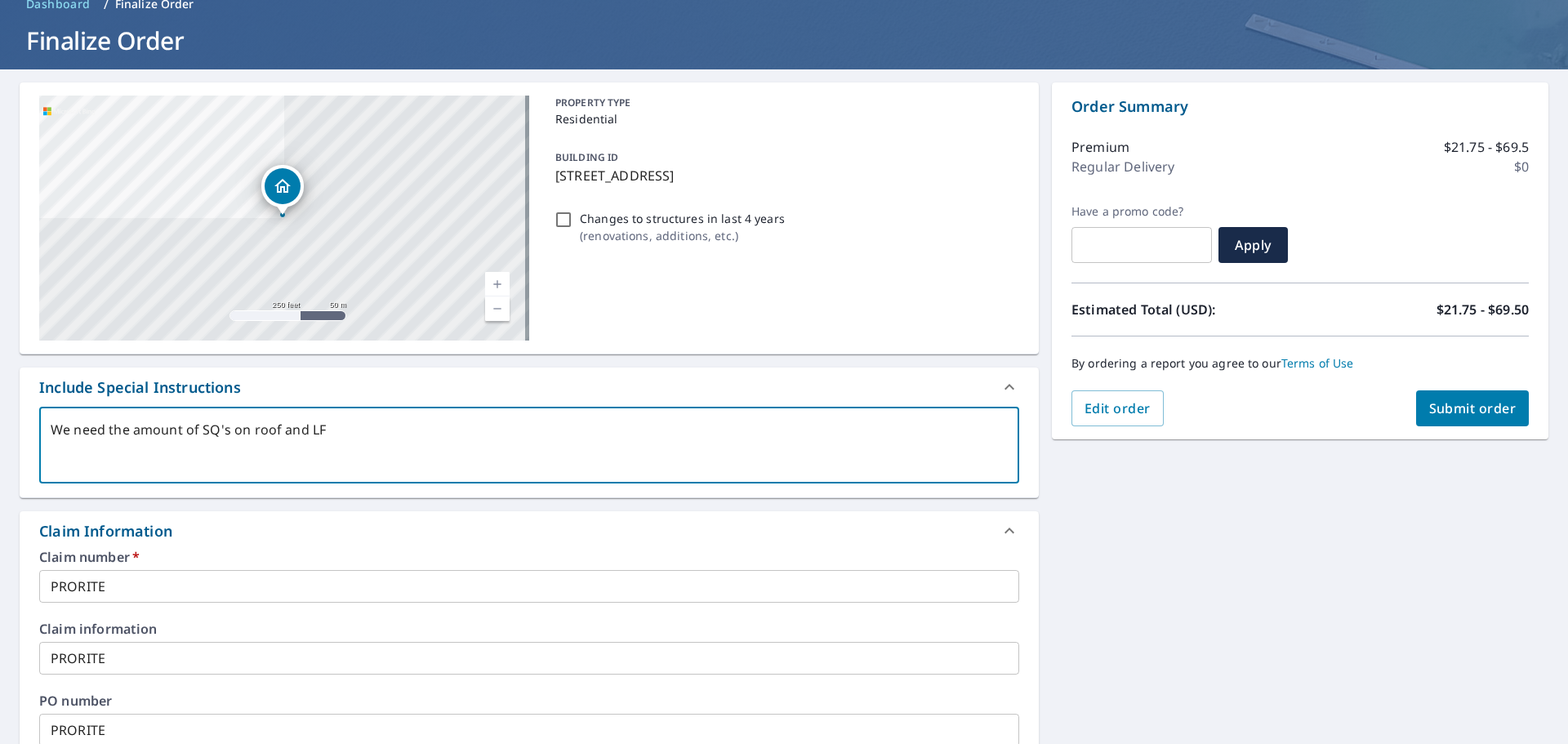
type textarea "x"
checkbox input "true"
type textarea "We need the amount of SQ's on roof and"
type textarea "x"
checkbox input "true"
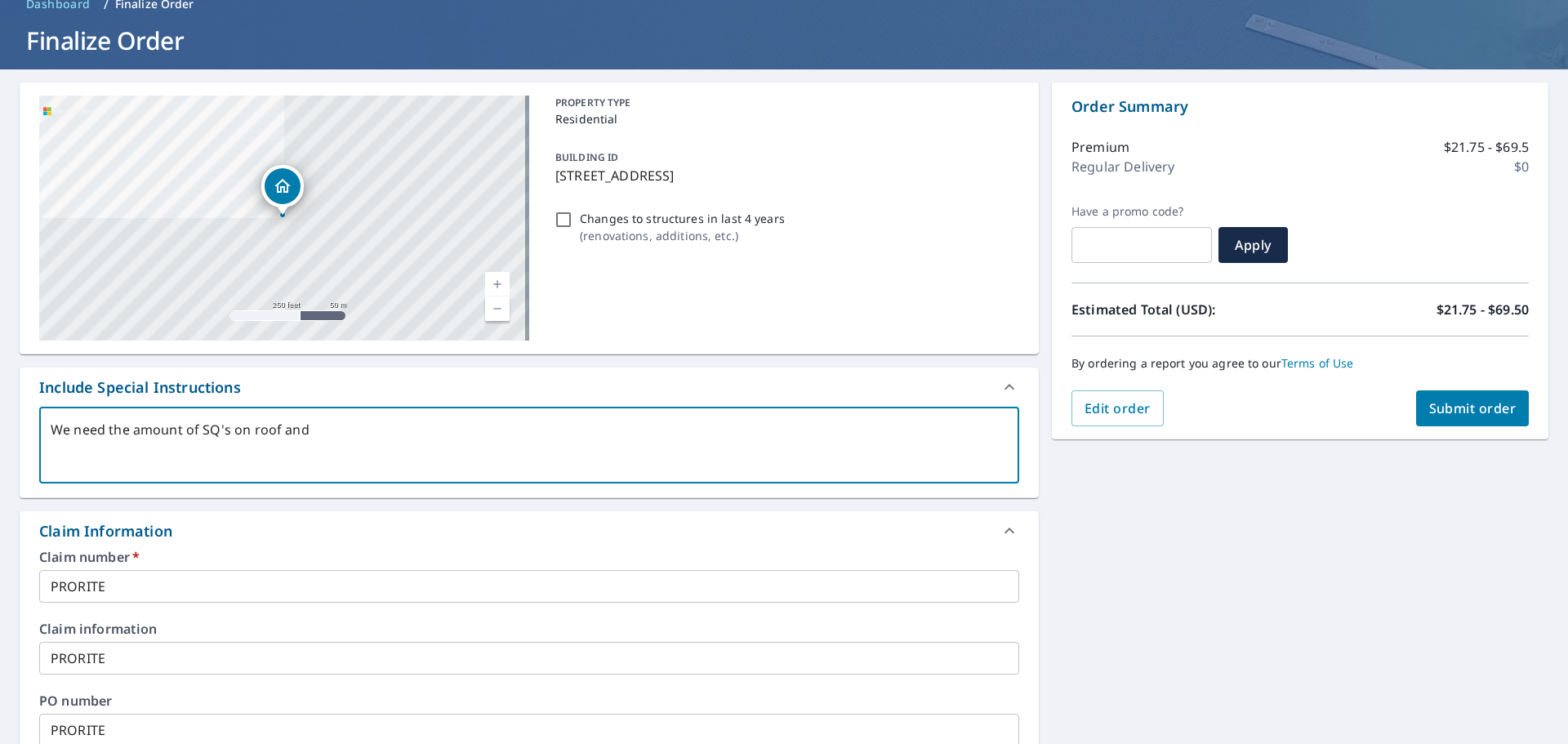
type textarea "We need the amount of SQ's on roof an"
type textarea "x"
click at [132, 433] on textarea "We need the amount of SQ's on roof" at bounding box center [530, 446] width 957 height 47
drag, startPoint x: 279, startPoint y: 426, endPoint x: 285, endPoint y: 430, distance: 7.2
click at [279, 426] on textarea "We need the amount of SQ's on roof" at bounding box center [530, 446] width 957 height 47
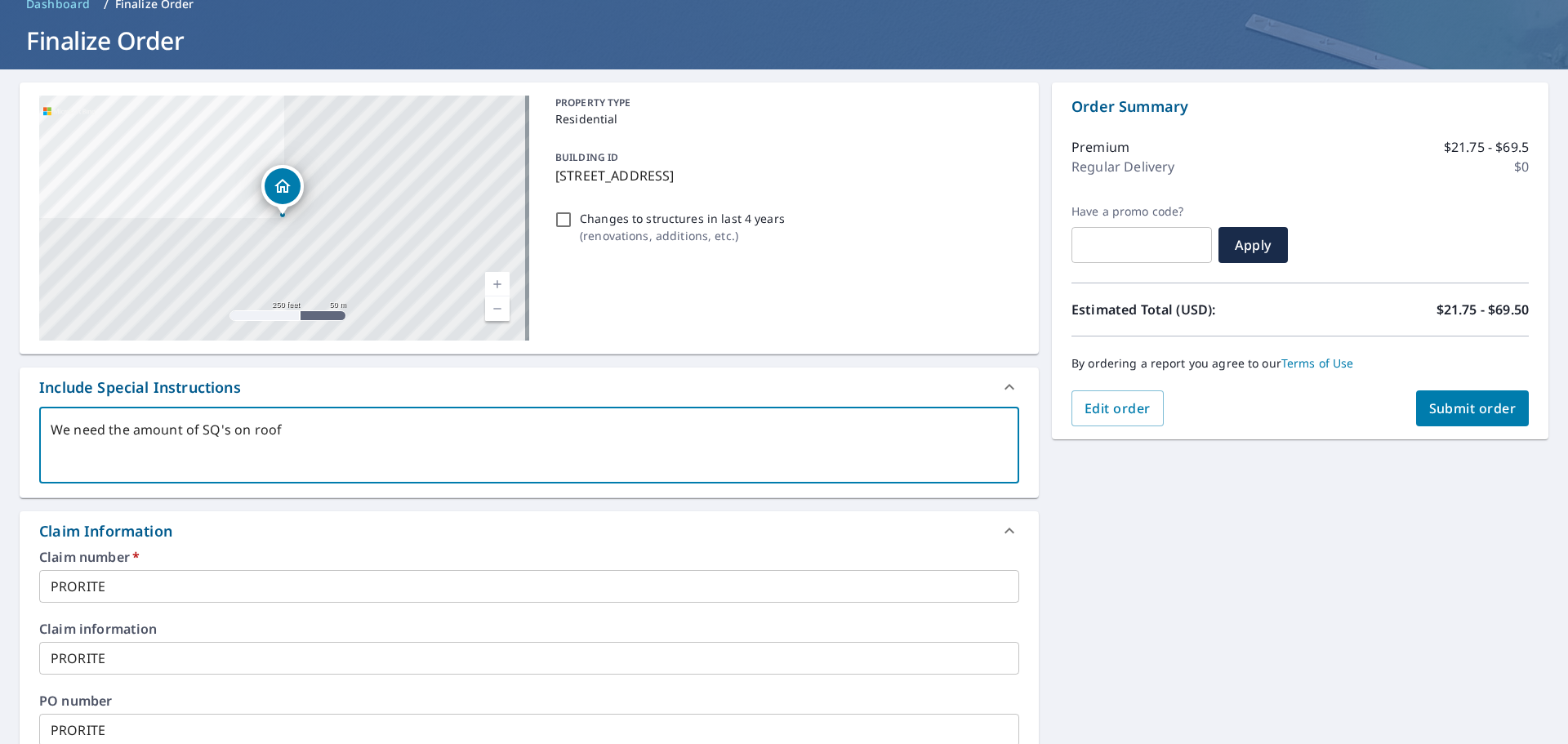
click at [286, 430] on textarea "We need the amount of SQ's on roof" at bounding box center [530, 446] width 957 height 47
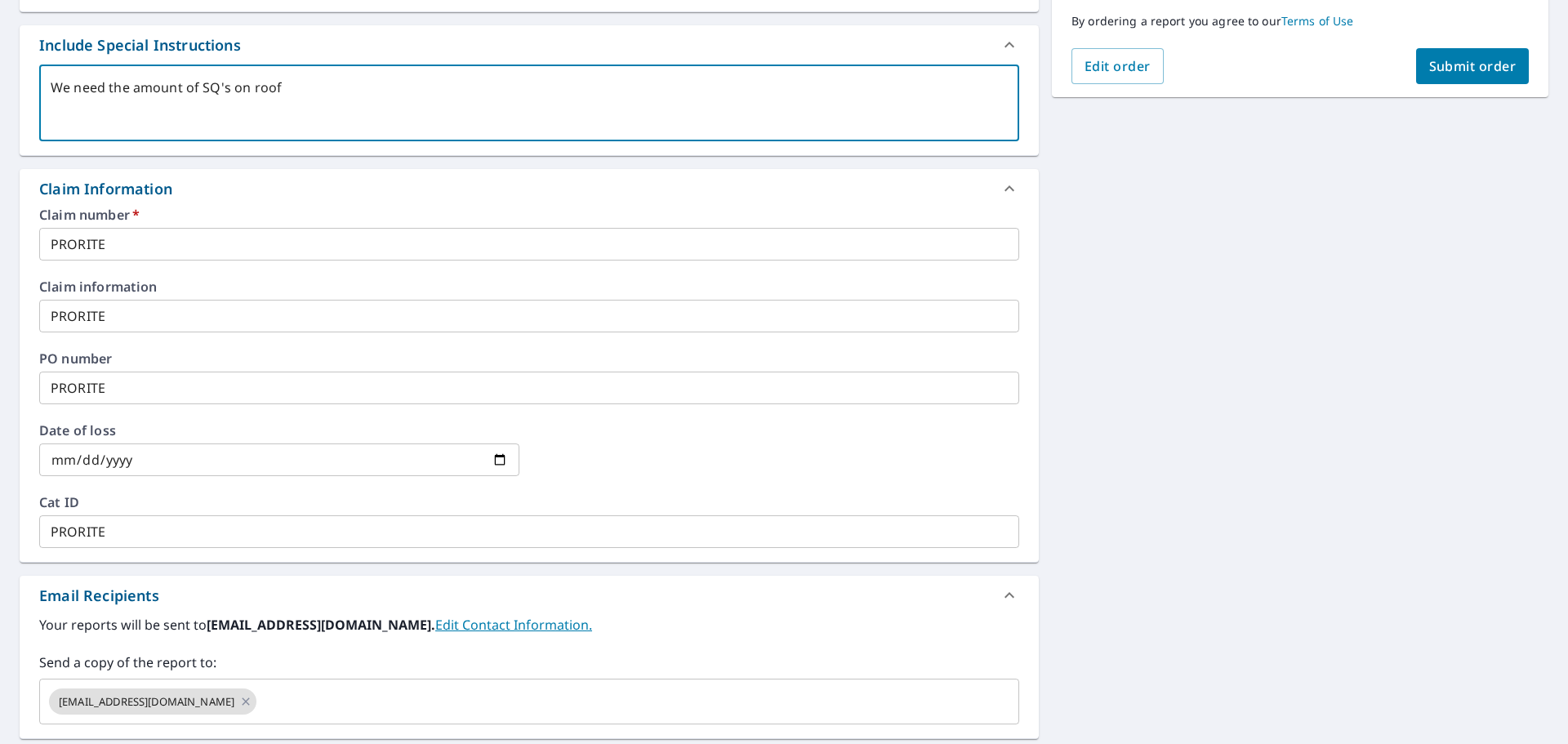
scroll to position [239, 0]
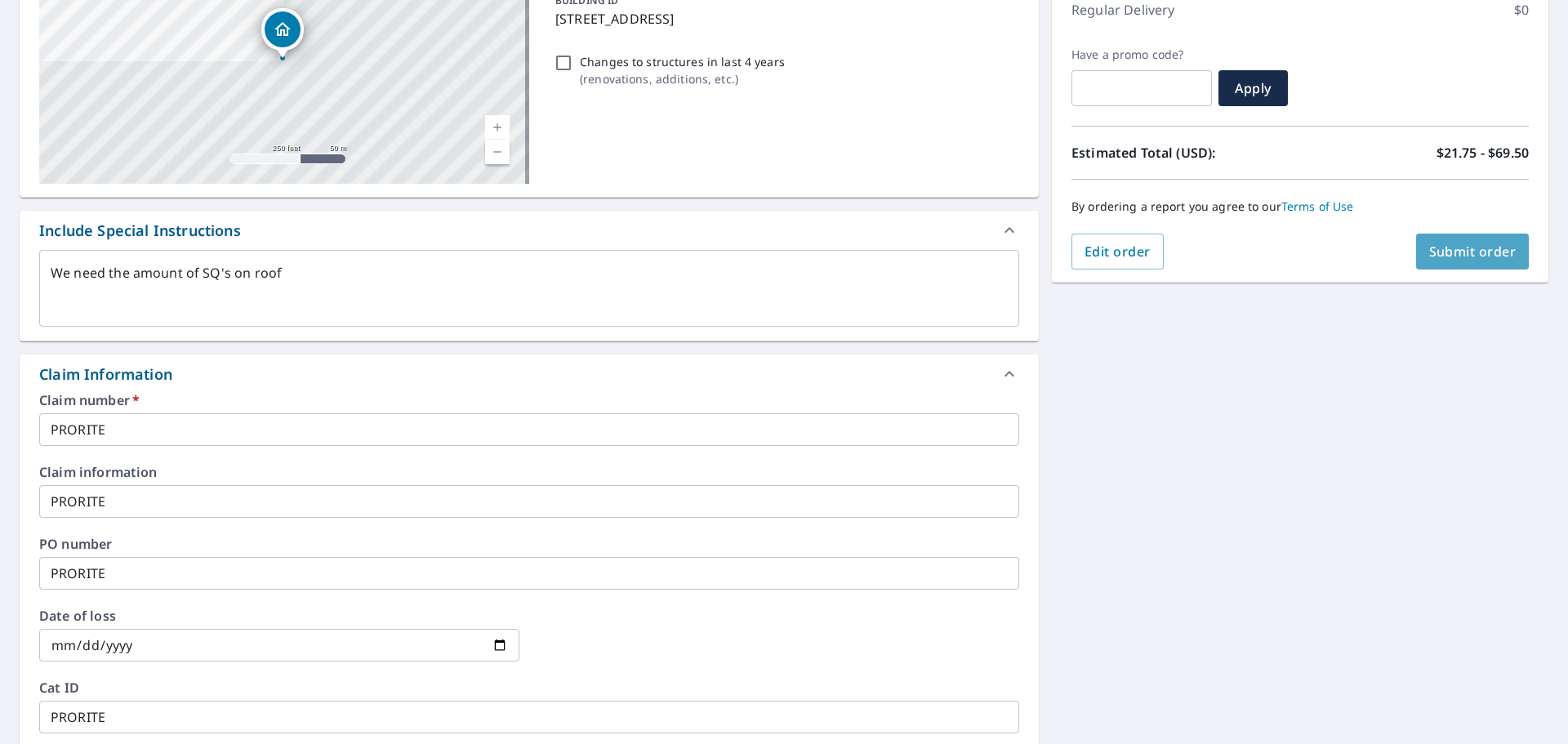
click at [1451, 266] on button "Submit order" at bounding box center [1473, 252] width 114 height 36
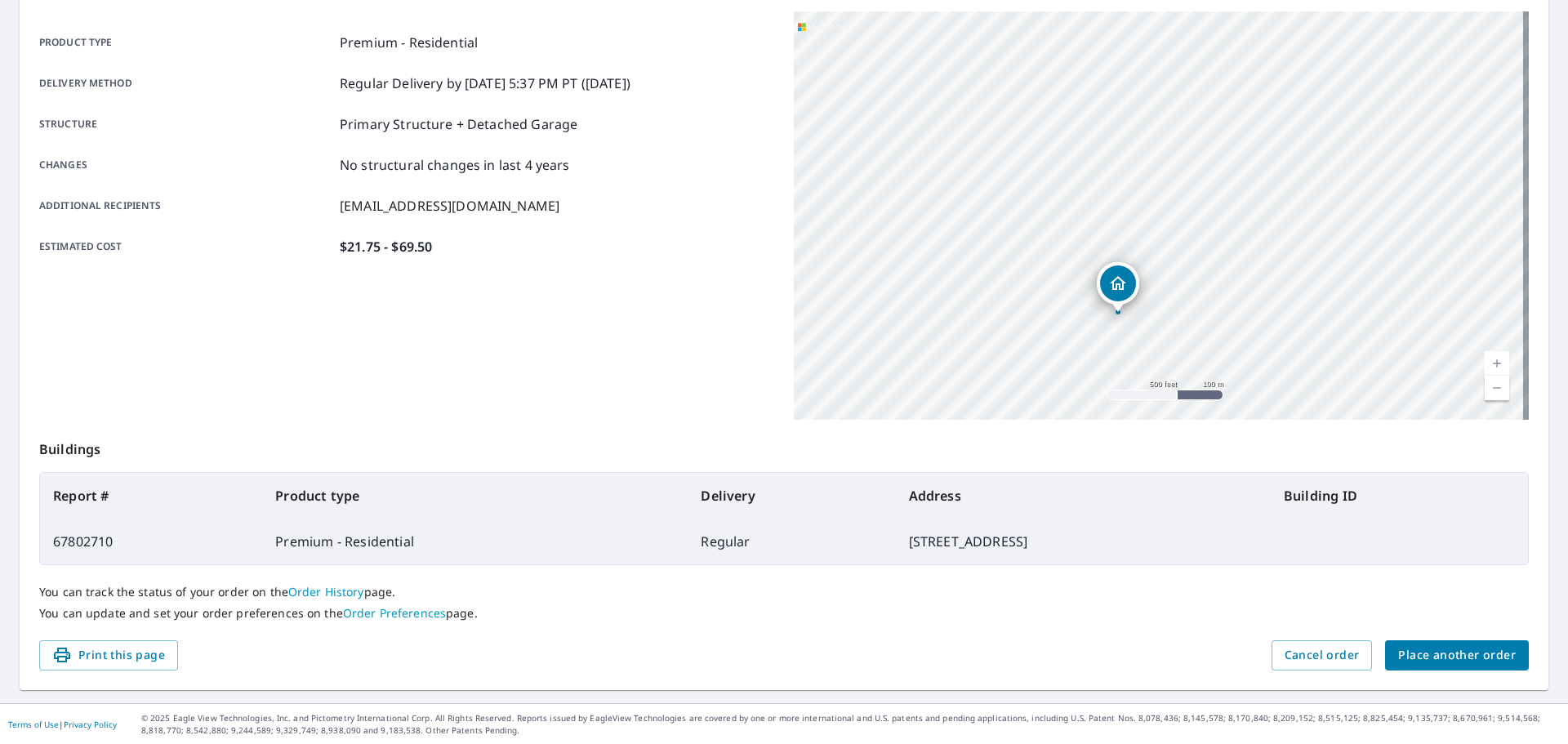
scroll to position [217, 0]
click at [1421, 659] on span "Place another order" at bounding box center [1457, 654] width 117 height 21
